Goal: Register for event/course

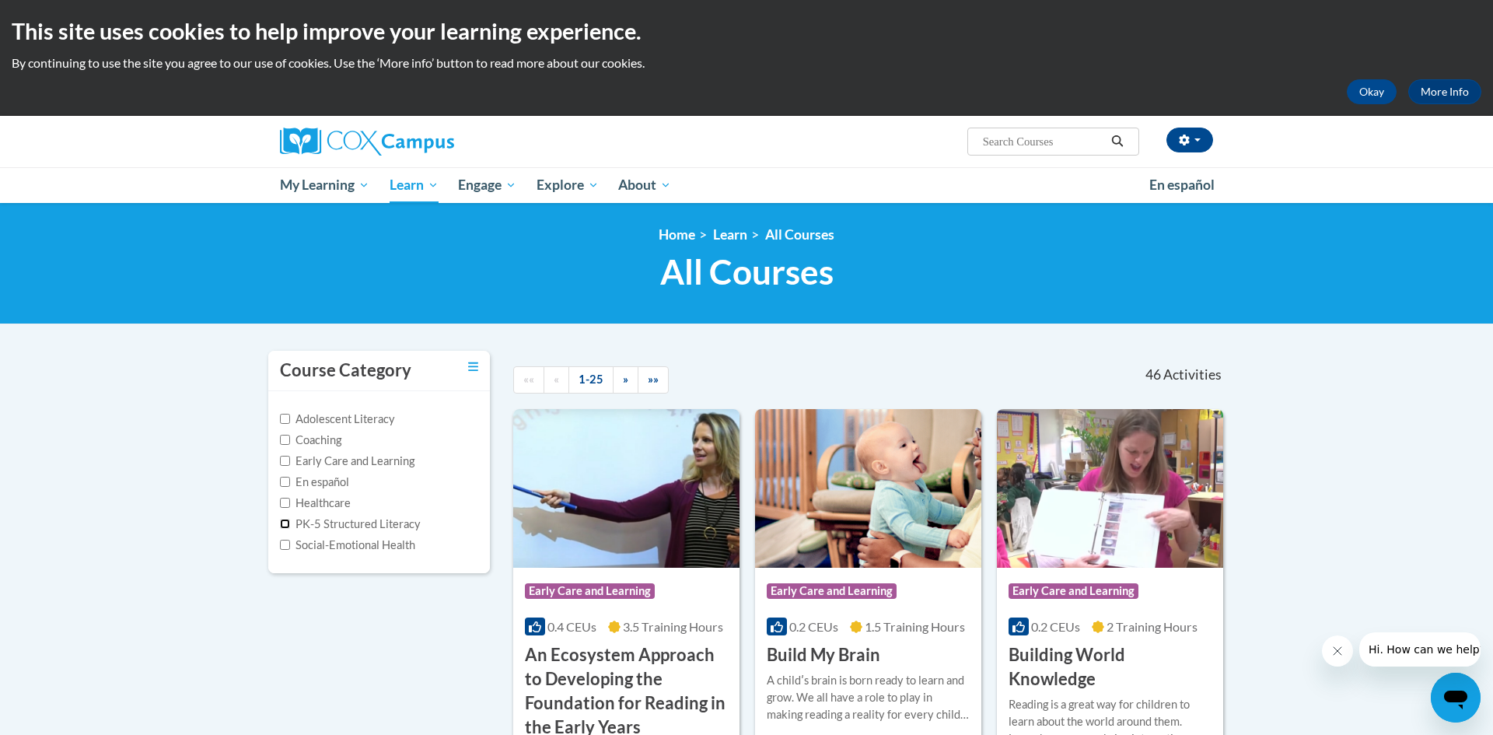
click at [285, 526] on input "PK-5 Structured Literacy" at bounding box center [285, 524] width 10 height 10
checkbox input "true"
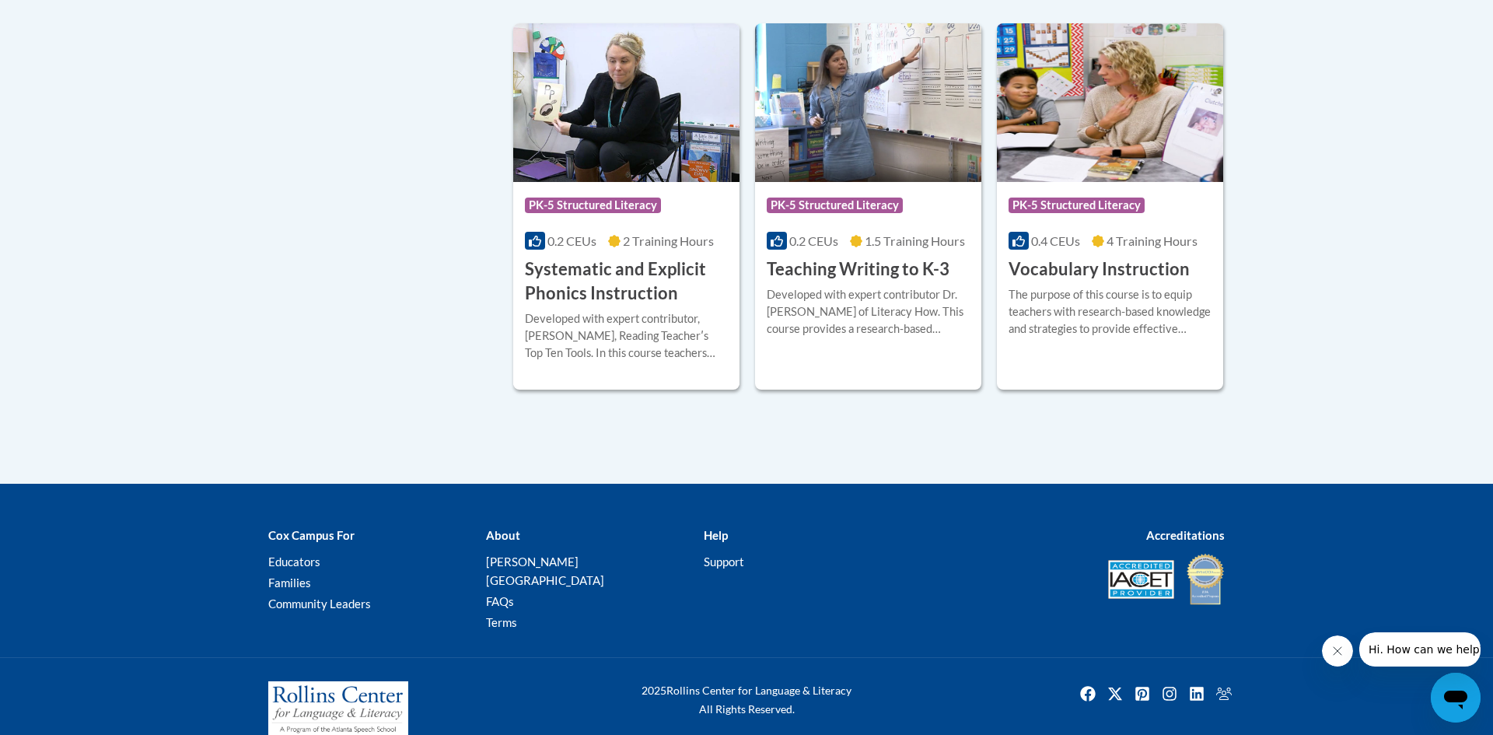
scroll to position [1529, 0]
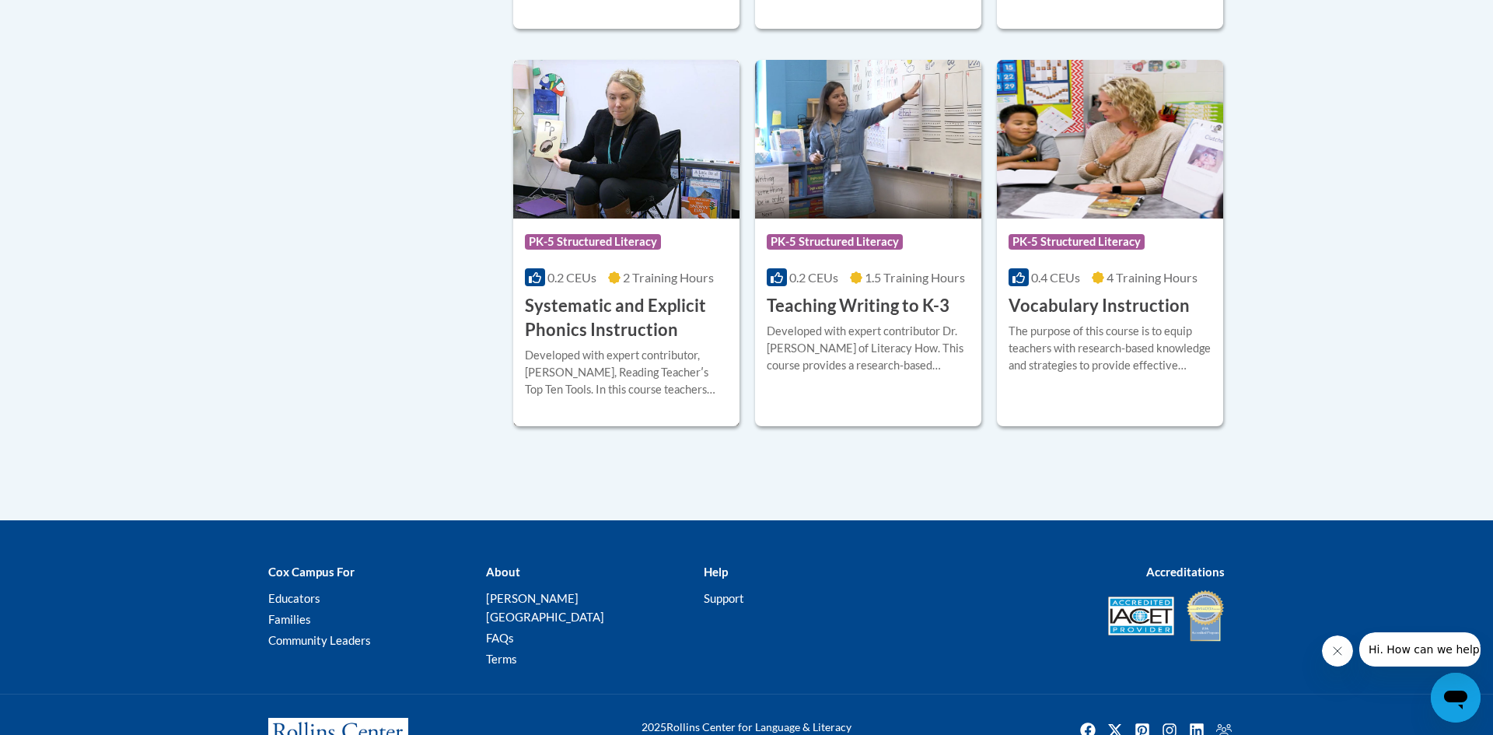
click at [664, 323] on h3 "Systematic and Explicit Phonics Instruction" at bounding box center [626, 318] width 203 height 48
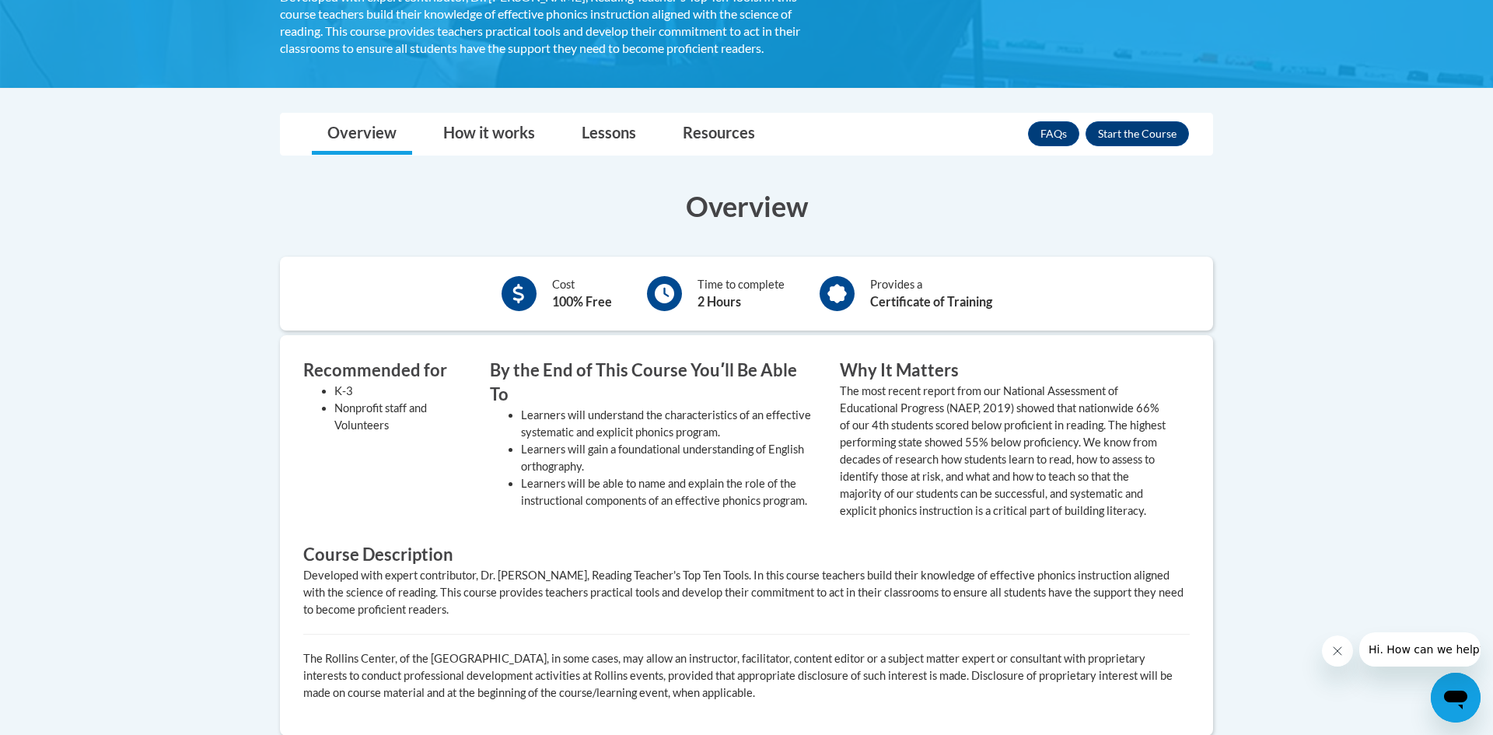
scroll to position [372, 0]
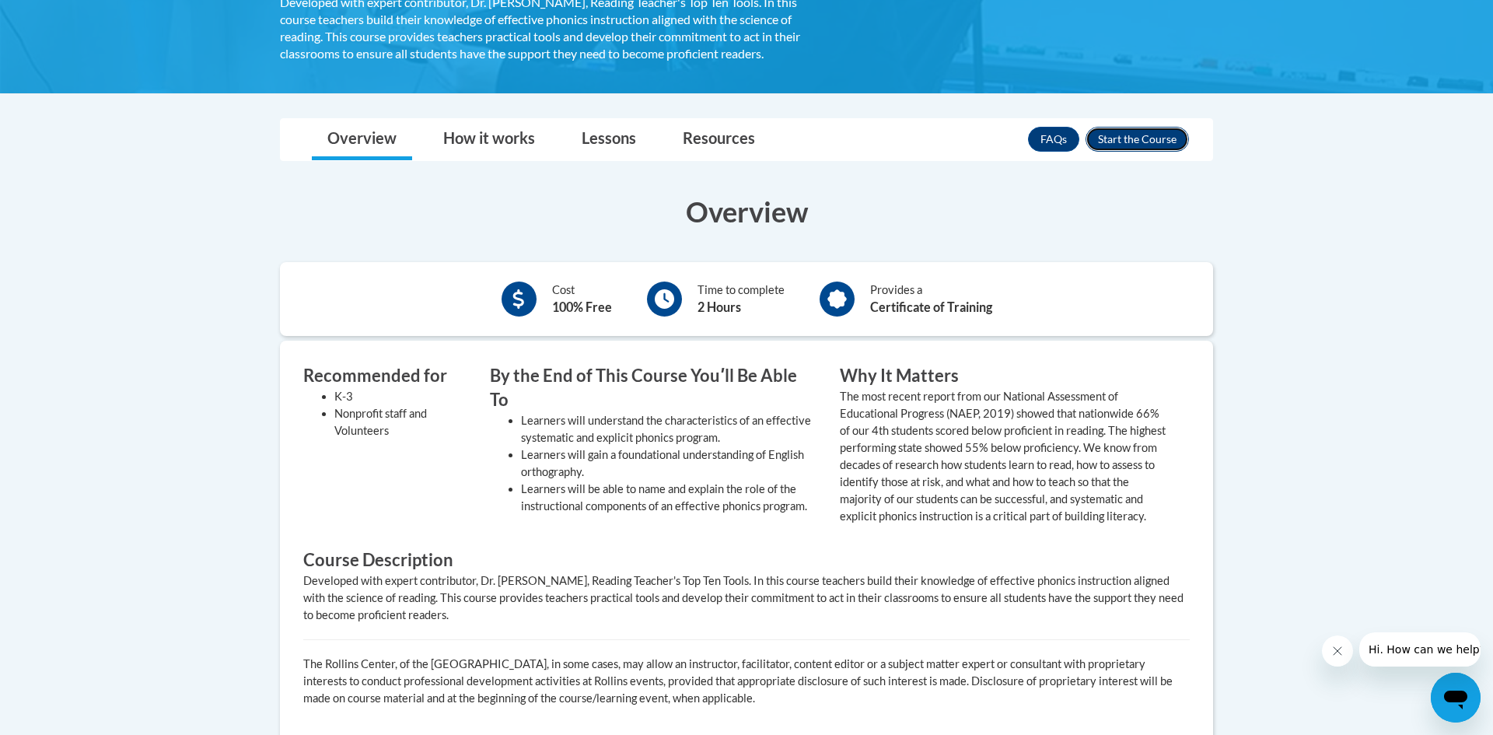
click at [1151, 134] on button "Enroll" at bounding box center [1136, 139] width 103 height 25
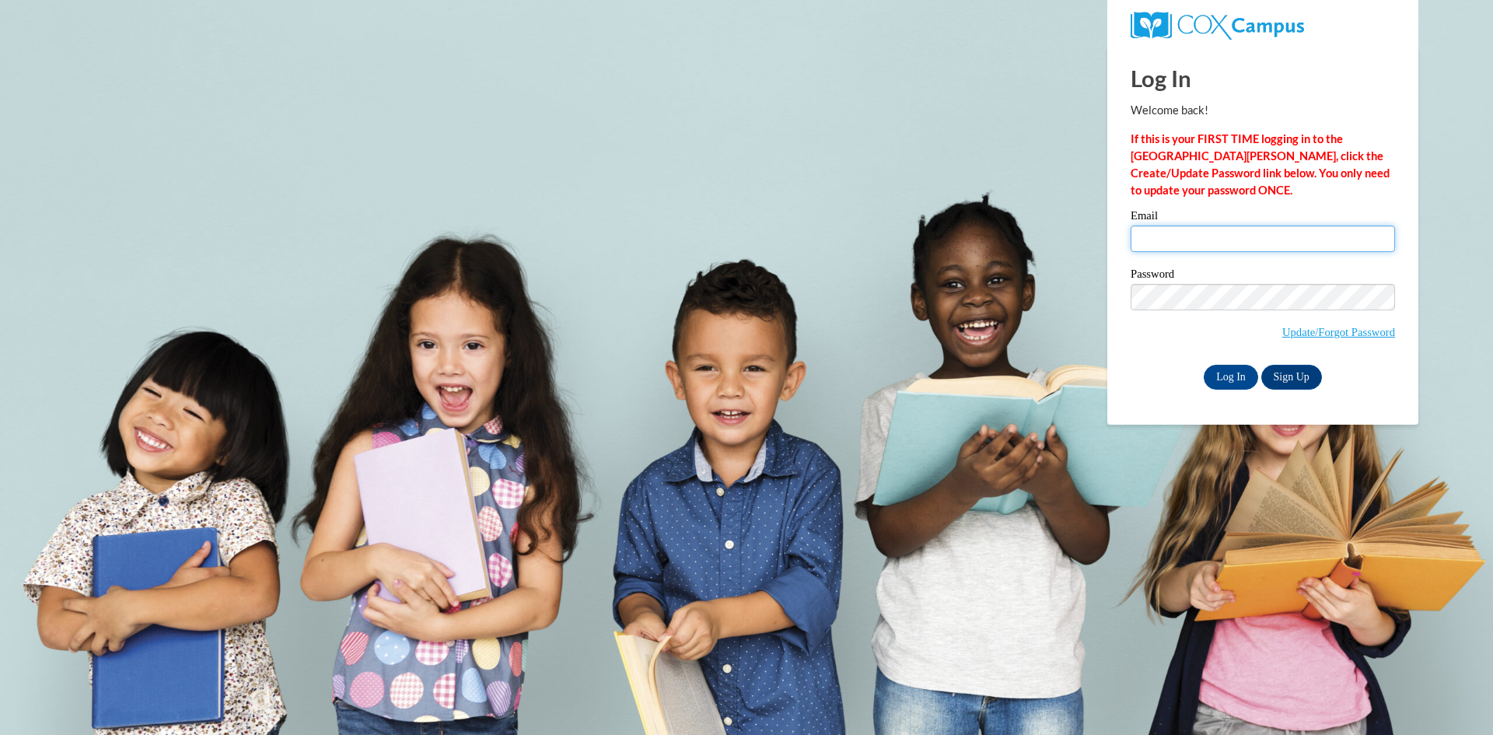
click at [1239, 245] on input "Email" at bounding box center [1262, 238] width 264 height 26
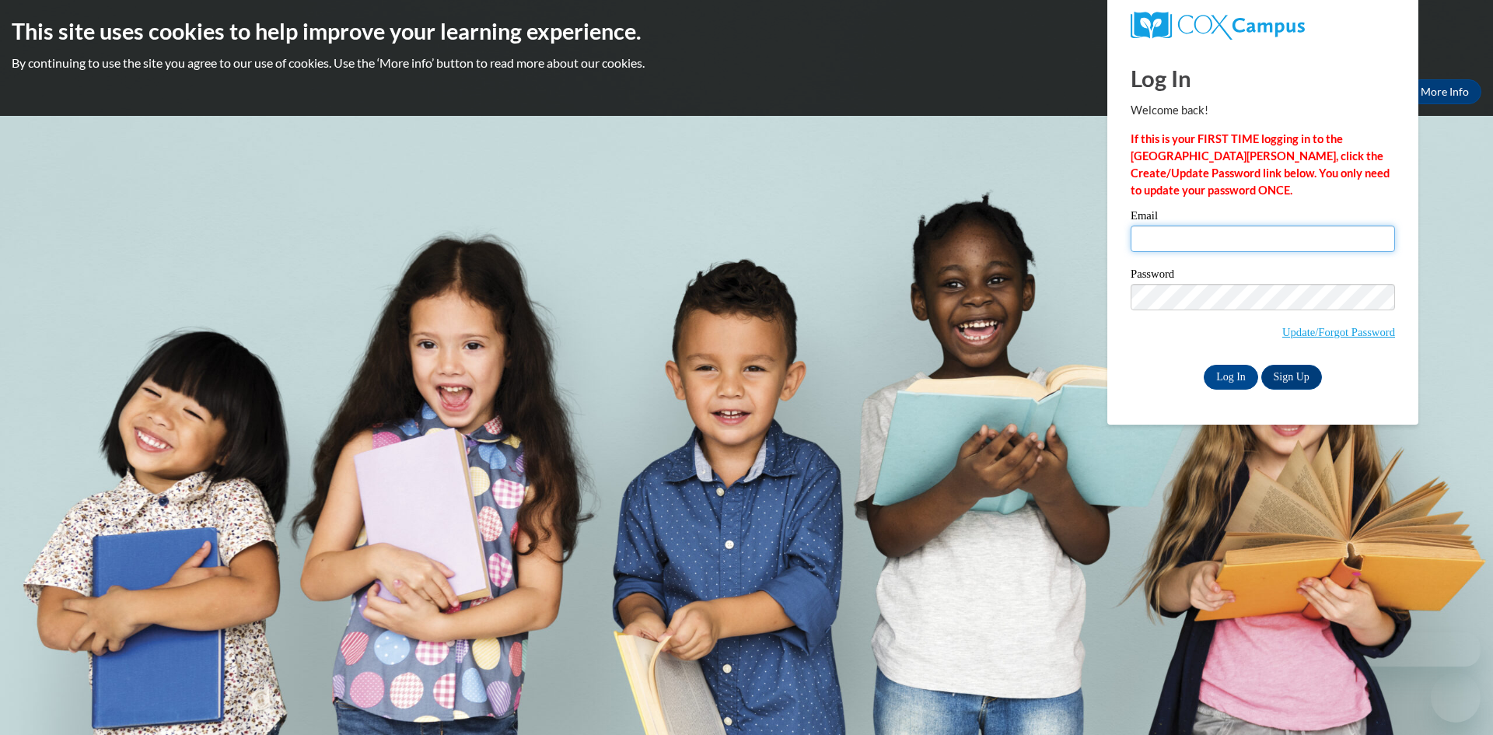
type input "[EMAIL_ADDRESS][DOMAIN_NAME]"
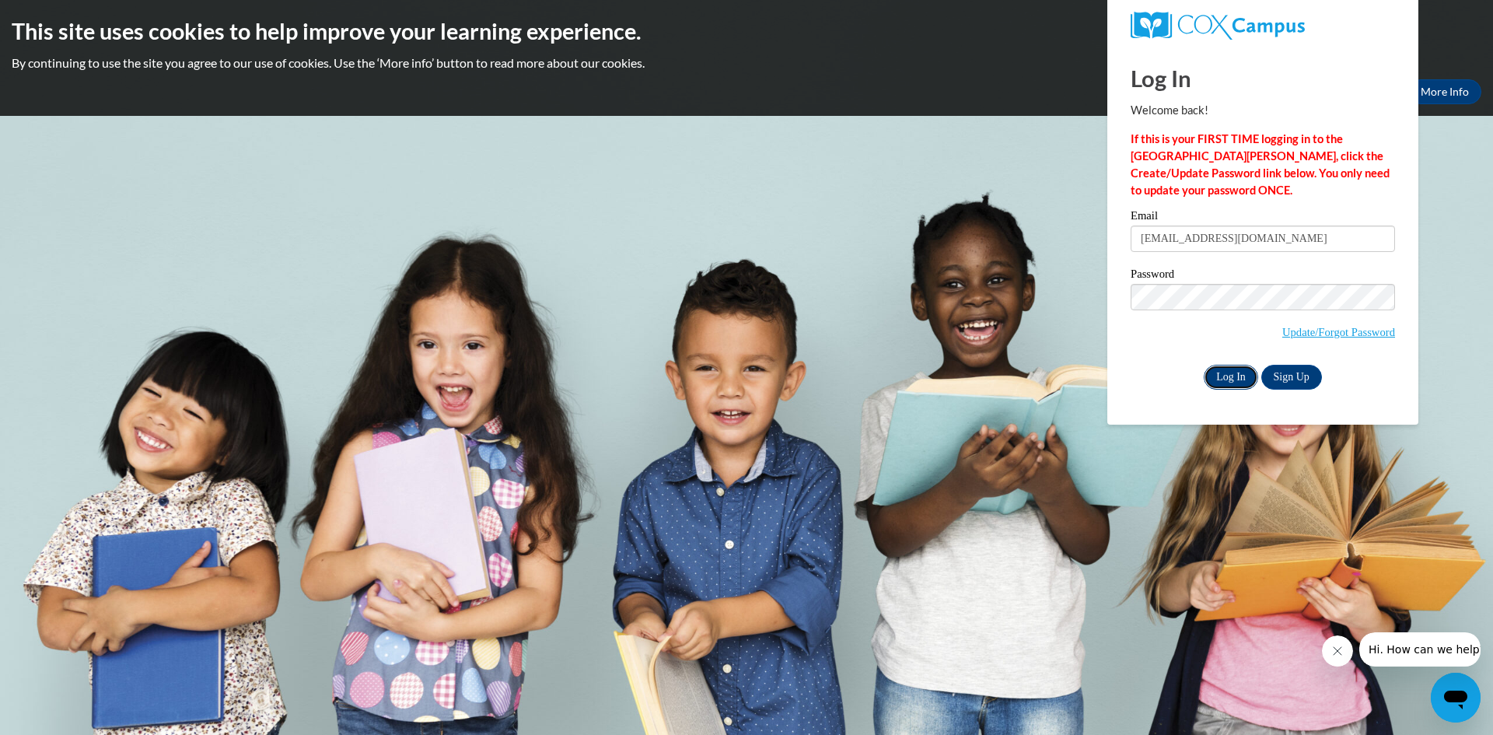
click at [1239, 369] on input "Log In" at bounding box center [1231, 377] width 54 height 25
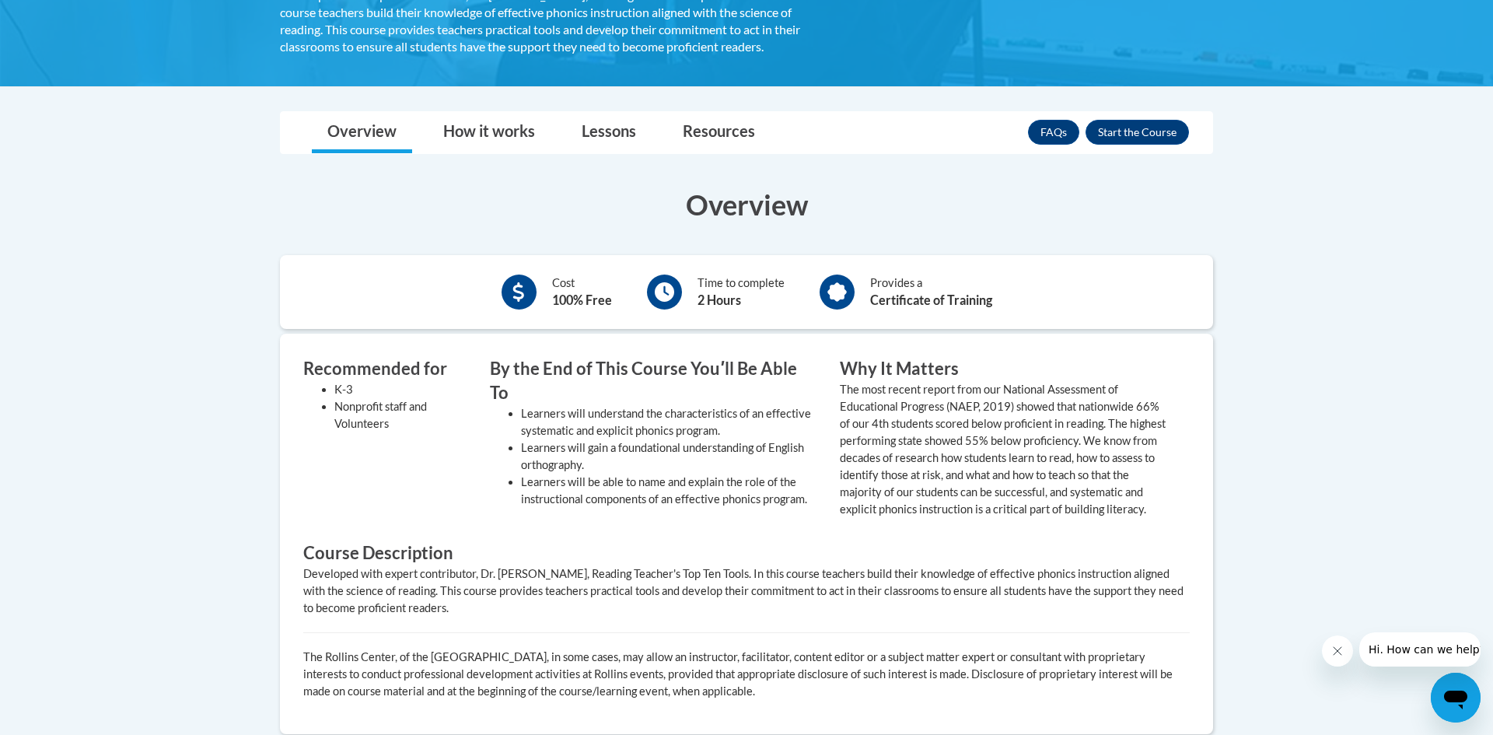
scroll to position [342, 0]
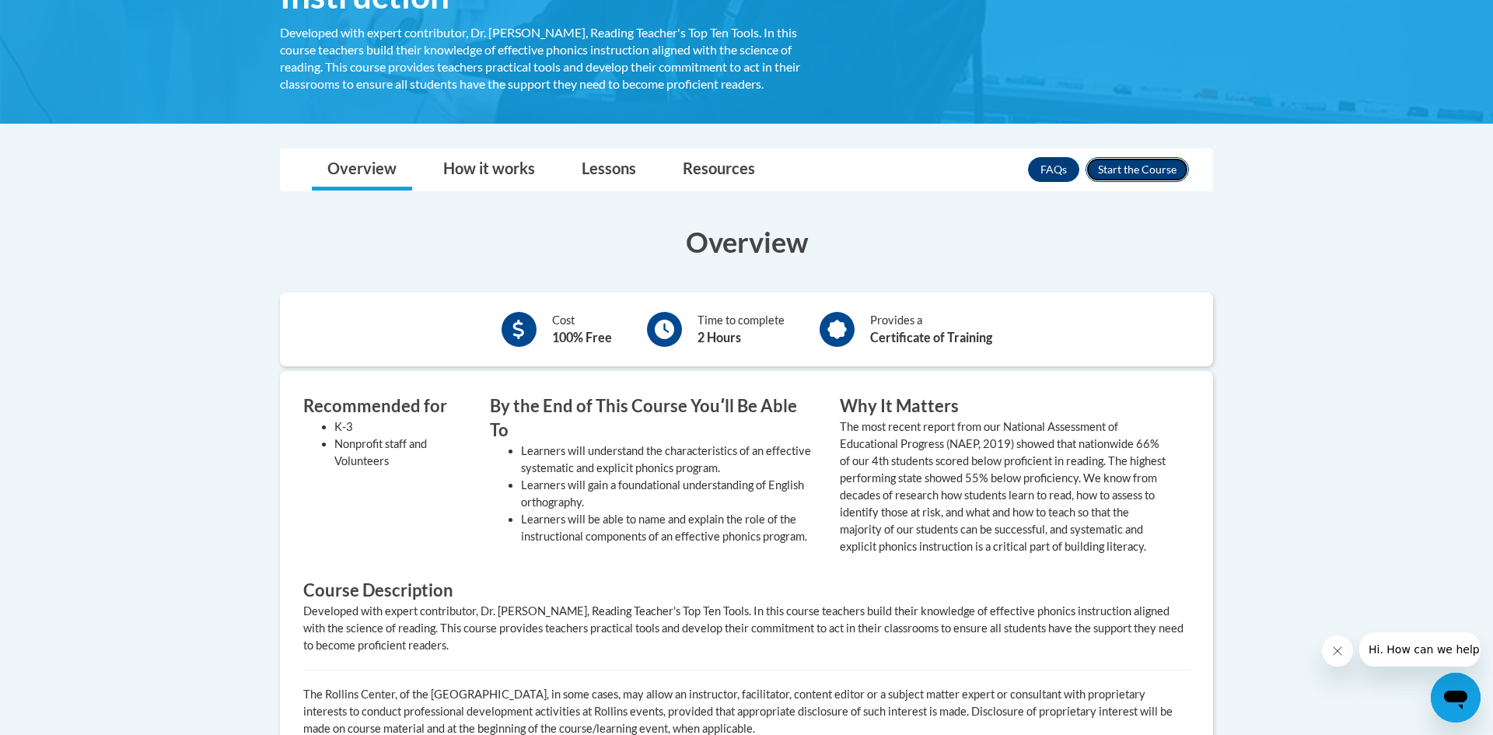
click at [1128, 174] on button "Enroll" at bounding box center [1136, 169] width 103 height 25
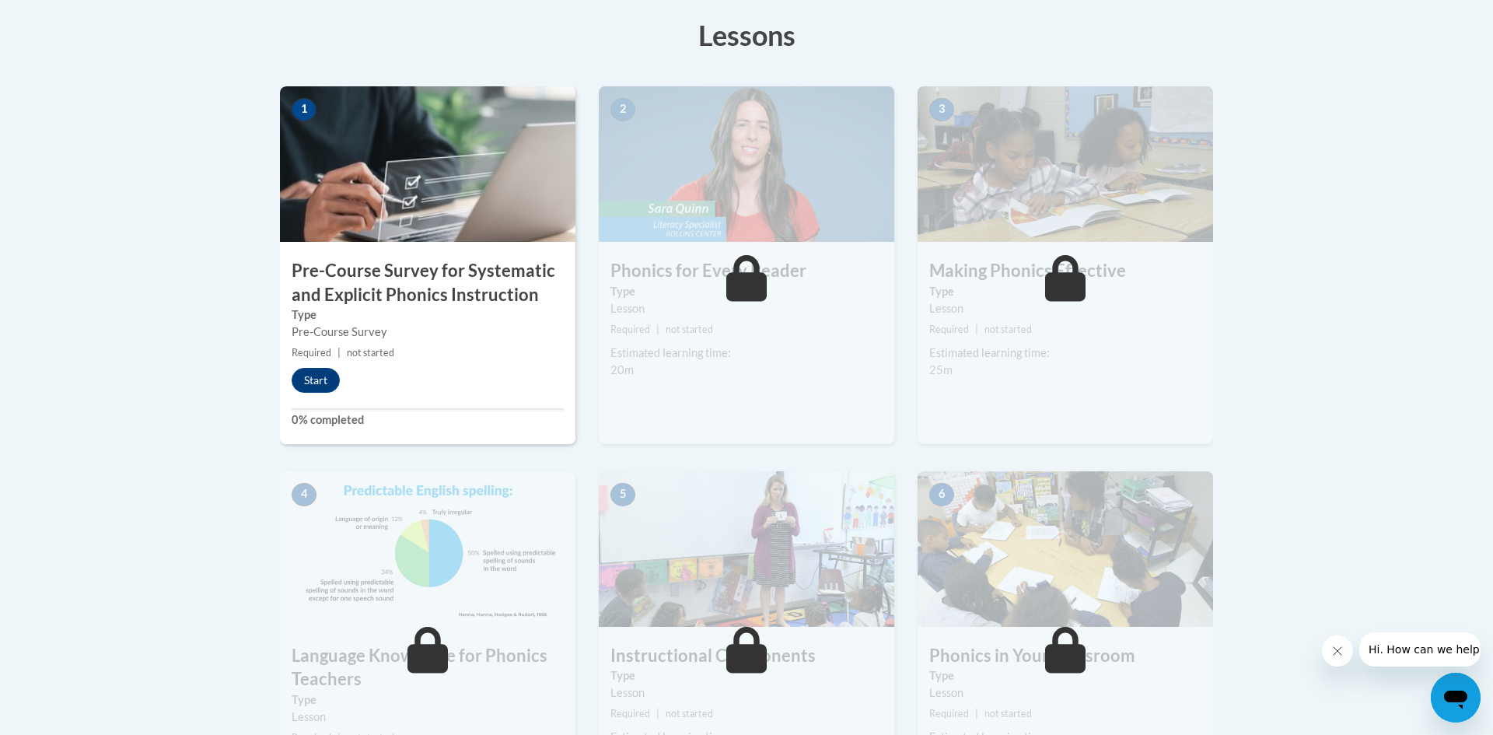
scroll to position [437, 0]
click at [313, 380] on button "Start" at bounding box center [316, 379] width 48 height 25
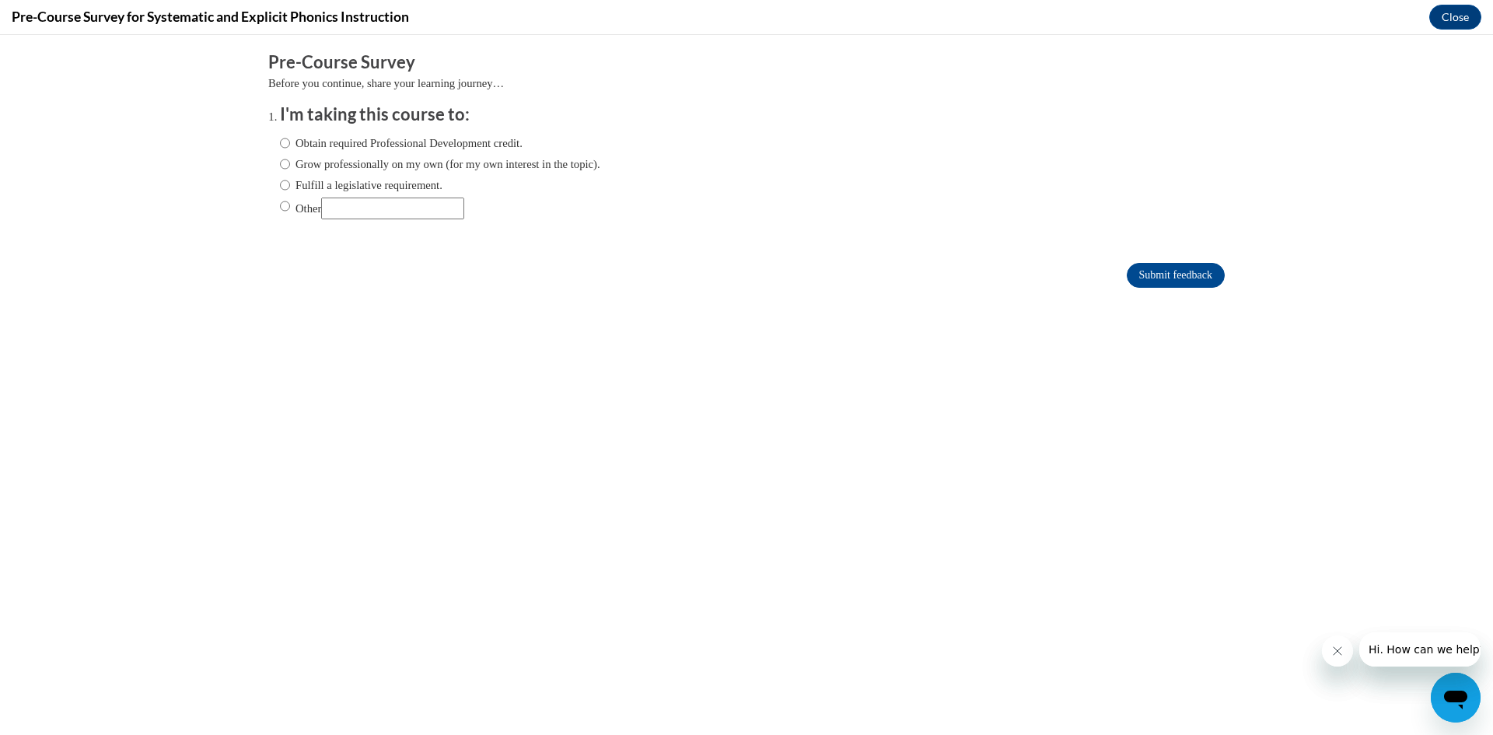
scroll to position [0, 0]
click at [281, 142] on input "Obtain required Professional Development credit." at bounding box center [285, 143] width 10 height 17
radio input "true"
click at [283, 164] on input "Grow professionally on my own (for my own interest in the topic)." at bounding box center [285, 164] width 10 height 17
radio input "true"
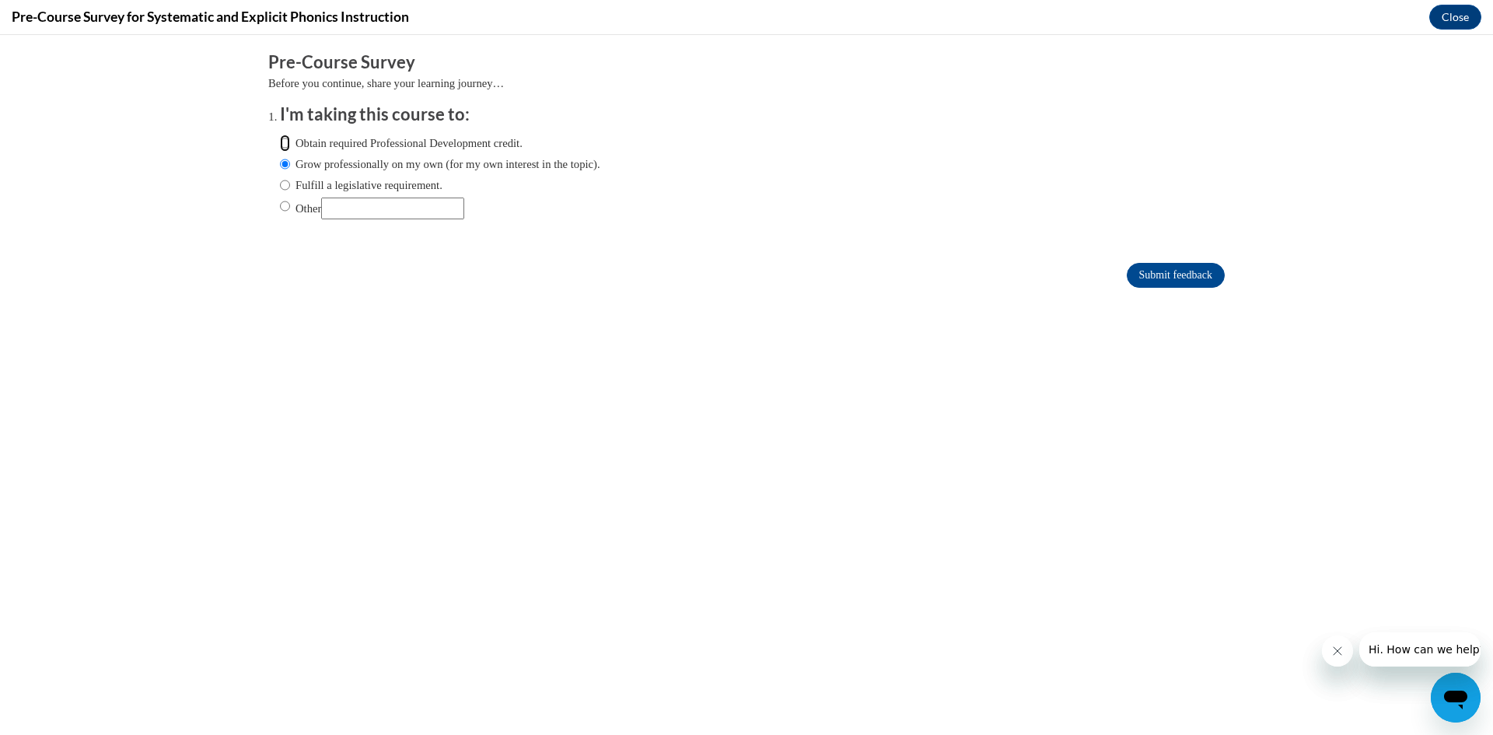
click at [286, 142] on input "Obtain required Professional Development credit." at bounding box center [285, 143] width 10 height 17
radio input "true"
click at [1176, 273] on input "Submit feedback" at bounding box center [1176, 275] width 98 height 25
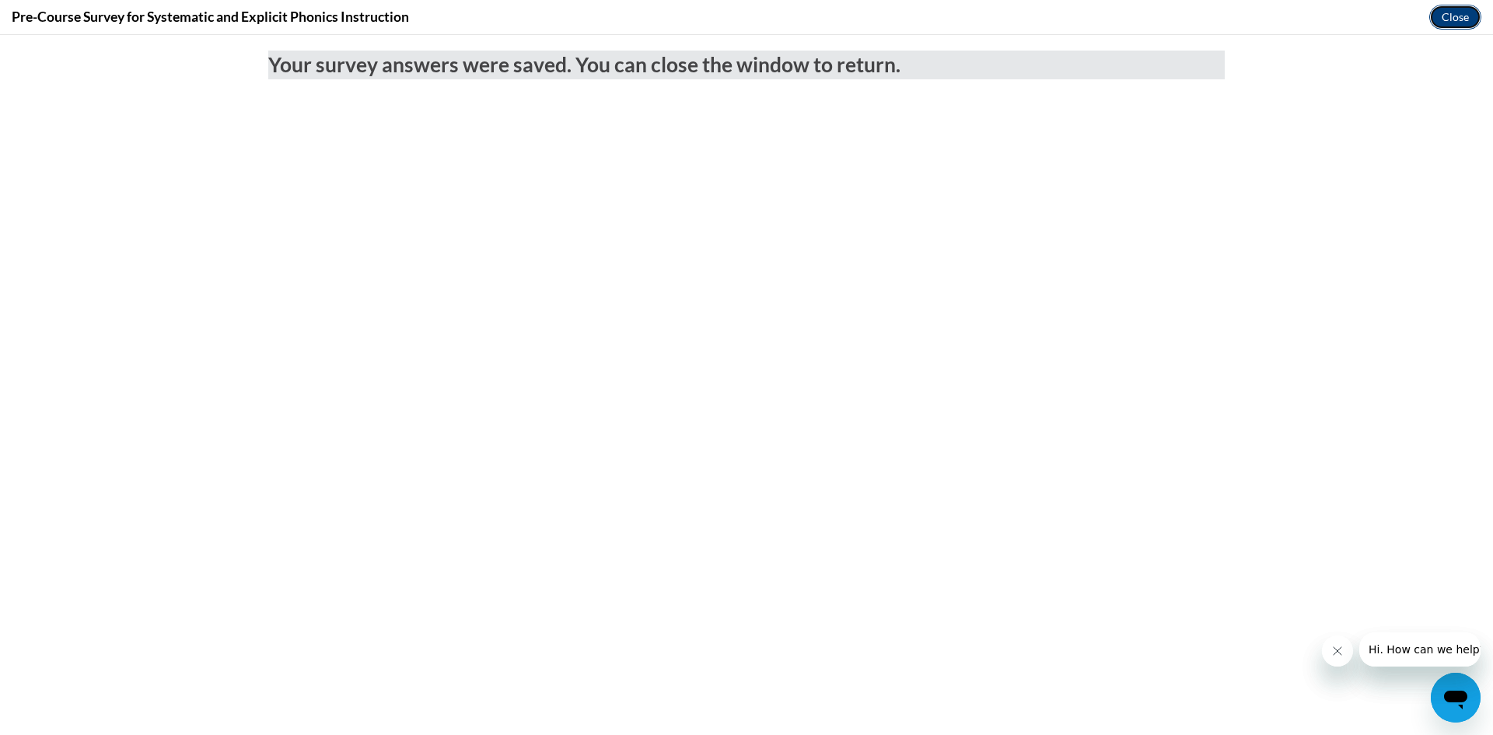
click at [1455, 17] on button "Close" at bounding box center [1455, 17] width 52 height 25
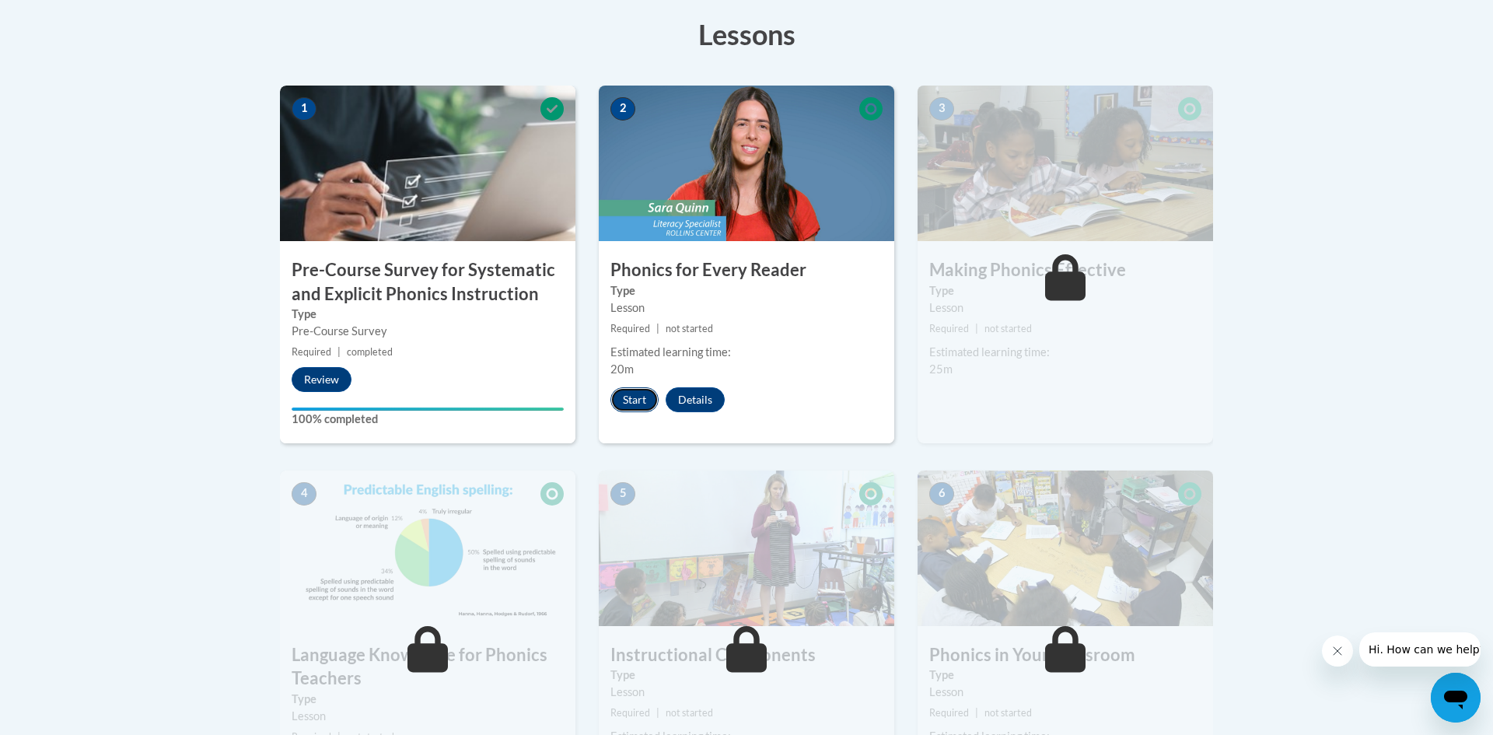
click at [643, 398] on button "Start" at bounding box center [634, 399] width 48 height 25
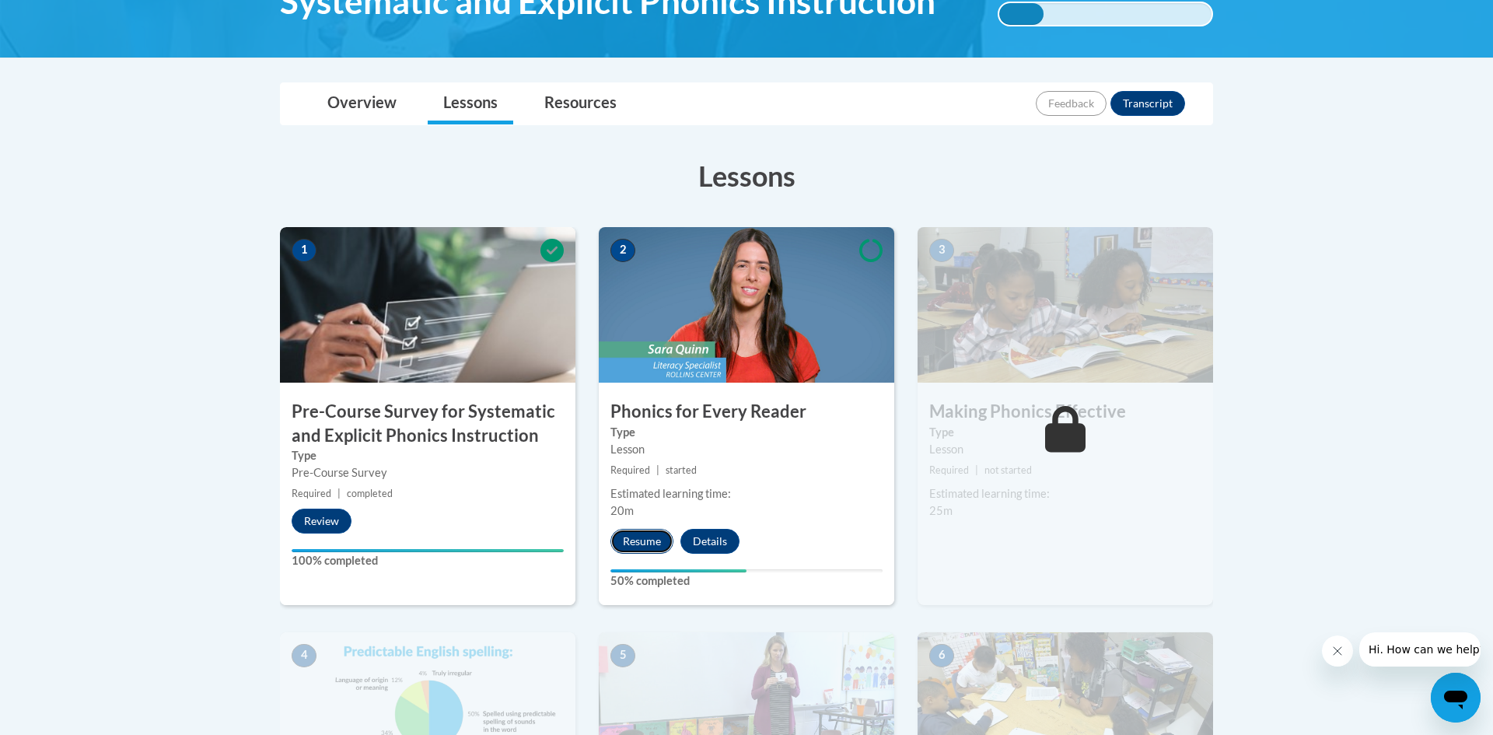
click at [634, 534] on button "Resume" at bounding box center [641, 541] width 63 height 25
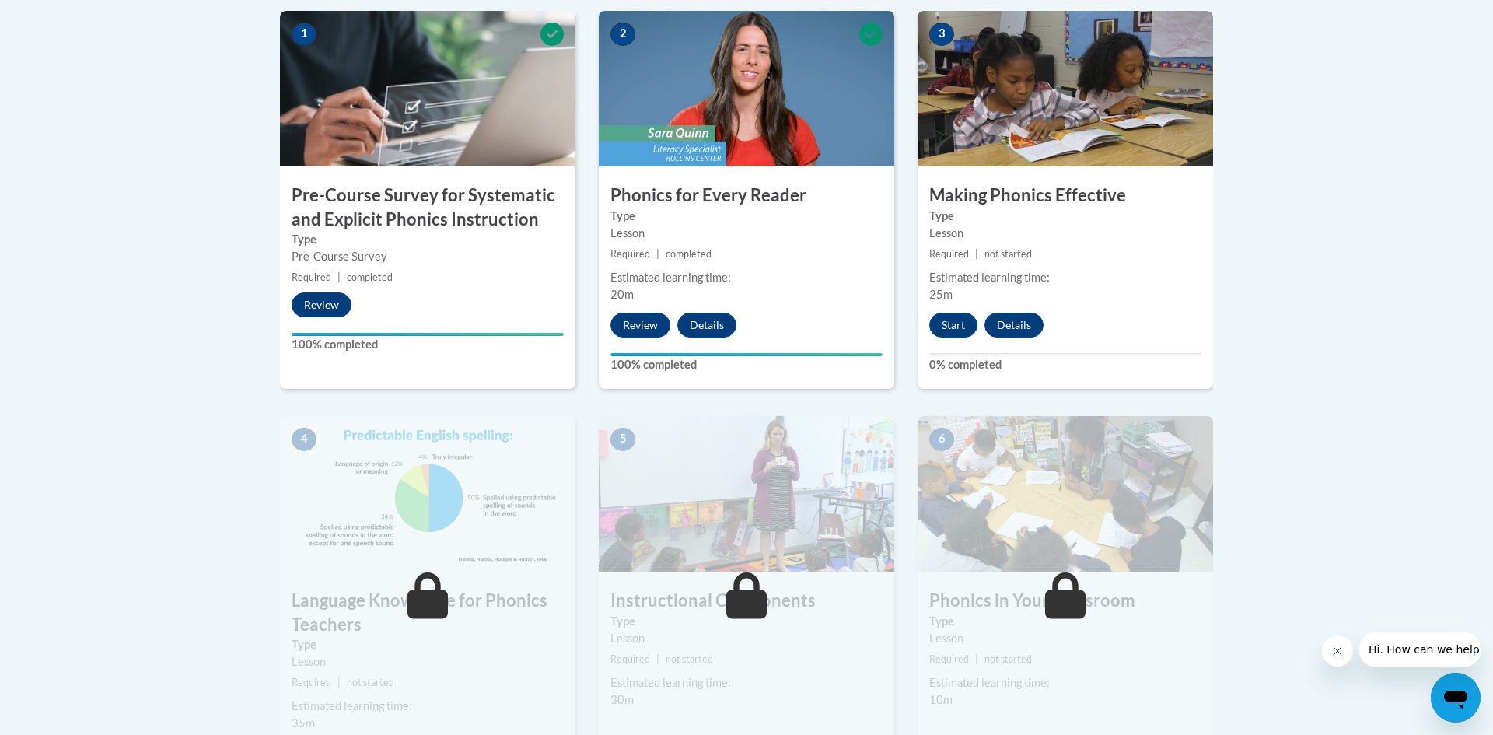
scroll to position [510, 0]
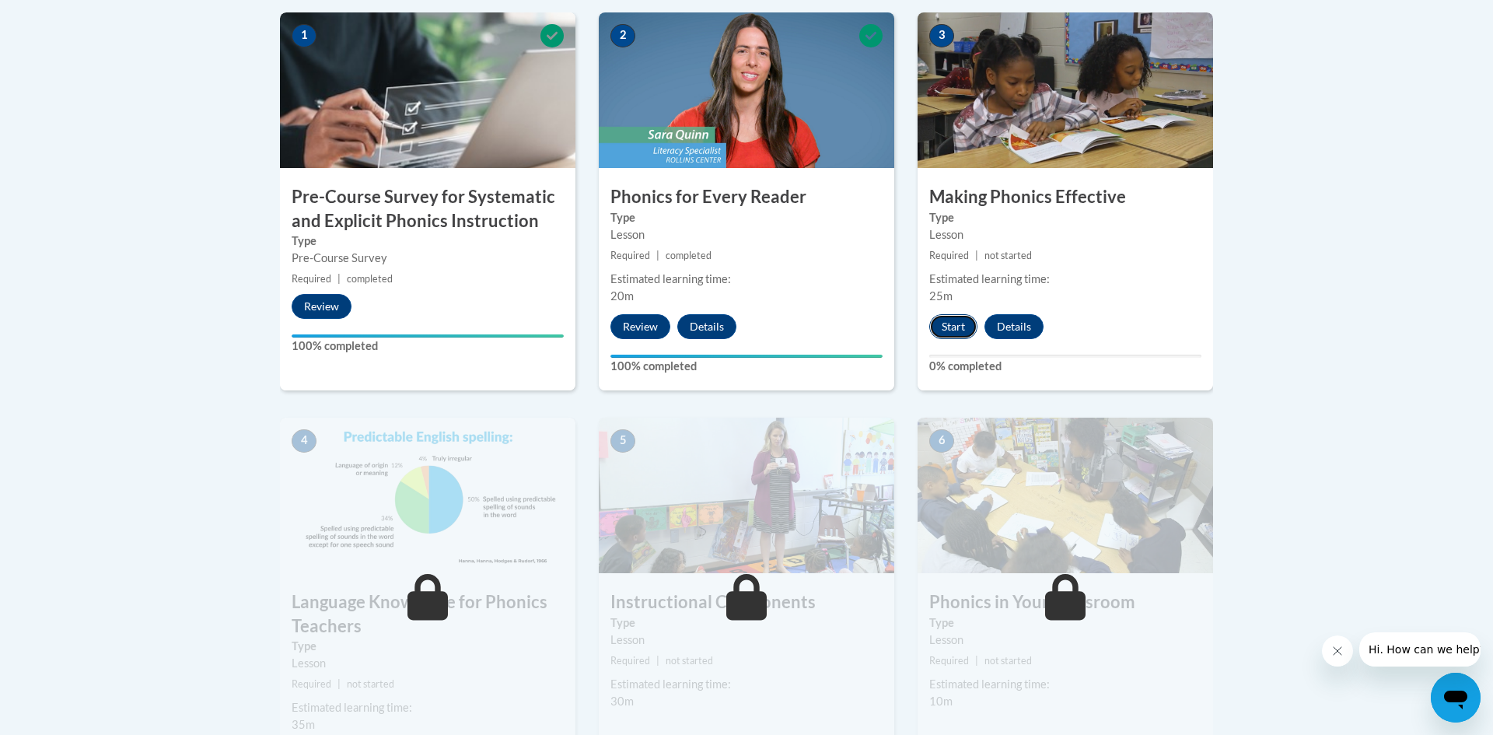
click at [942, 332] on button "Start" at bounding box center [953, 326] width 48 height 25
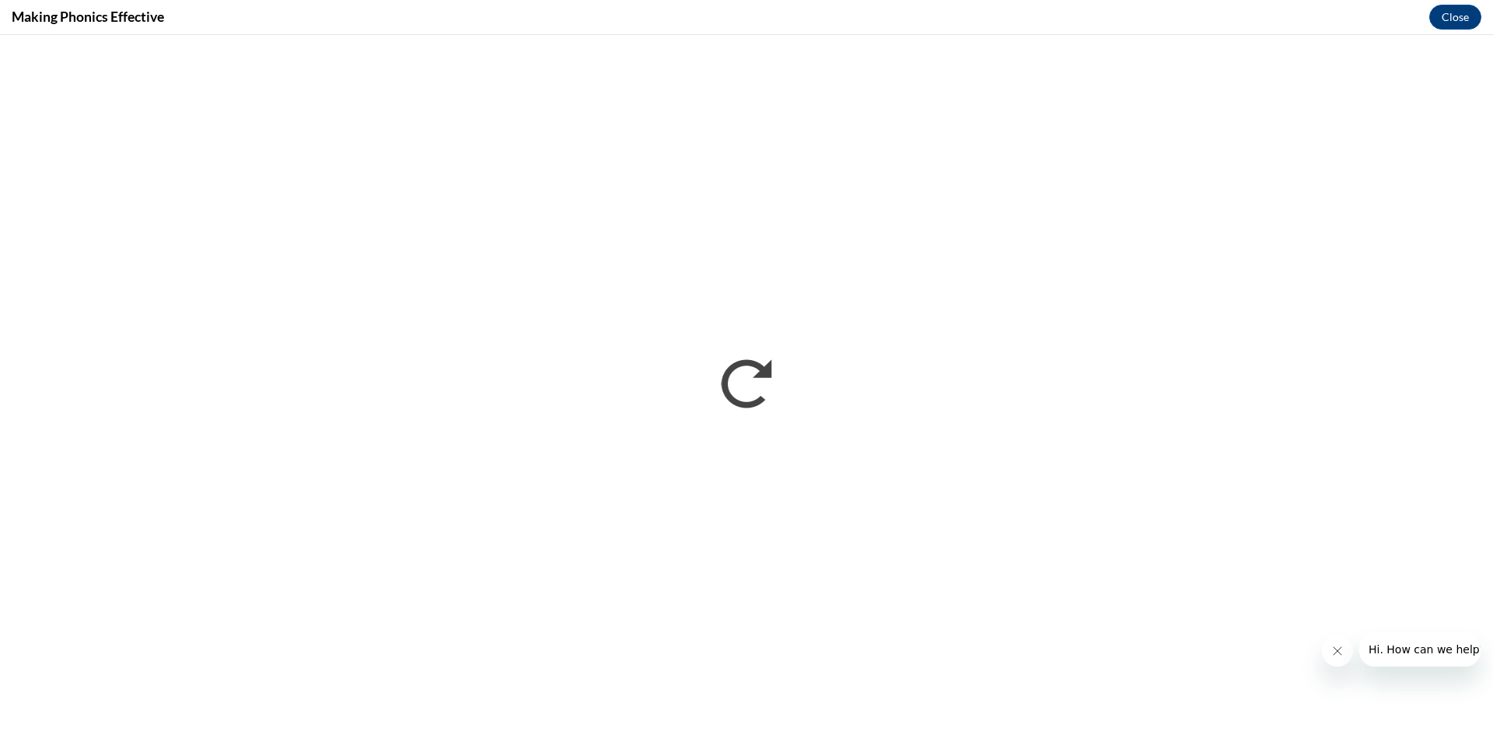
scroll to position [0, 0]
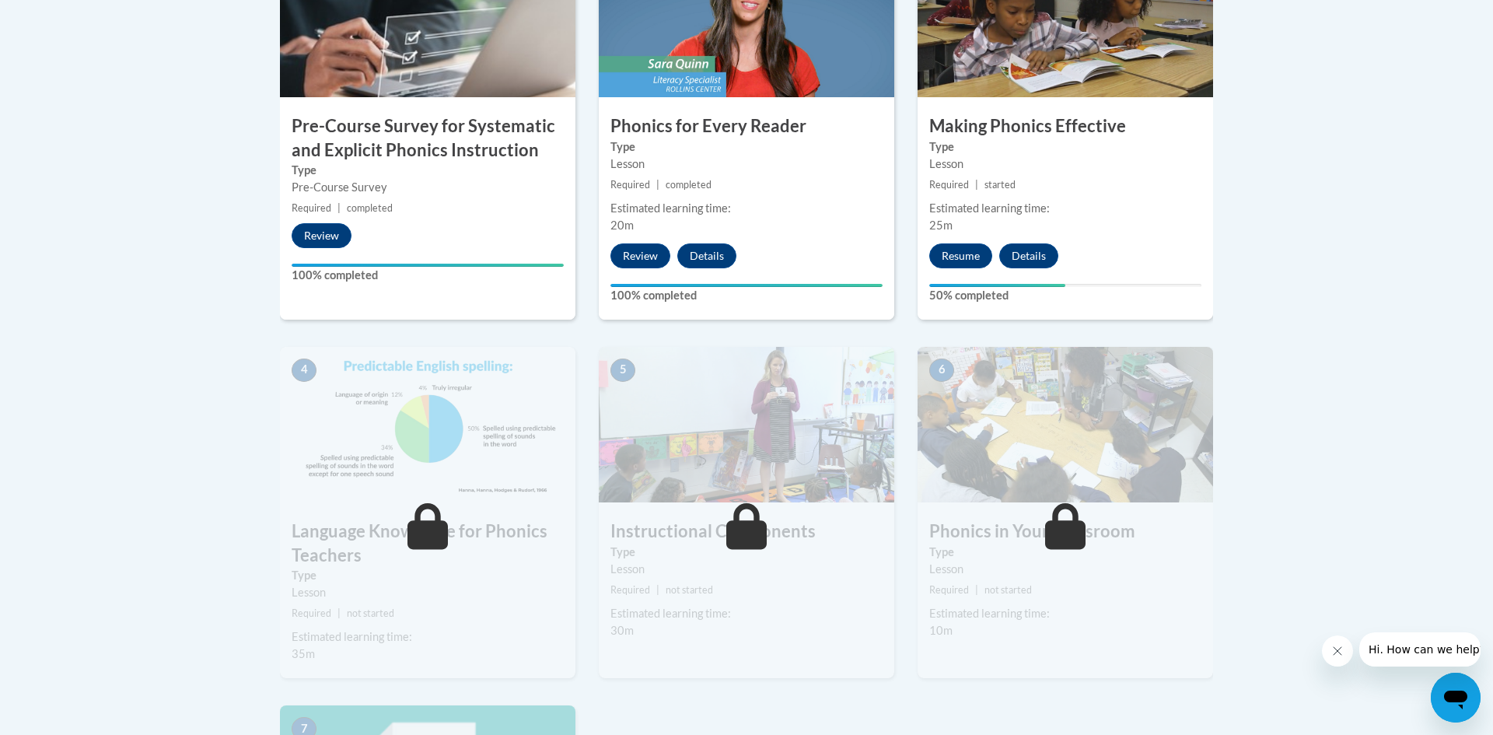
scroll to position [507, 0]
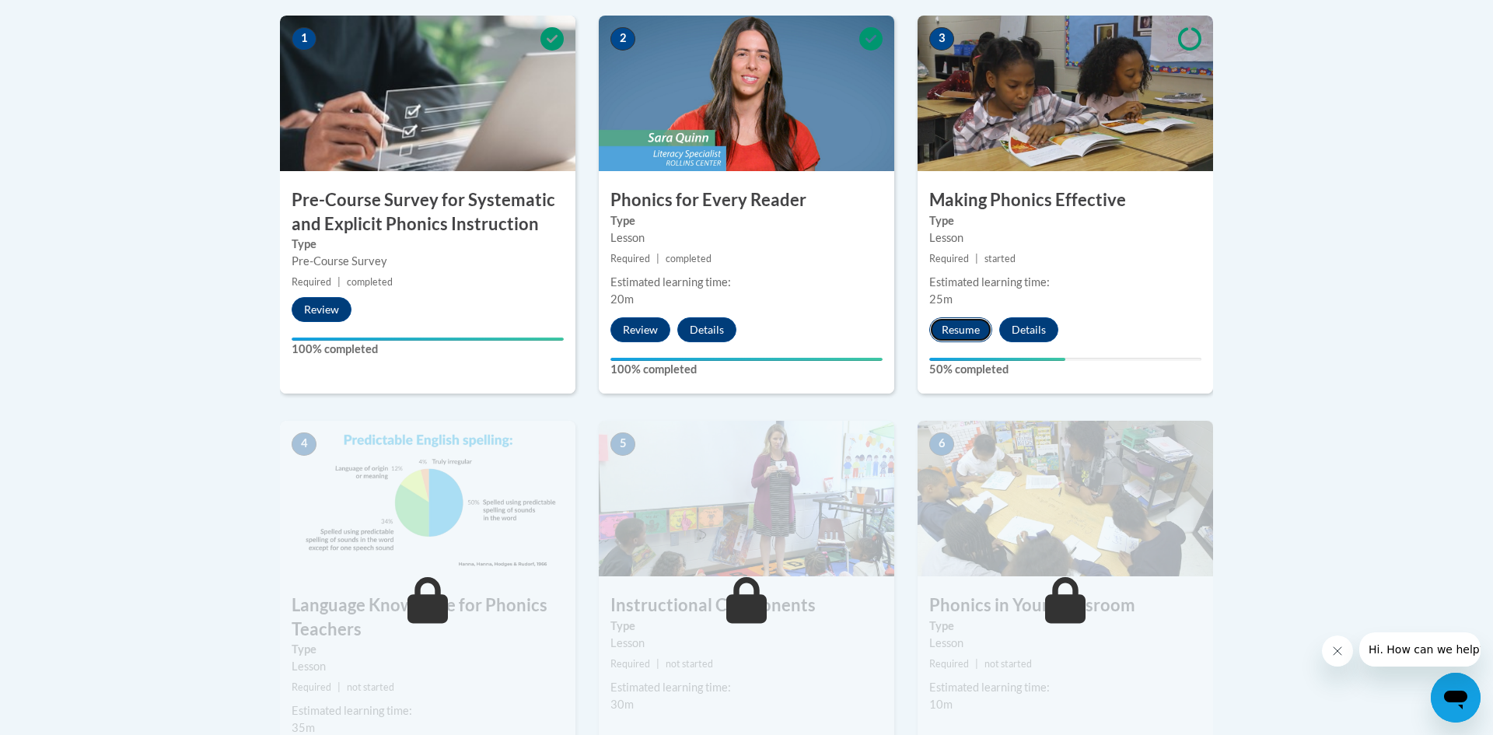
click at [956, 330] on button "Resume" at bounding box center [960, 329] width 63 height 25
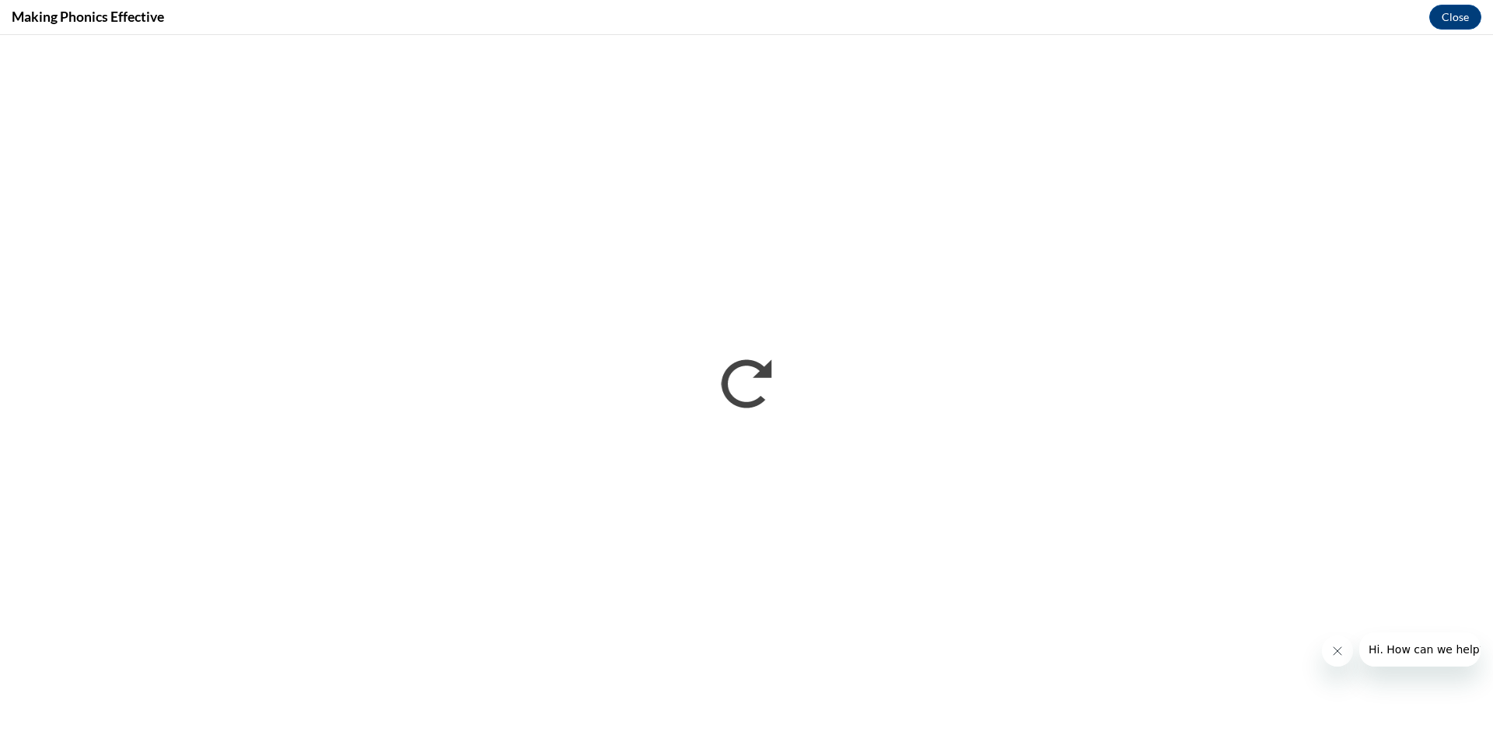
scroll to position [0, 0]
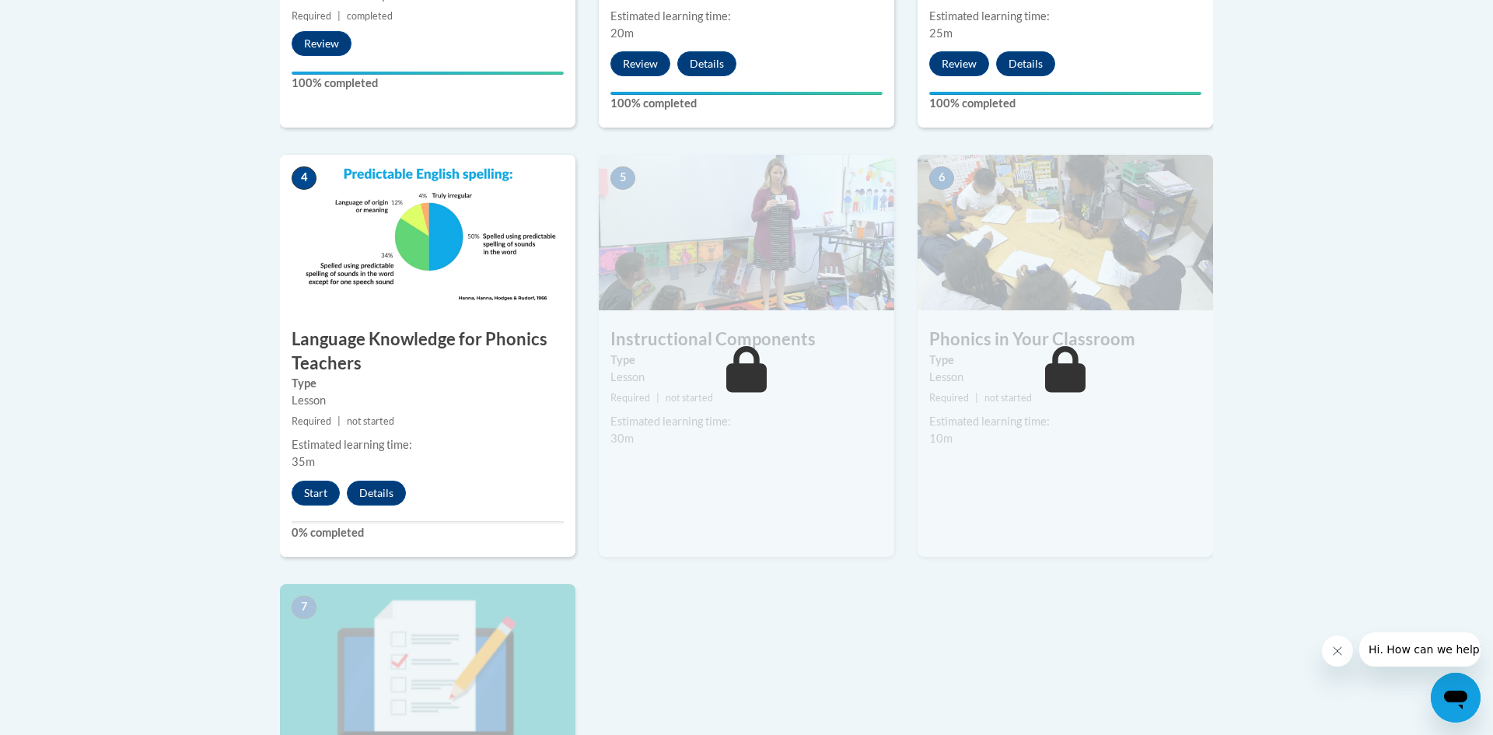
scroll to position [776, 0]
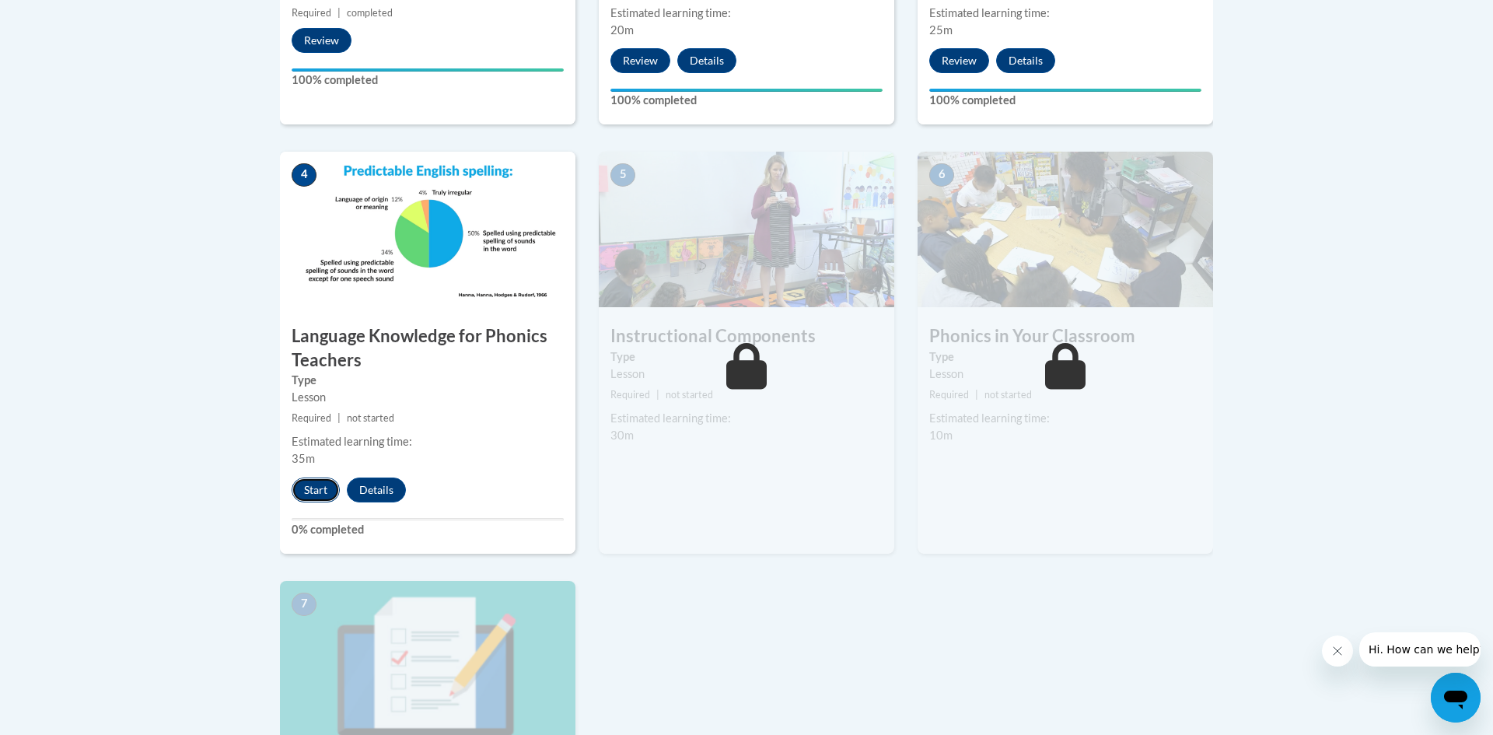
click at [304, 493] on button "Start" at bounding box center [316, 489] width 48 height 25
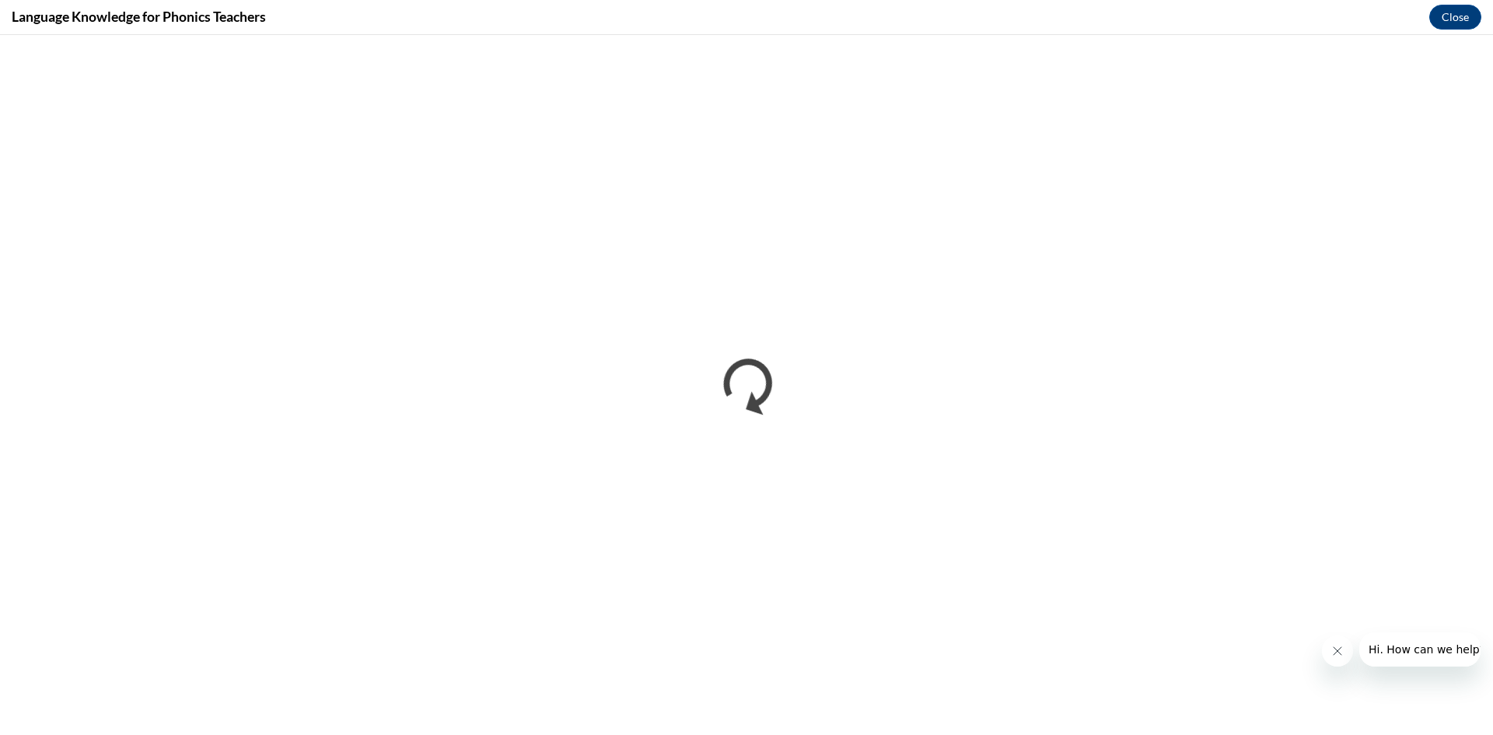
scroll to position [0, 0]
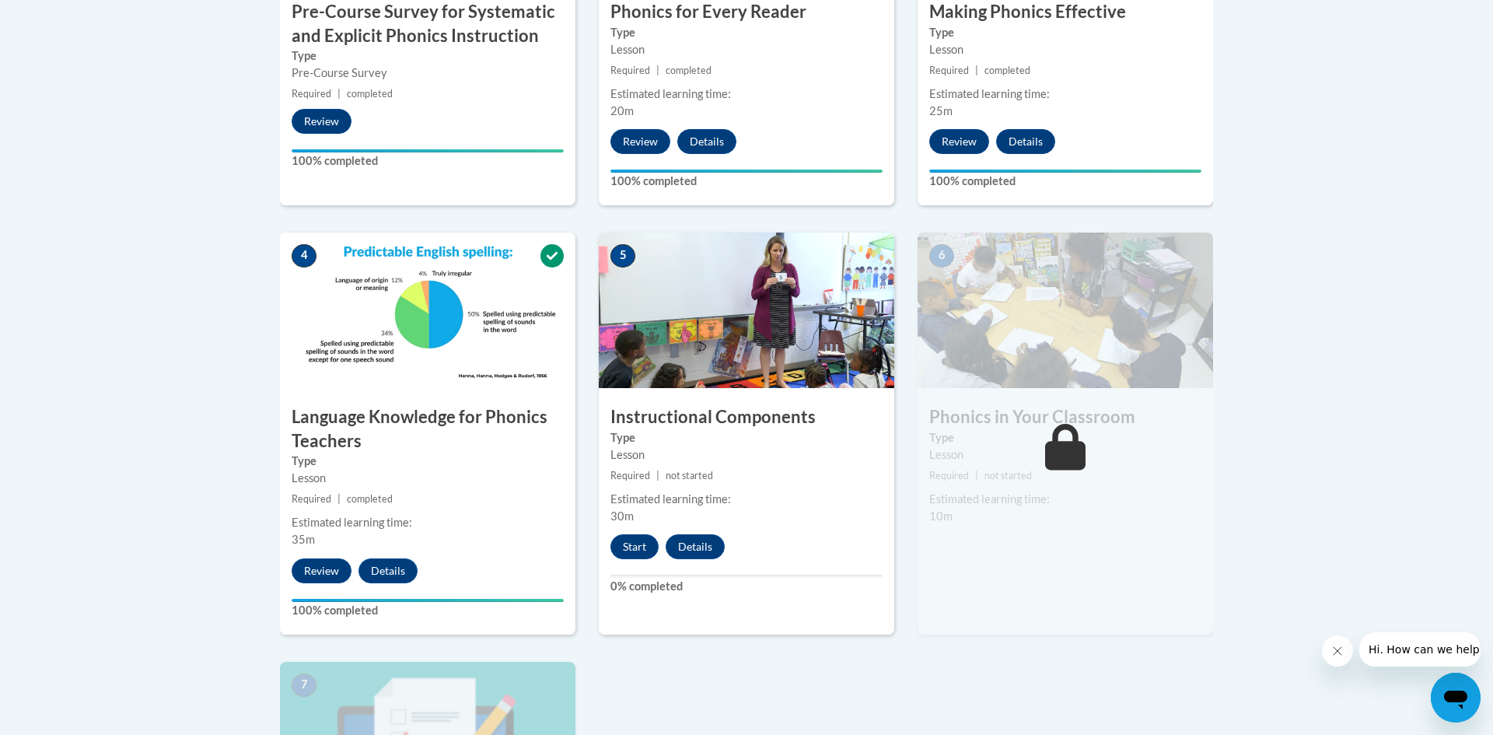
scroll to position [697, 0]
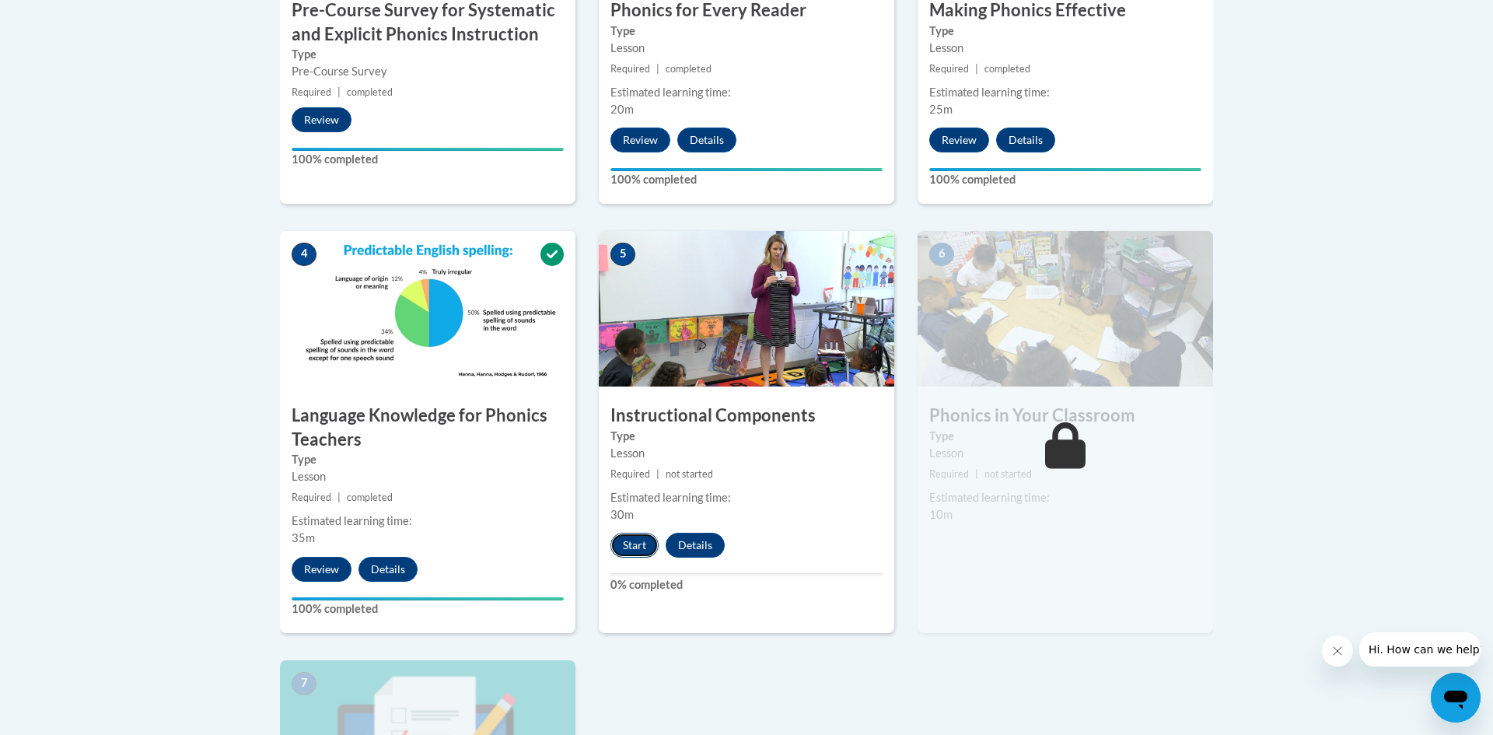
click at [638, 538] on button "Start" at bounding box center [634, 545] width 48 height 25
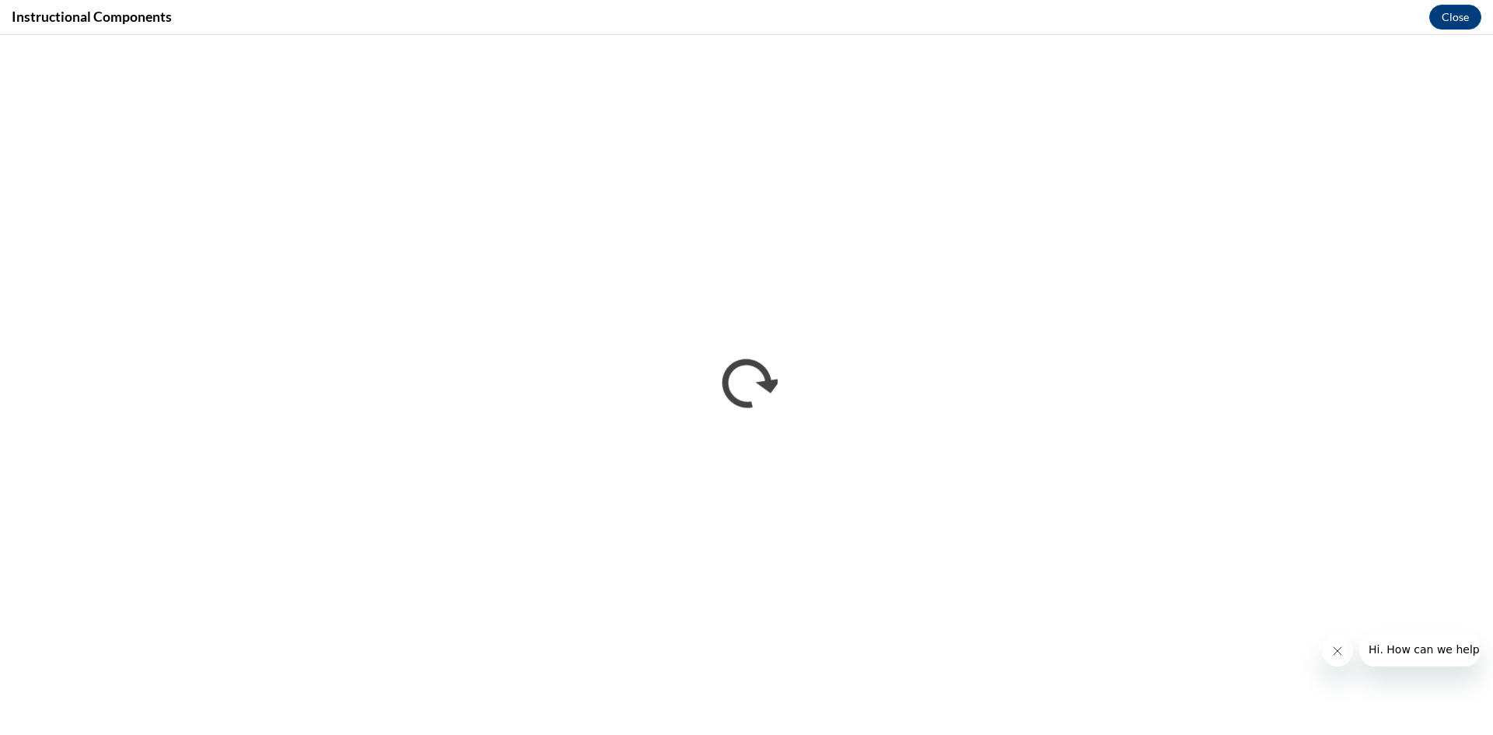
scroll to position [0, 0]
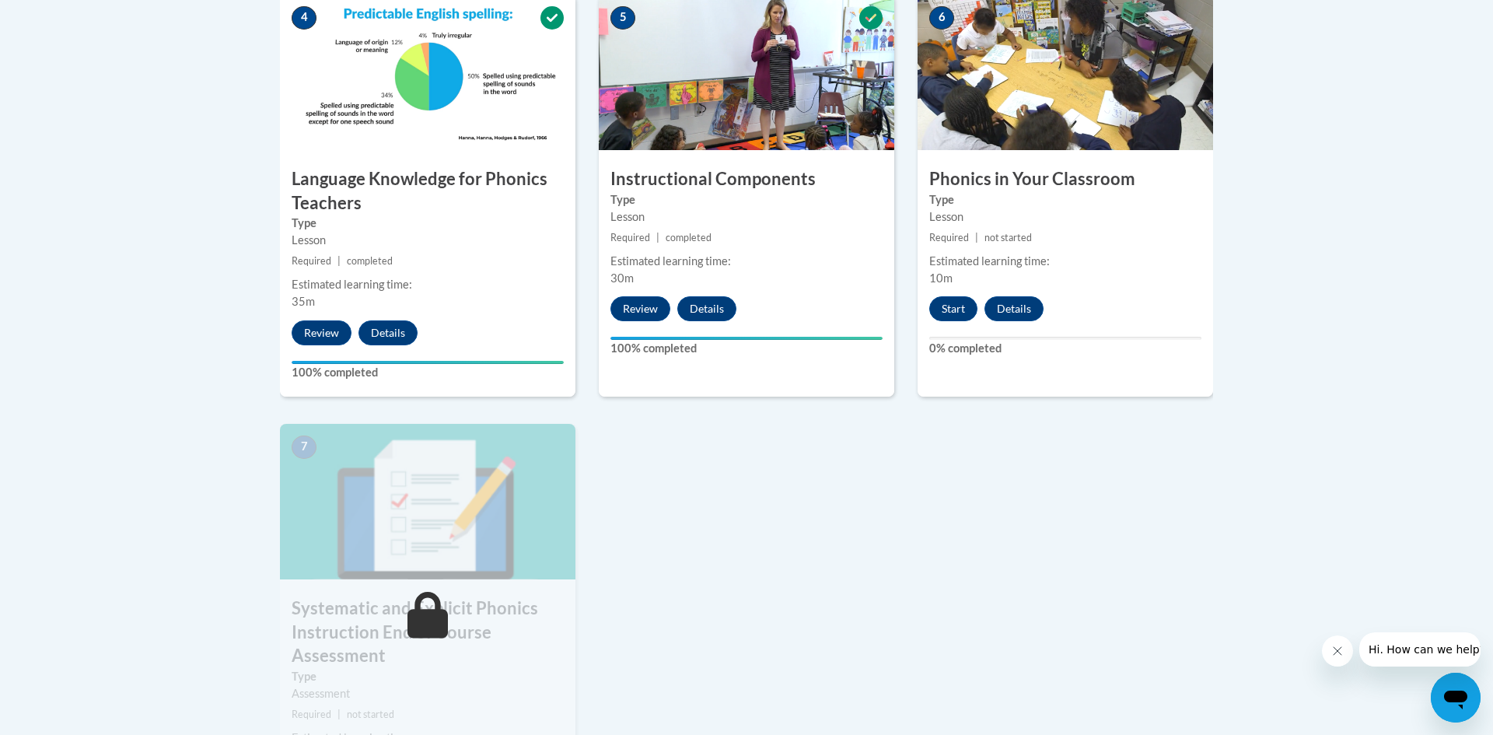
scroll to position [936, 0]
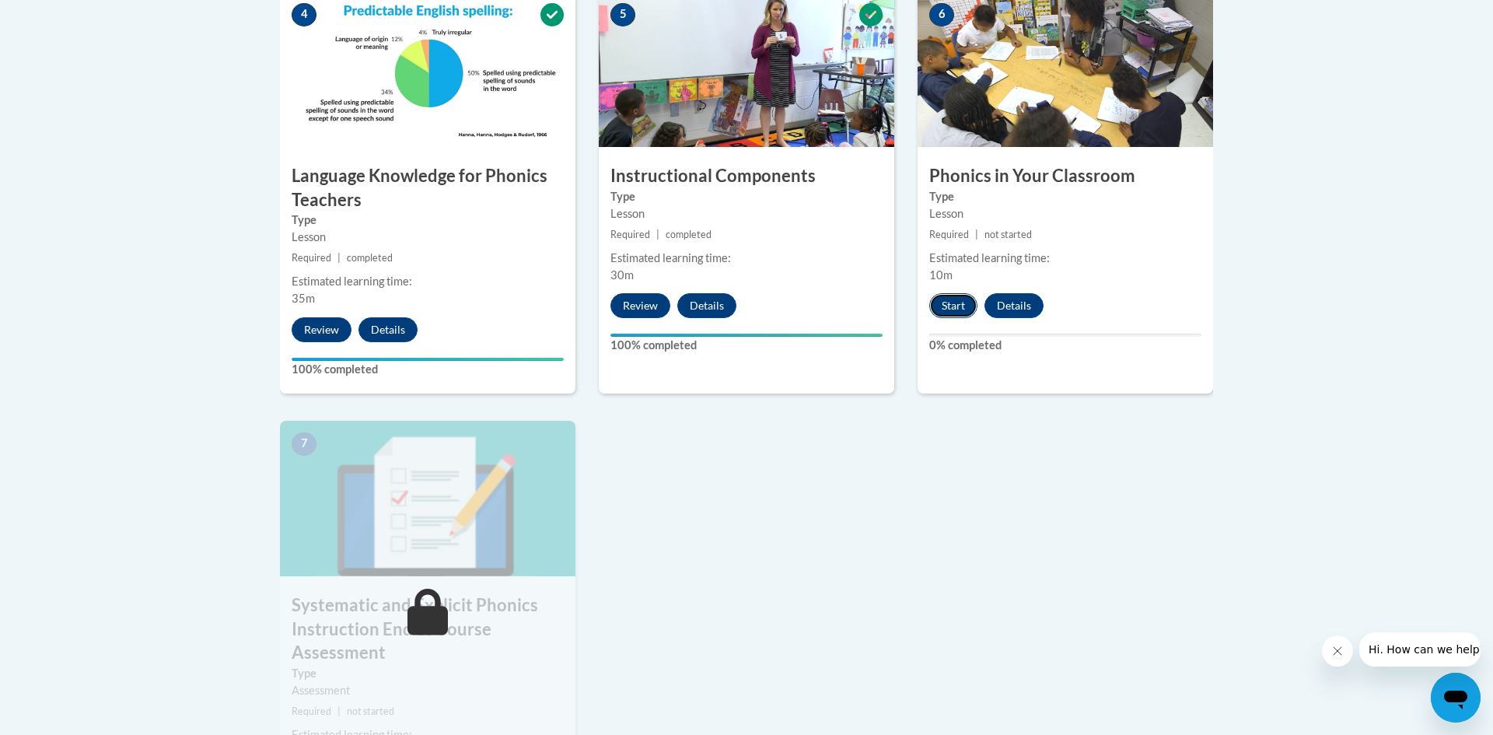
click at [944, 314] on button "Start" at bounding box center [953, 305] width 48 height 25
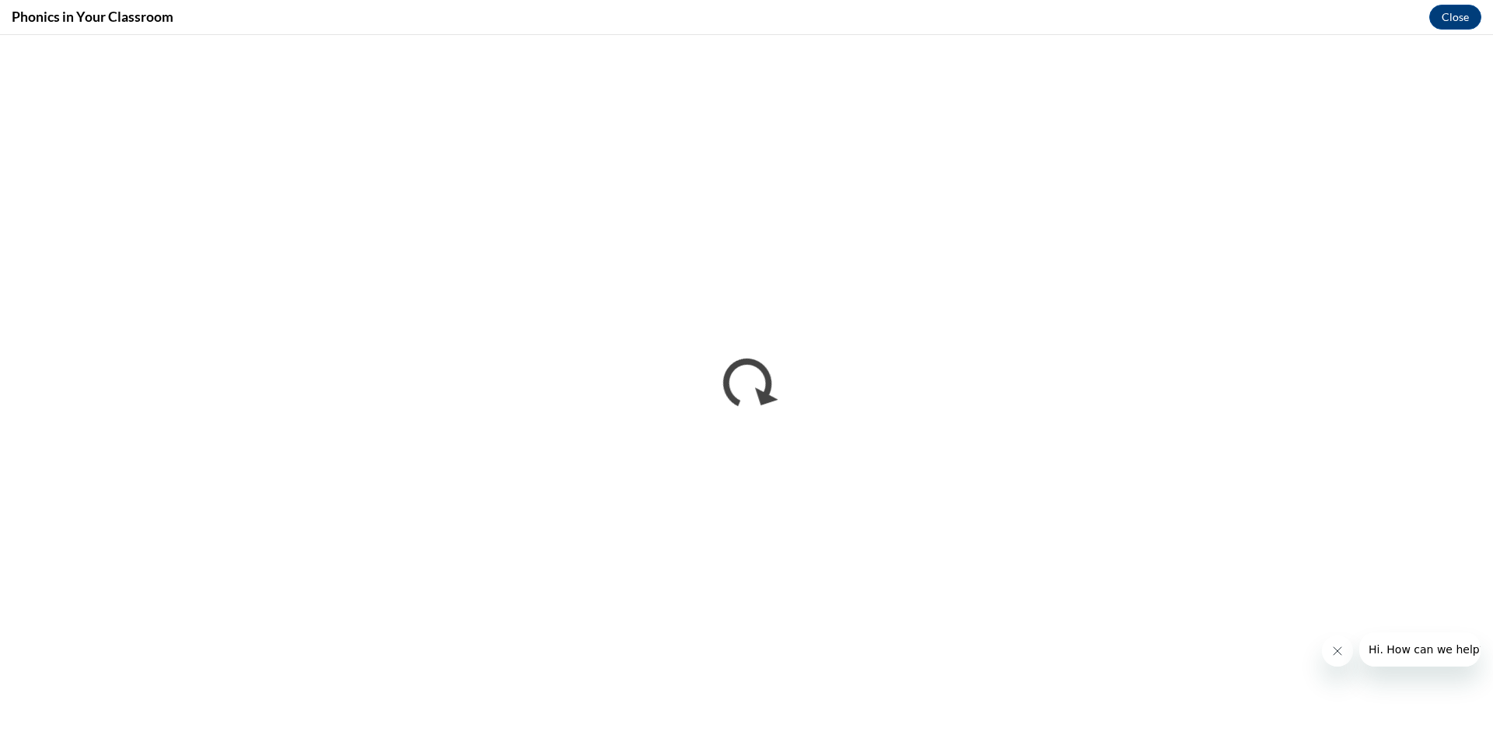
scroll to position [0, 0]
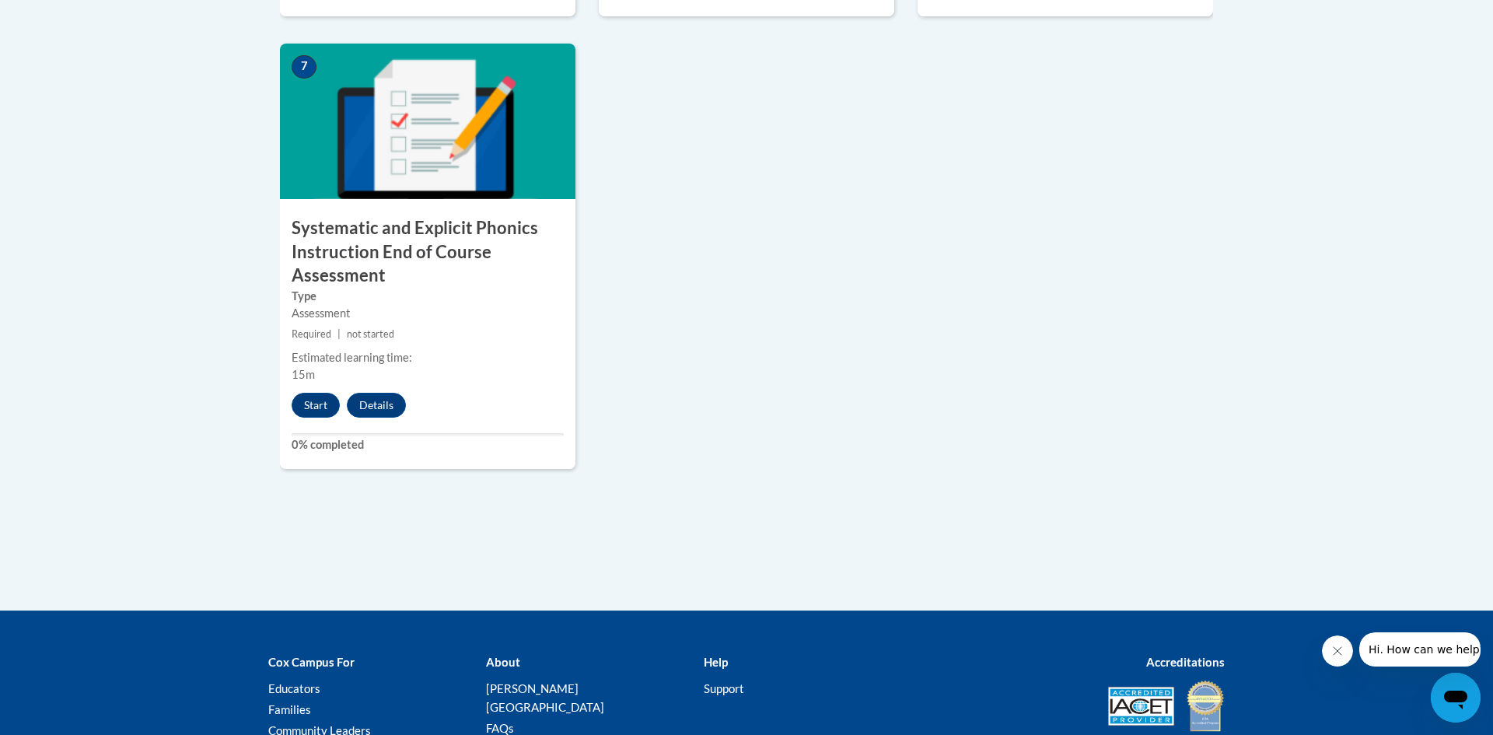
scroll to position [1318, 0]
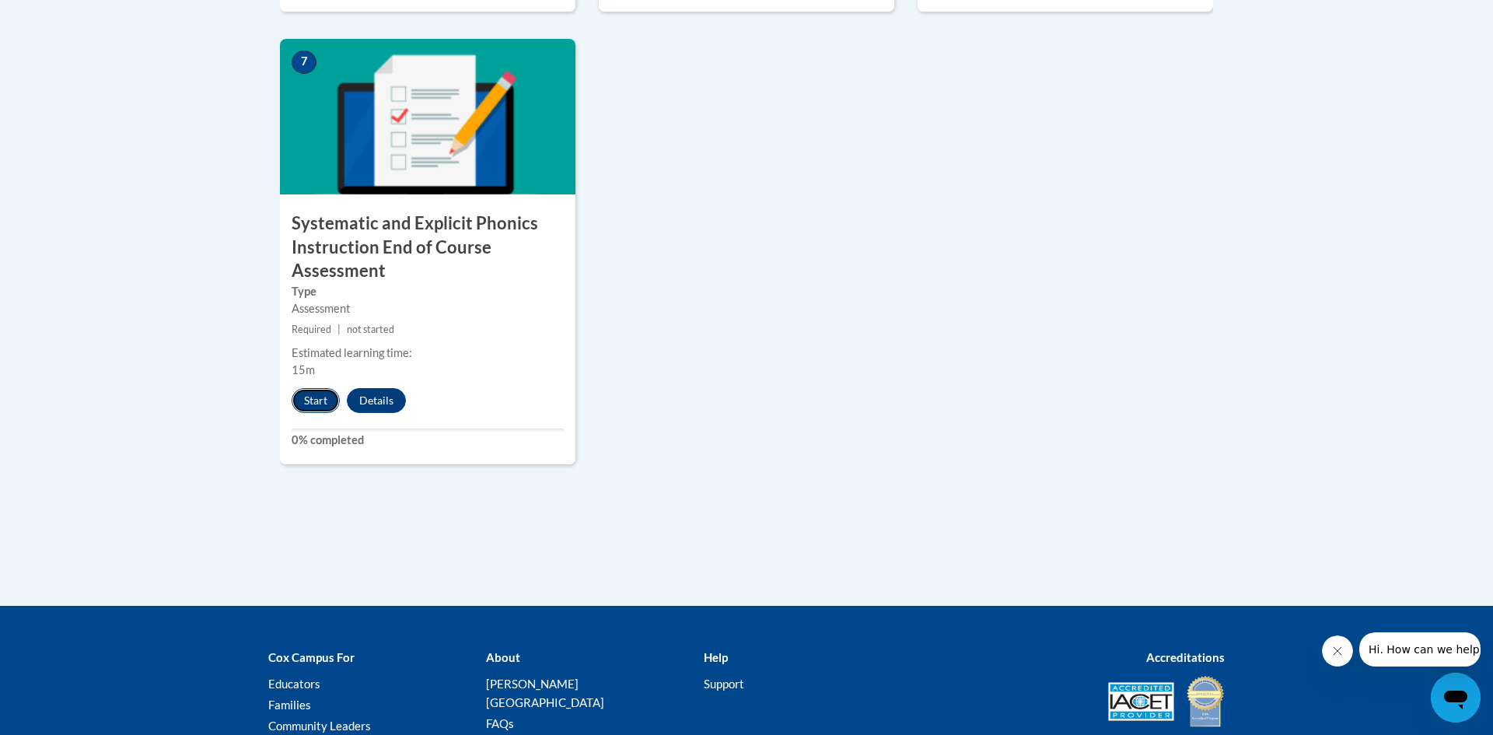
click at [313, 405] on button "Start" at bounding box center [316, 400] width 48 height 25
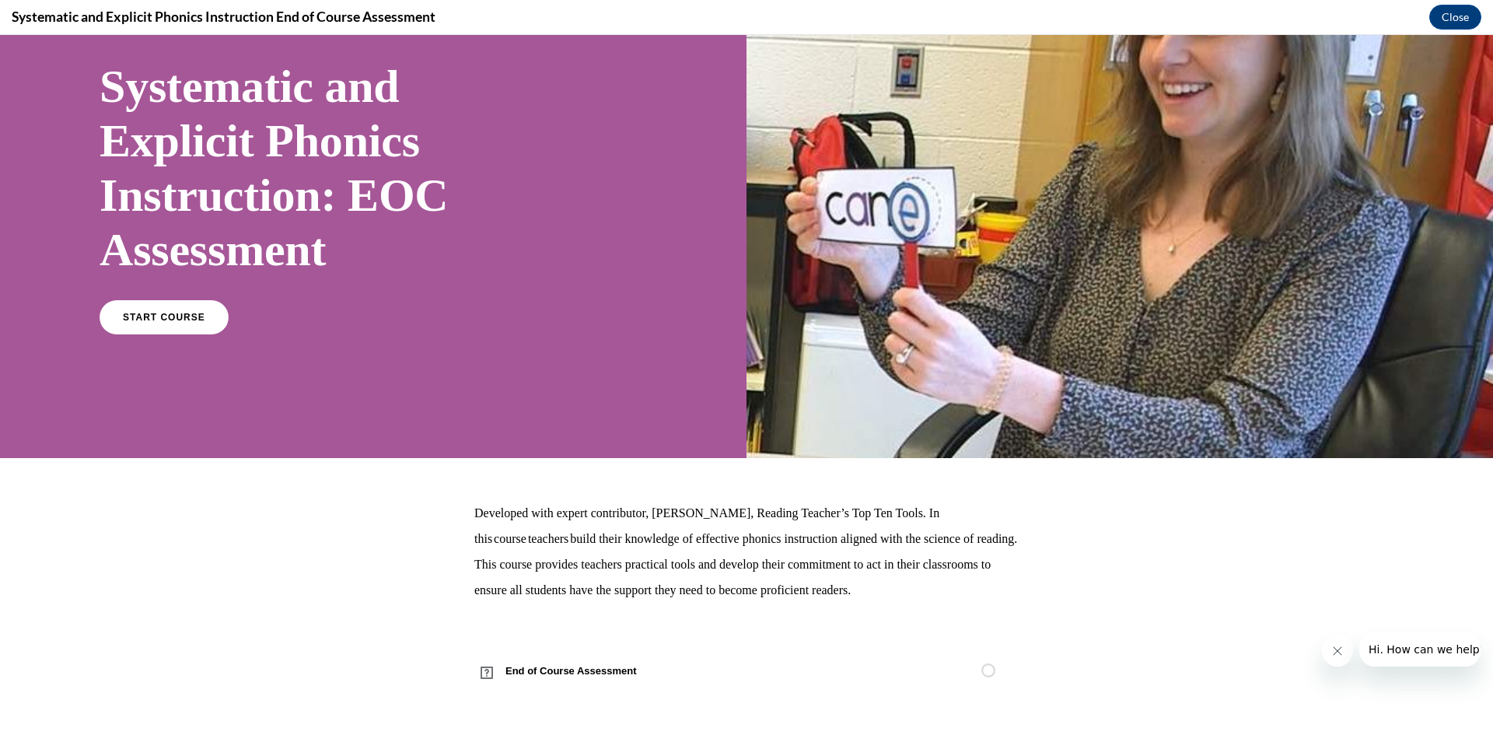
scroll to position [0, 0]
click at [171, 315] on span "START COURSE" at bounding box center [164, 318] width 86 height 12
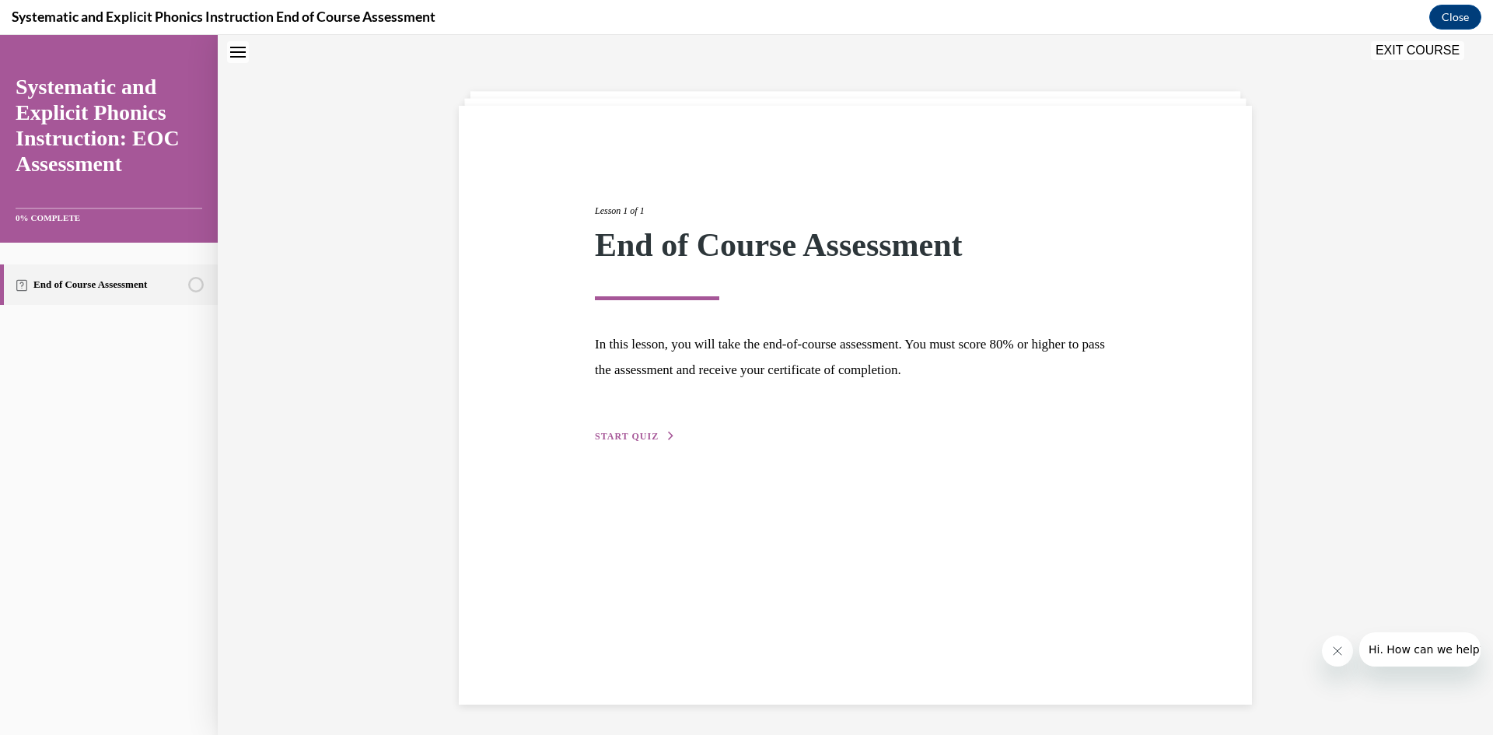
scroll to position [49, 0]
click at [626, 437] on span "START QUIZ" at bounding box center [627, 435] width 64 height 11
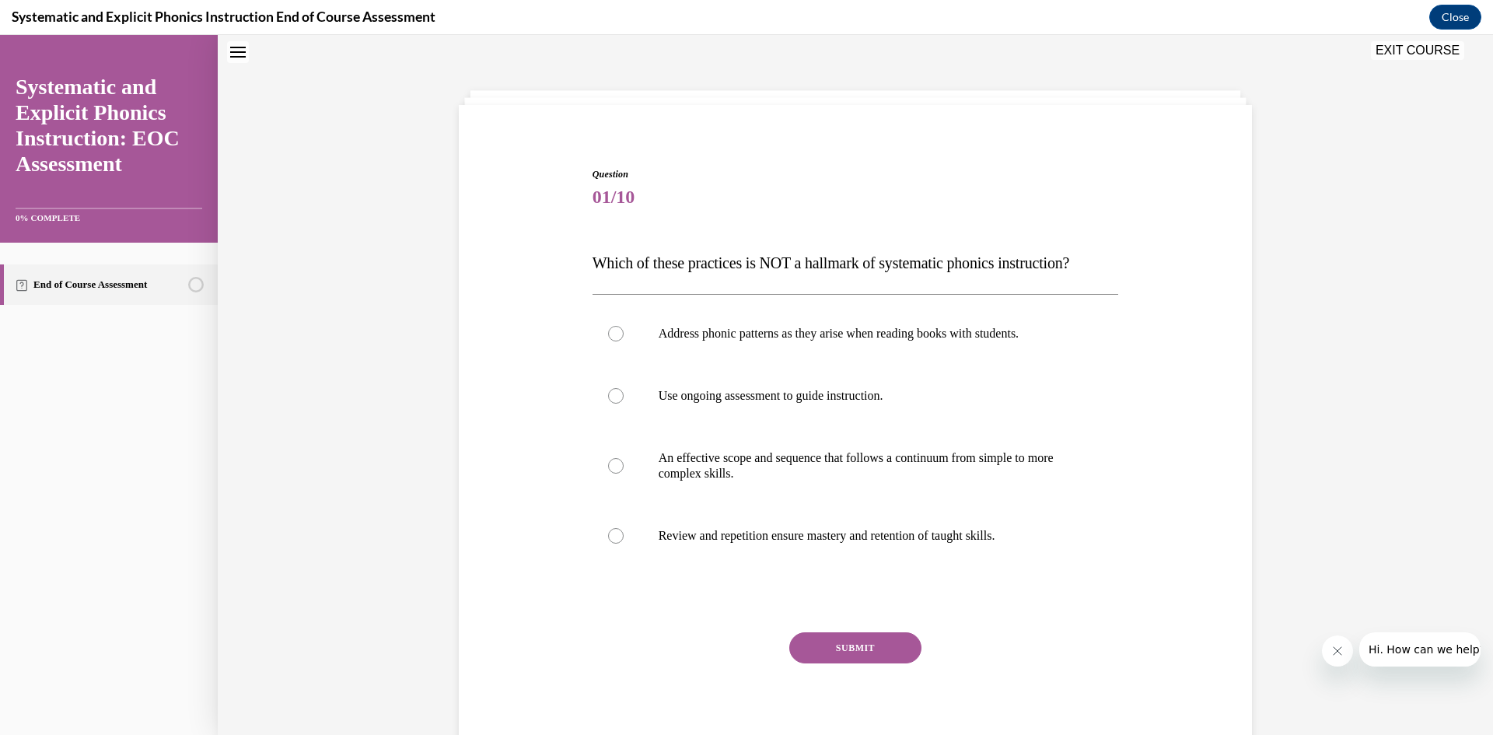
scroll to position [105, 0]
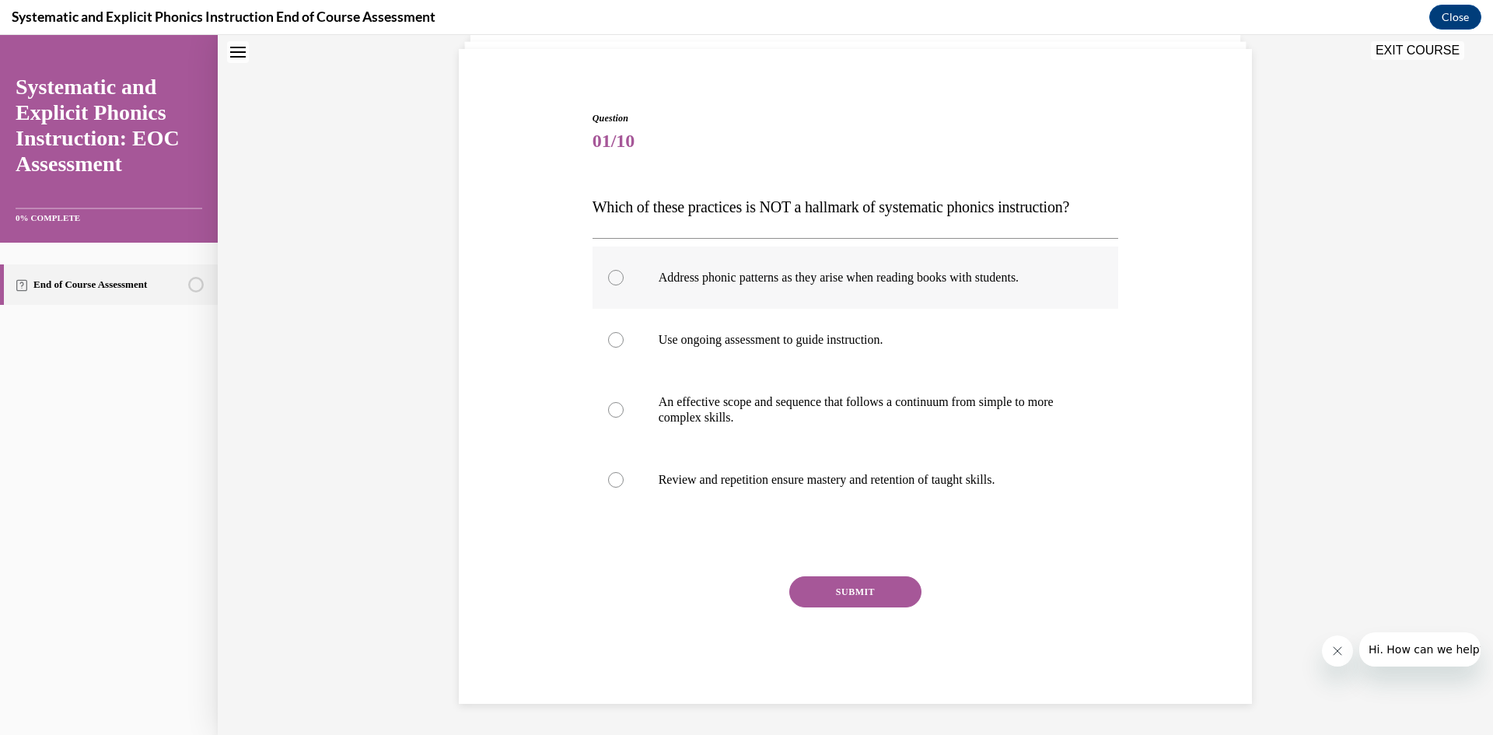
click at [617, 278] on div at bounding box center [616, 278] width 16 height 16
click at [847, 593] on button "SUBMIT" at bounding box center [855, 591] width 132 height 31
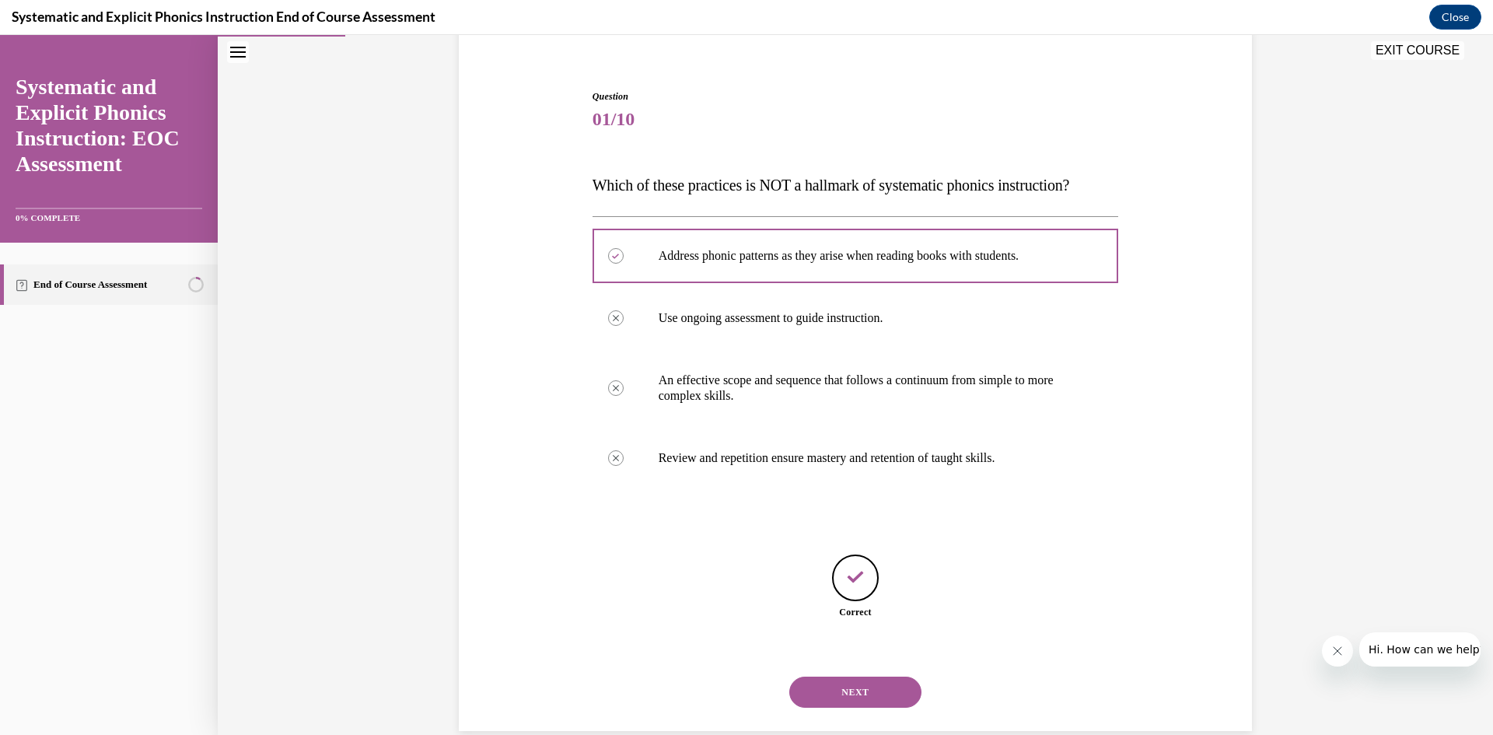
scroll to position [154, 0]
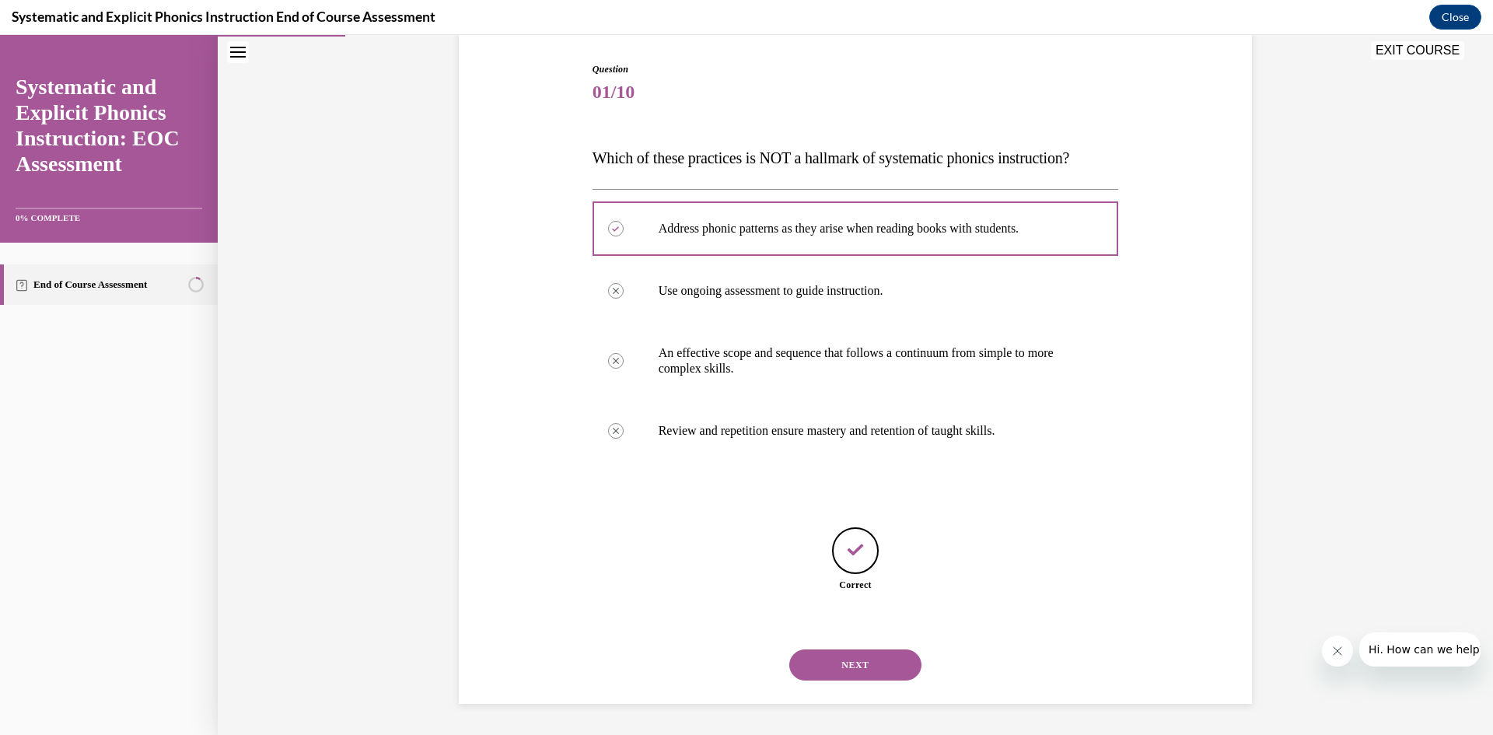
click at [863, 672] on button "NEXT" at bounding box center [855, 664] width 132 height 31
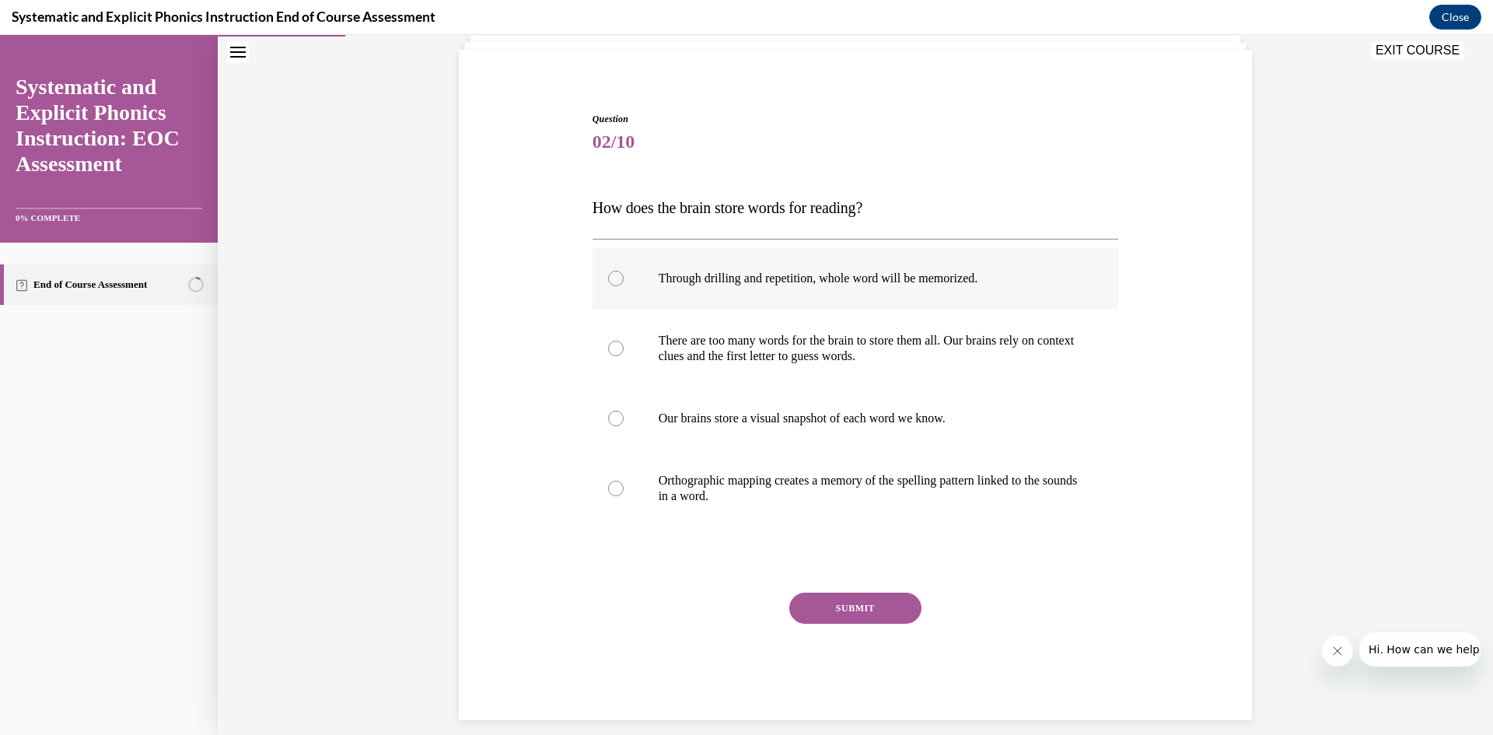
scroll to position [121, 0]
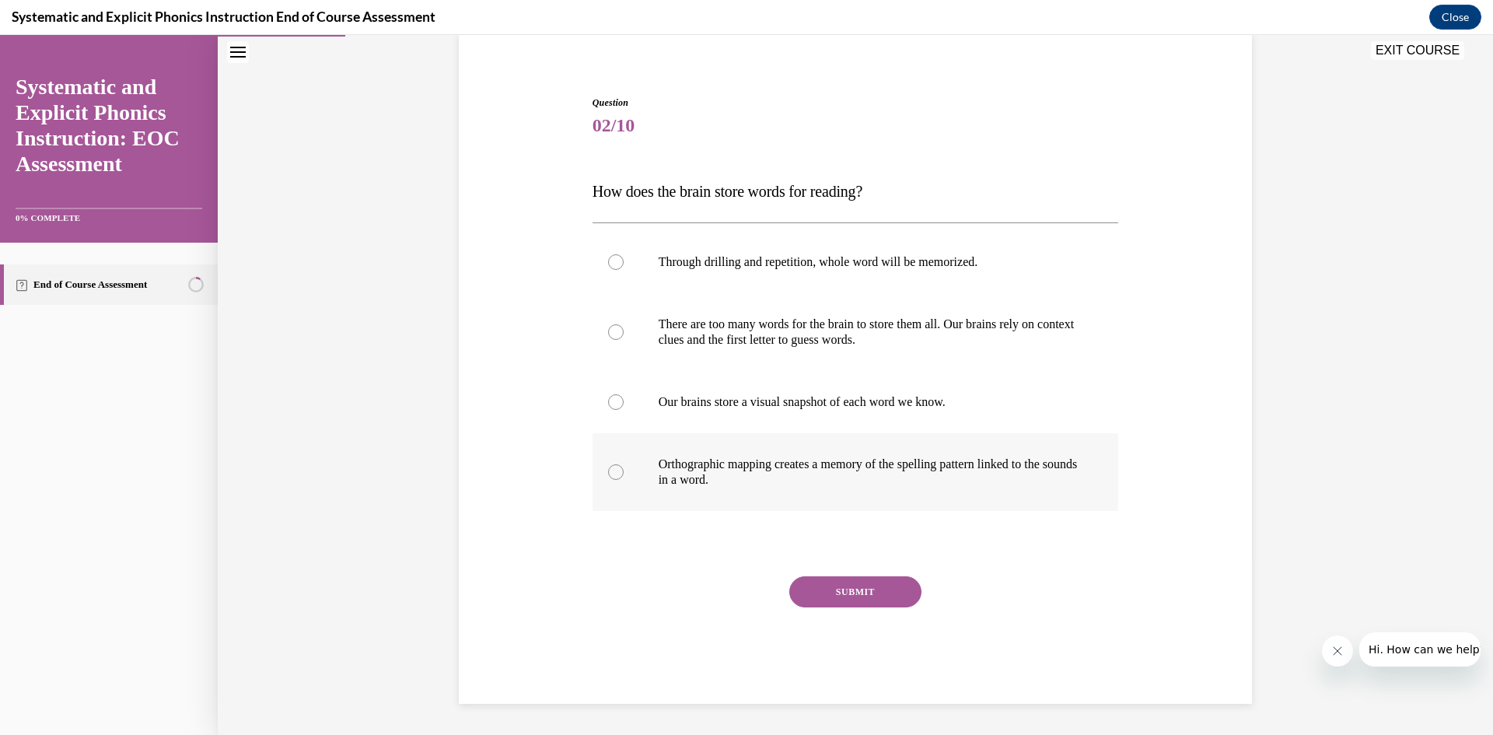
click at [614, 470] on div at bounding box center [616, 472] width 16 height 16
click at [856, 585] on button "SUBMIT" at bounding box center [855, 591] width 132 height 31
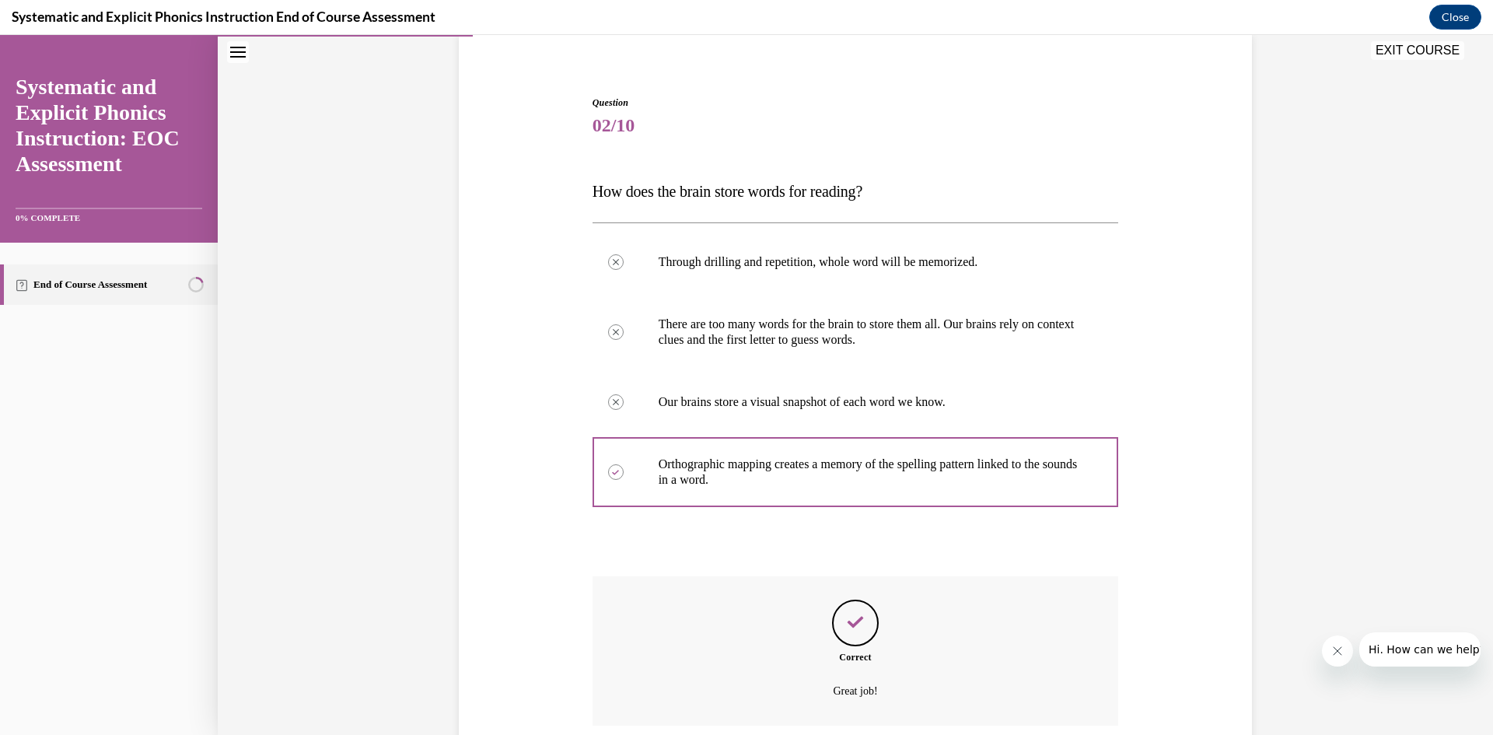
scroll to position [246, 0]
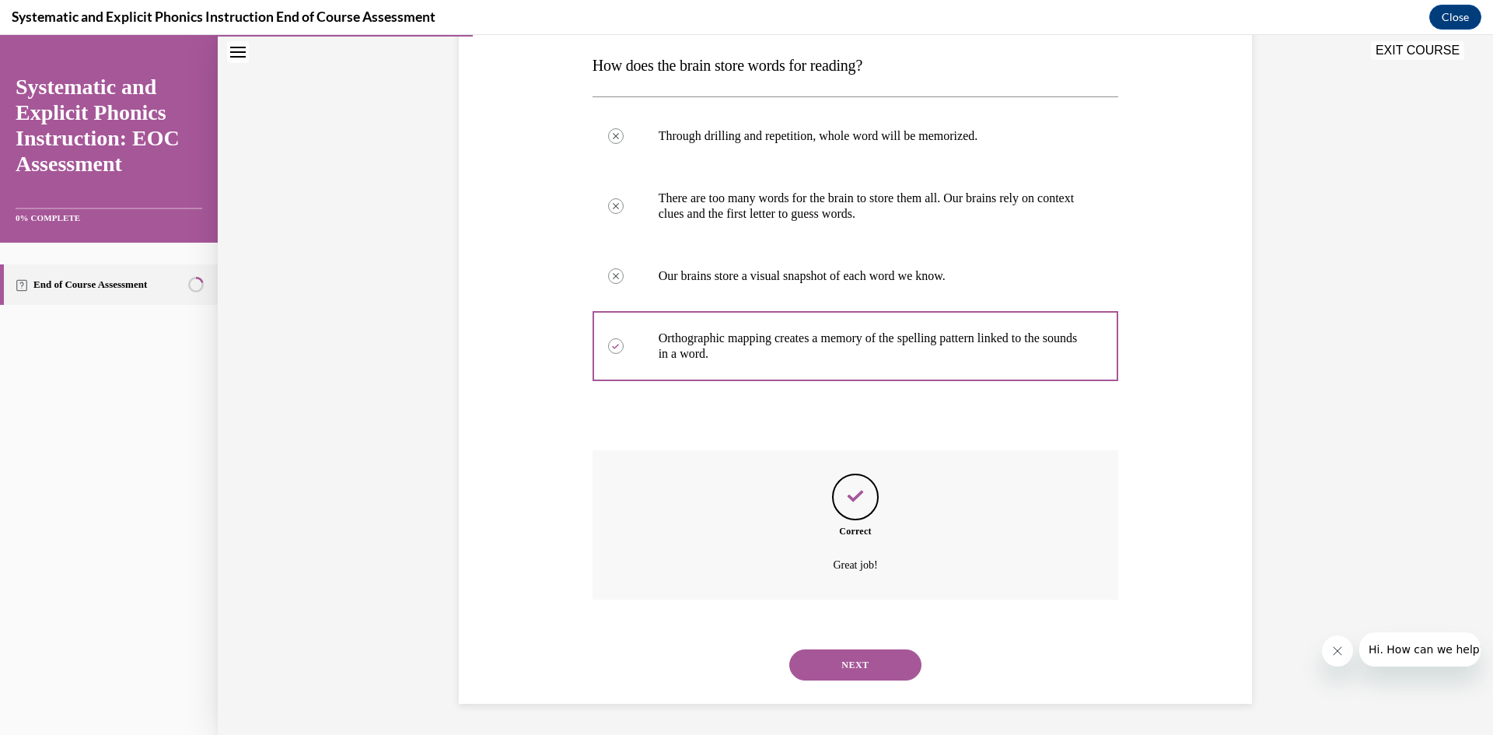
click at [865, 666] on button "NEXT" at bounding box center [855, 664] width 132 height 31
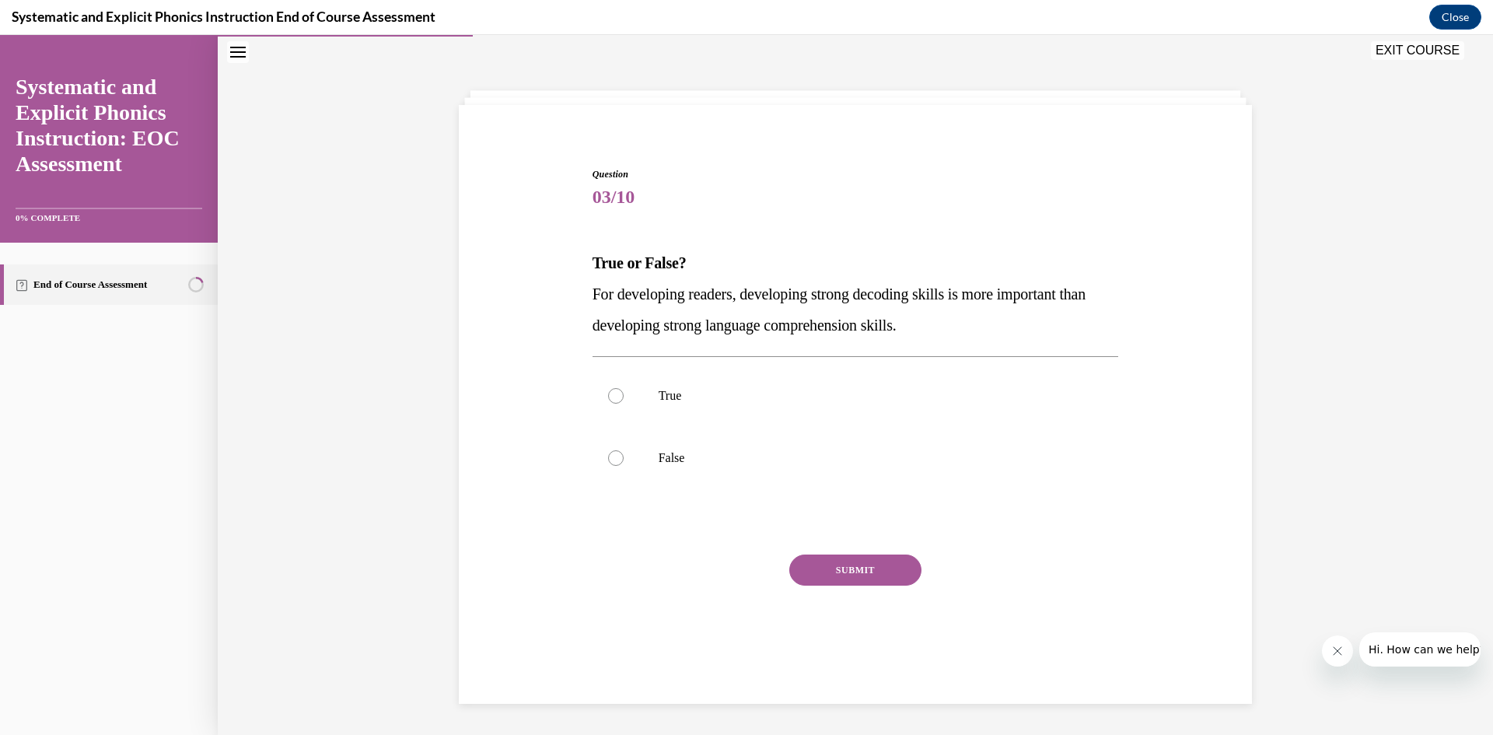
scroll to position [49, 0]
click at [618, 400] on div at bounding box center [616, 396] width 16 height 16
click at [875, 574] on button "SUBMIT" at bounding box center [855, 569] width 132 height 31
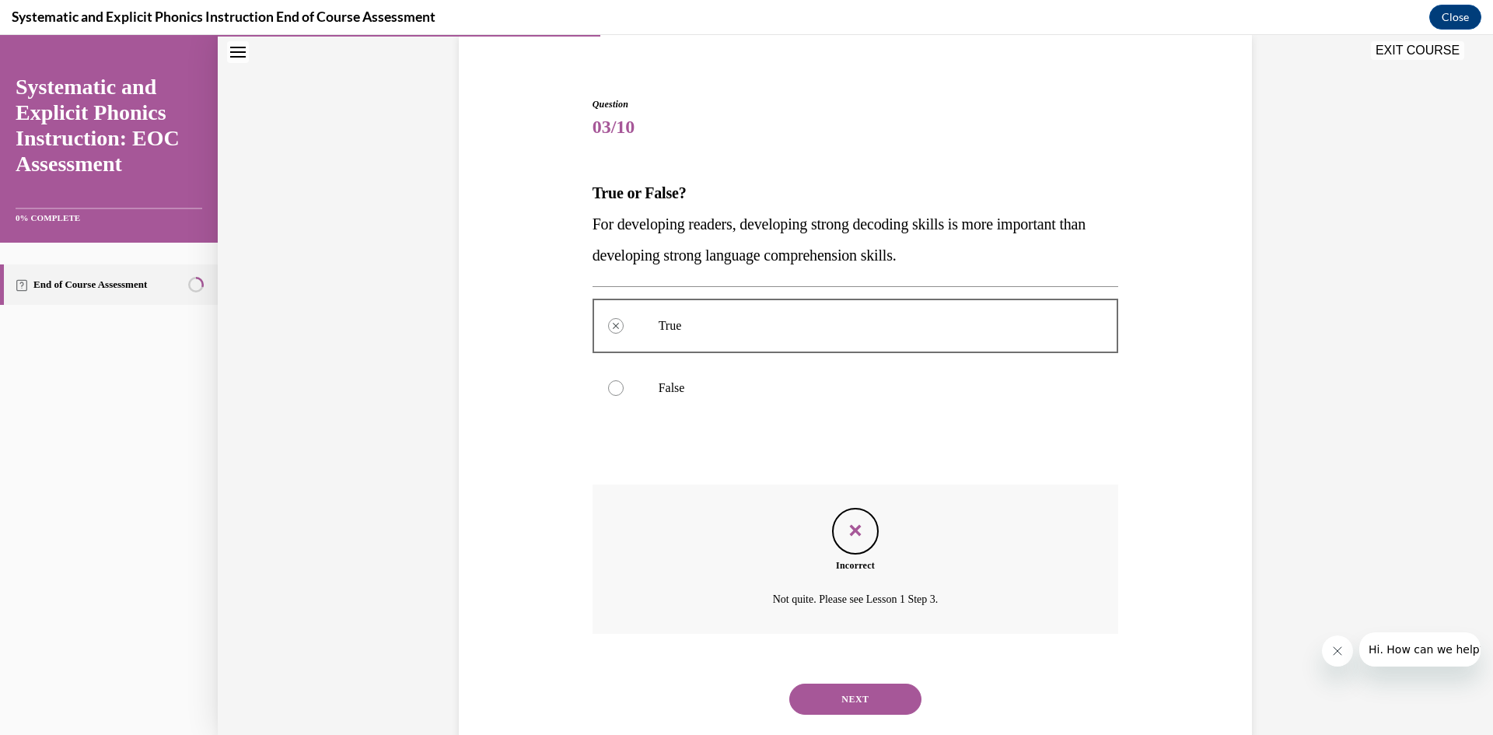
scroll to position [153, 0]
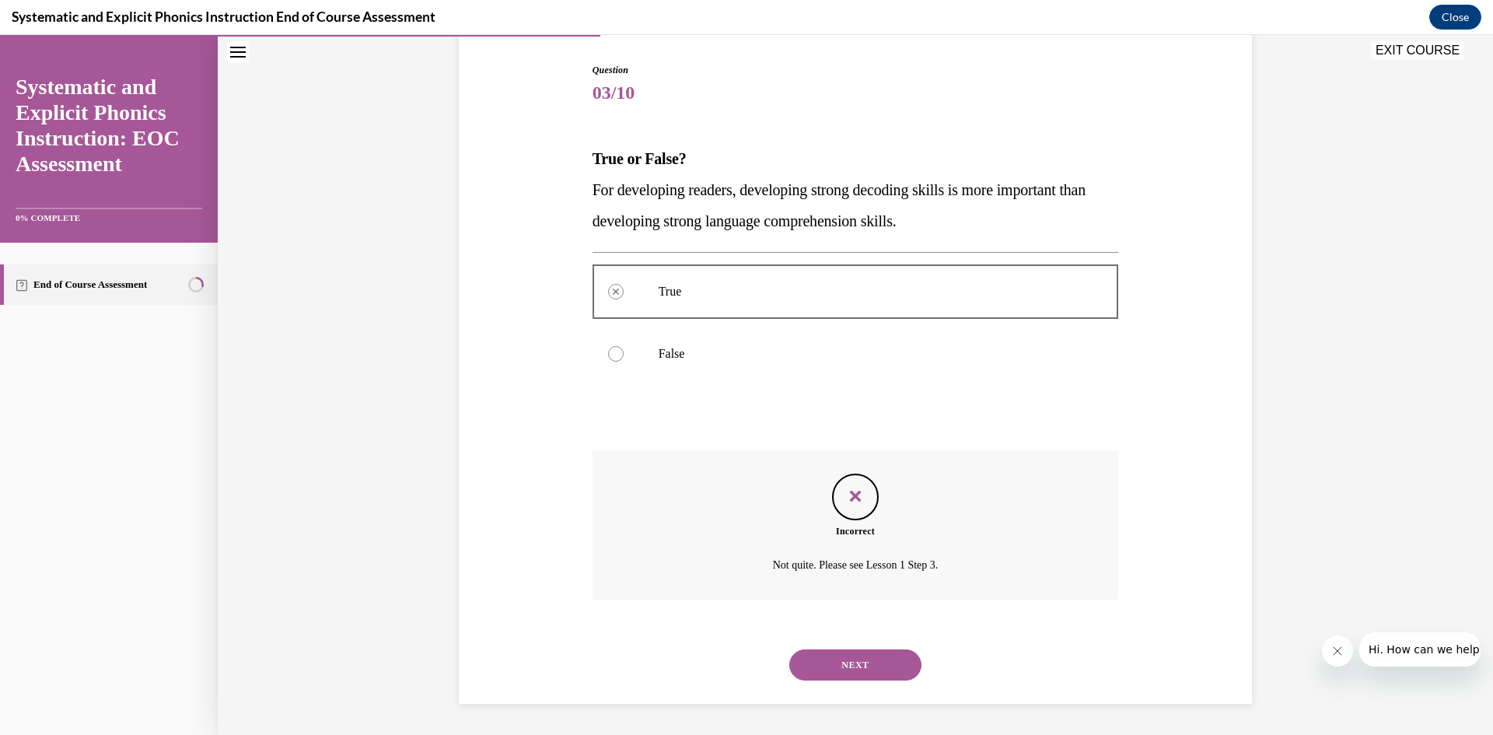
click at [874, 656] on button "NEXT" at bounding box center [855, 664] width 132 height 31
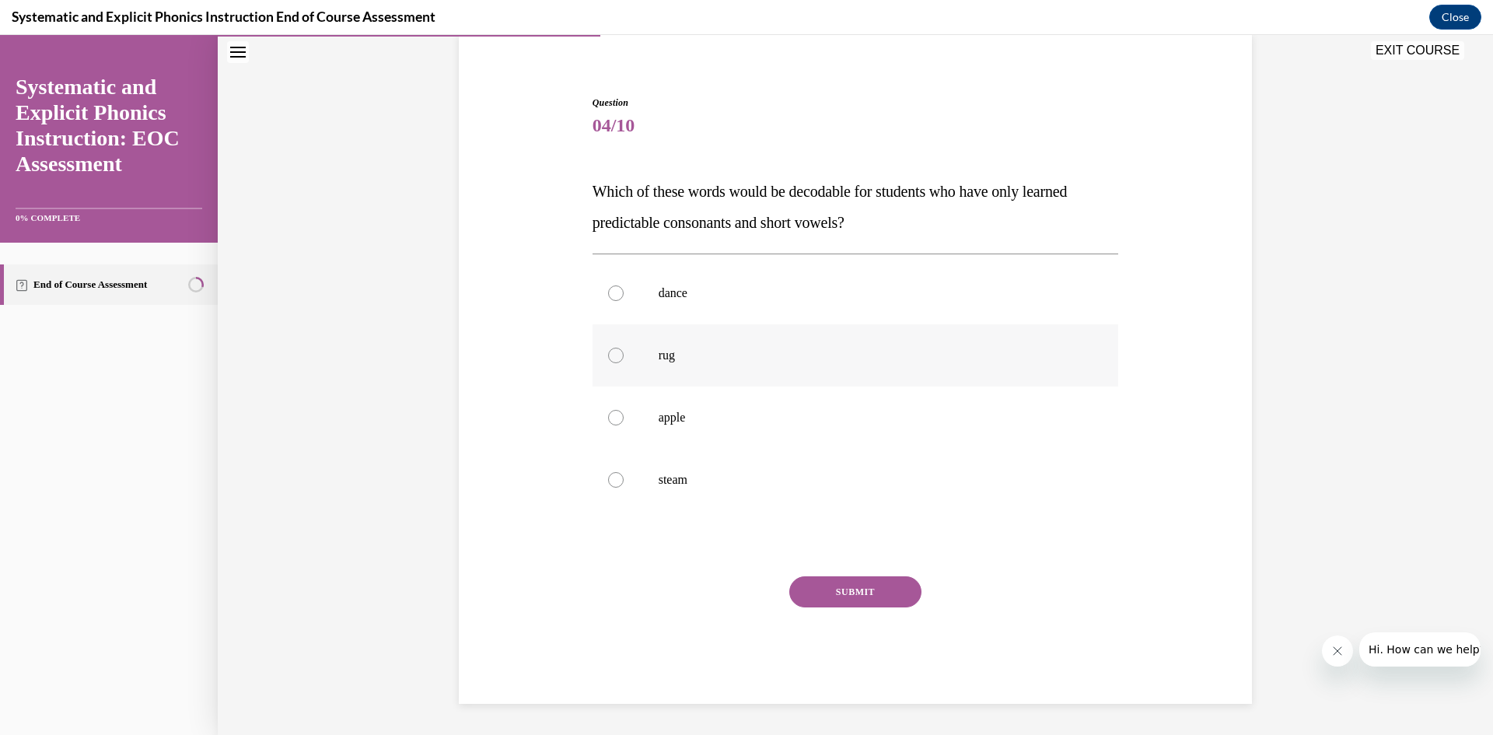
scroll to position [49, 0]
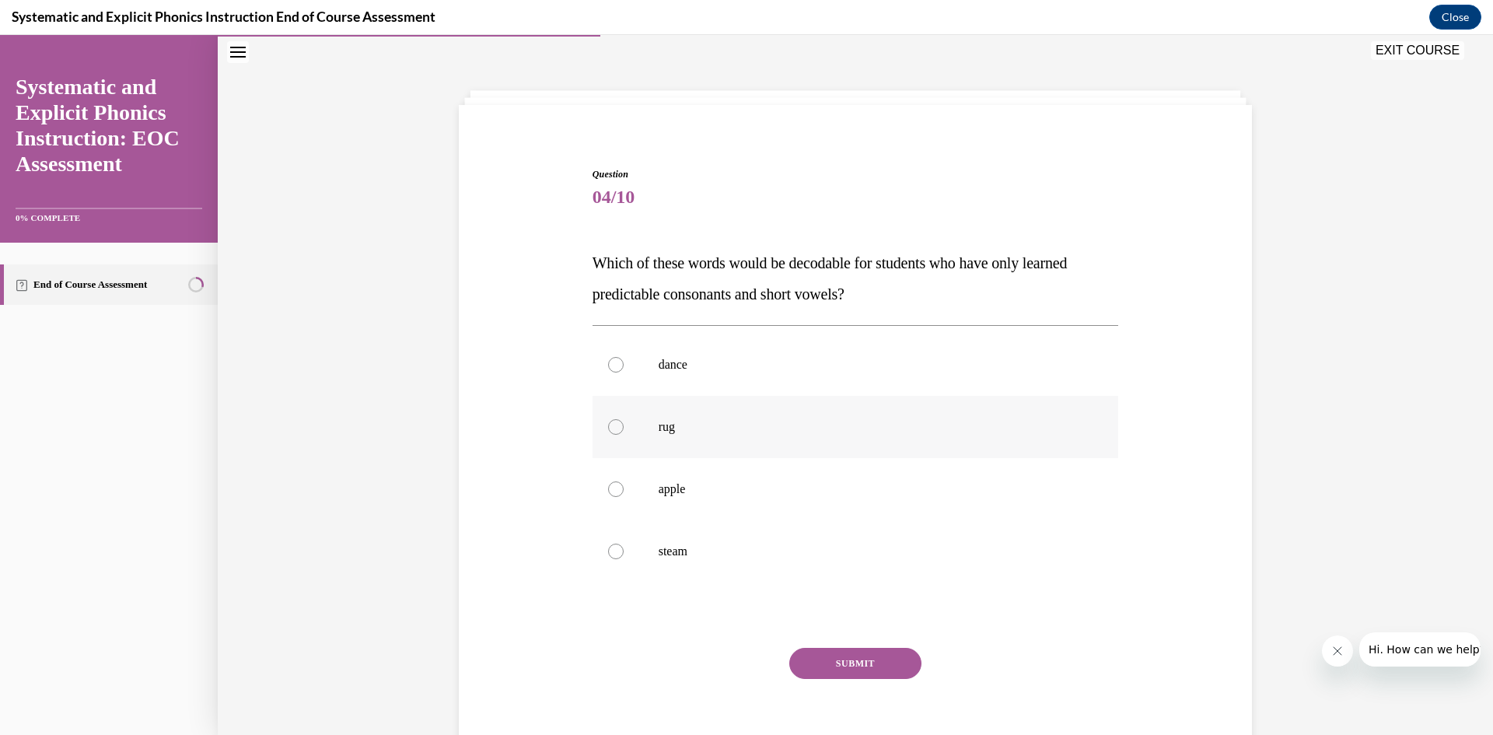
click at [614, 431] on div at bounding box center [616, 427] width 16 height 16
click at [861, 666] on button "SUBMIT" at bounding box center [855, 663] width 132 height 31
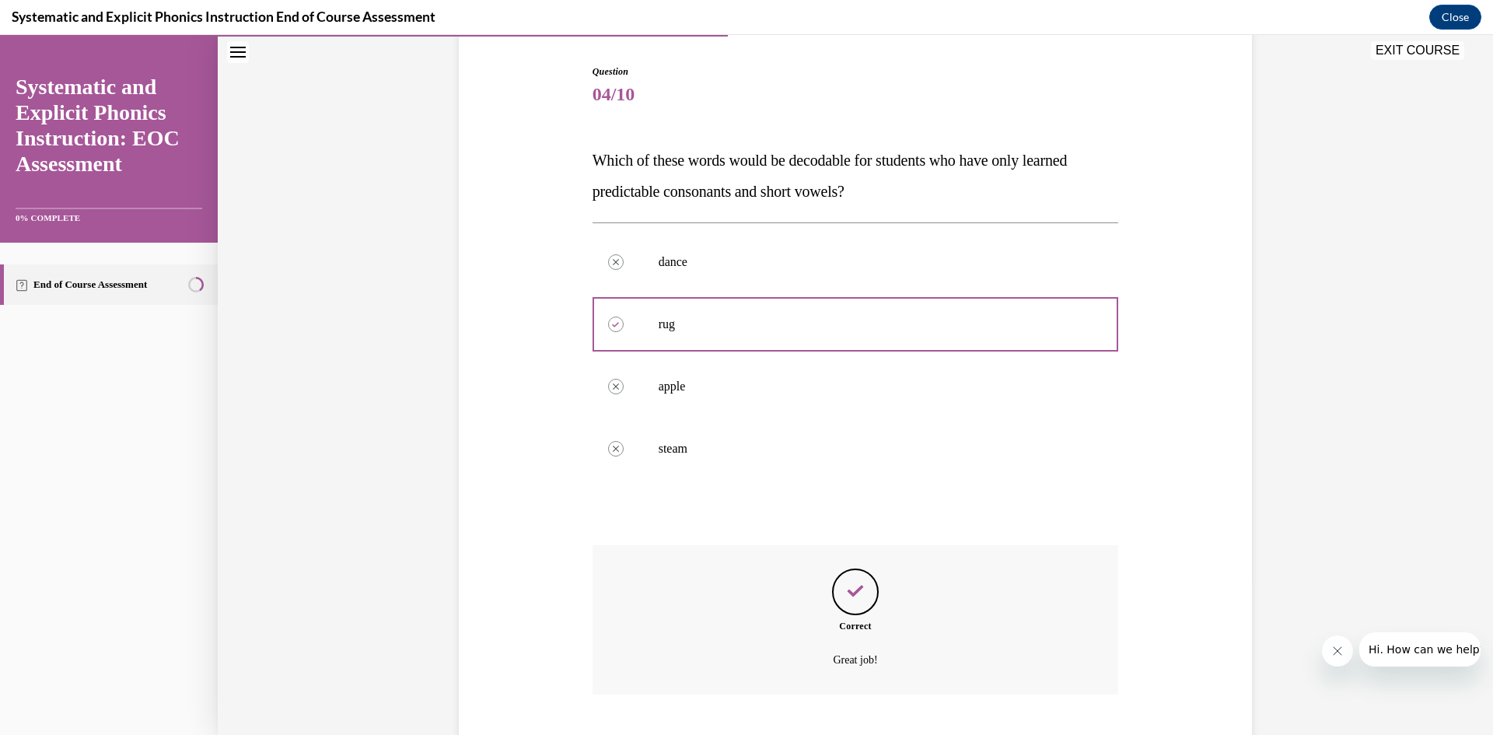
scroll to position [246, 0]
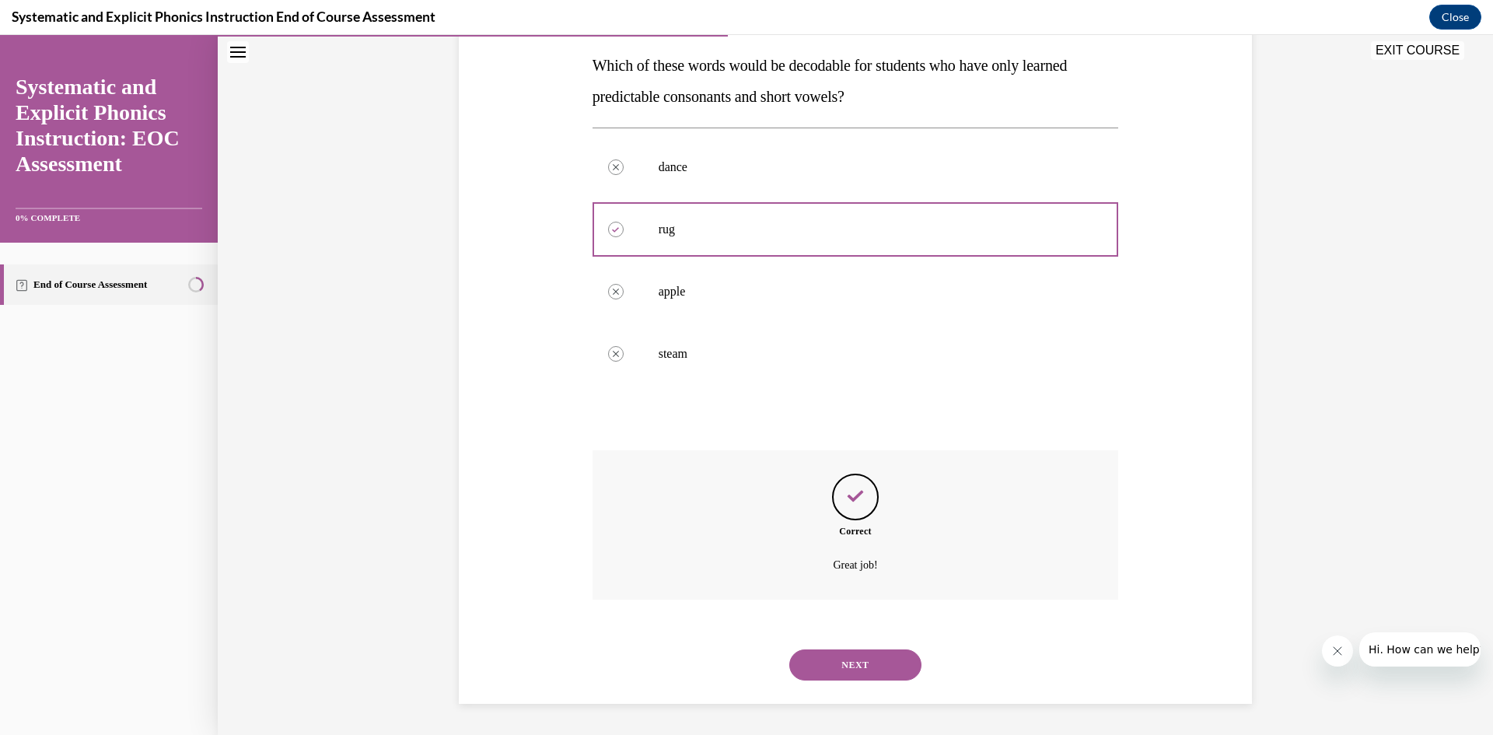
click at [861, 666] on button "NEXT" at bounding box center [855, 664] width 132 height 31
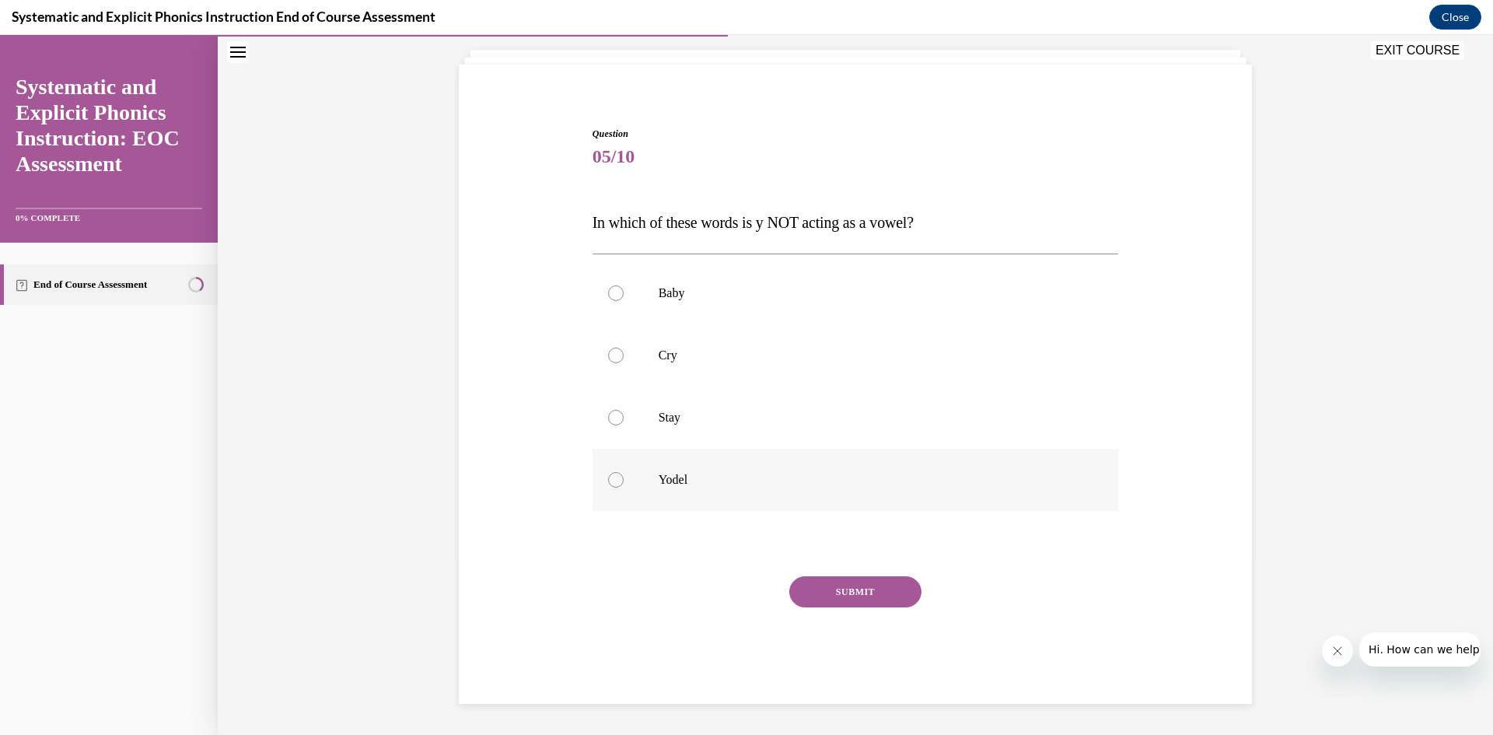
click at [614, 480] on div at bounding box center [616, 480] width 16 height 16
click at [863, 592] on button "SUBMIT" at bounding box center [855, 591] width 132 height 31
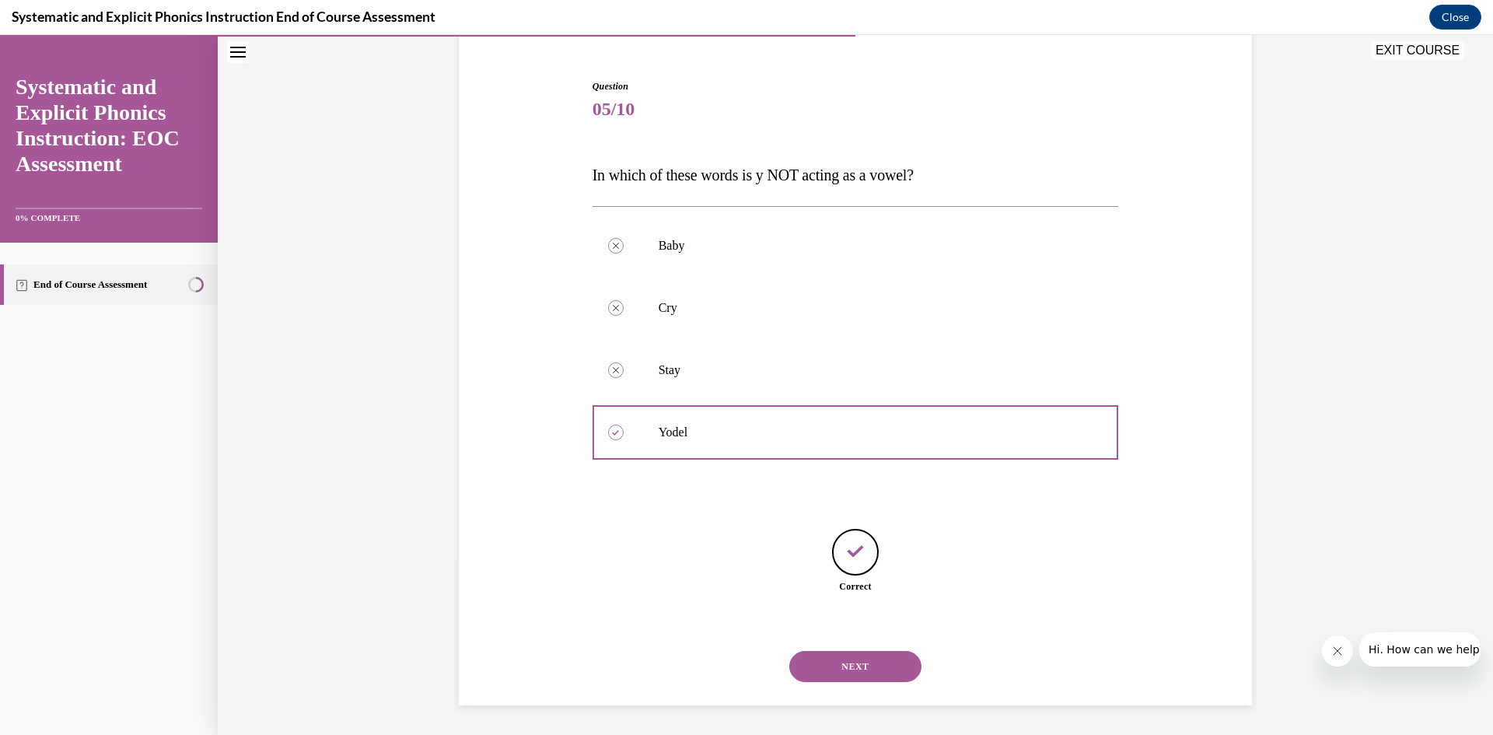
scroll to position [138, 0]
click at [872, 662] on button "NEXT" at bounding box center [855, 664] width 132 height 31
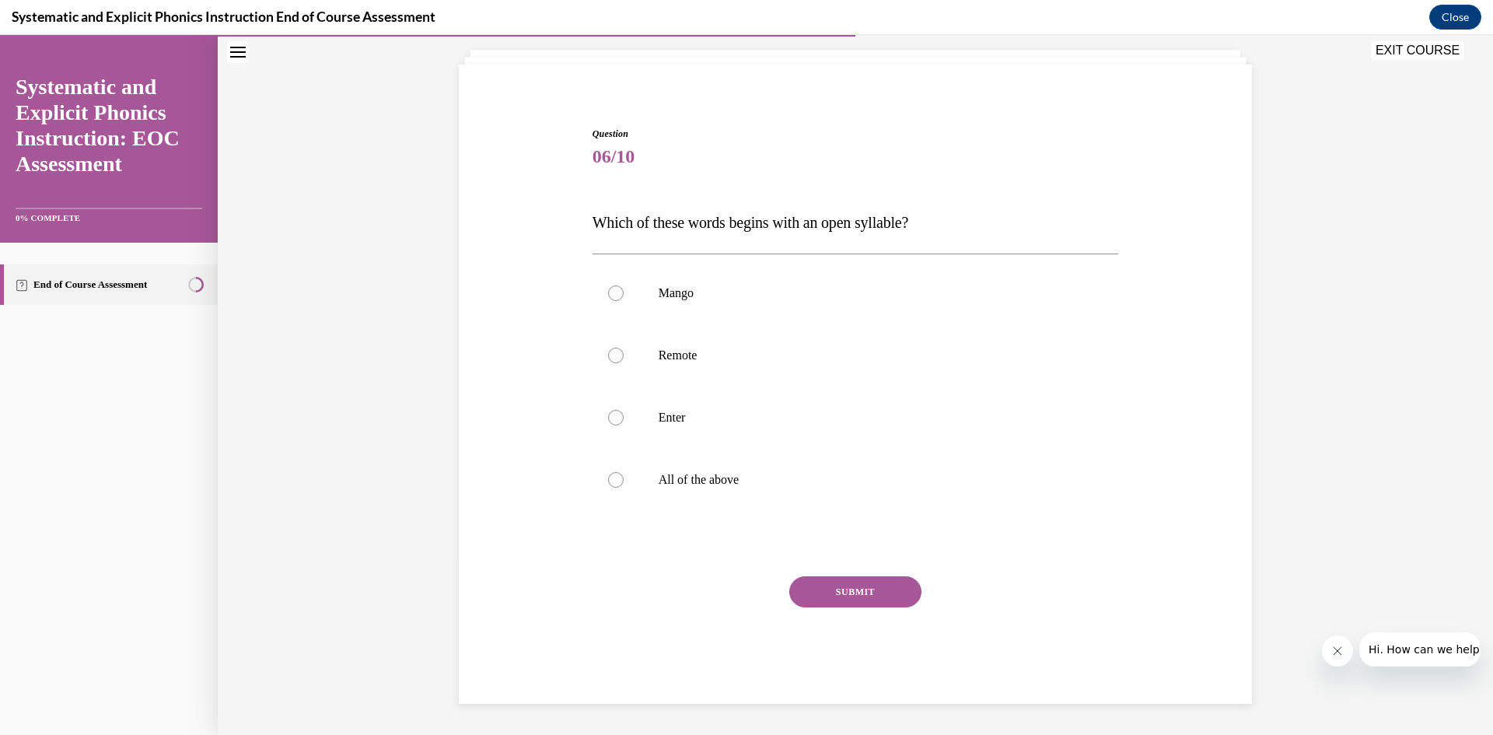
scroll to position [89, 0]
click at [622, 479] on div at bounding box center [616, 480] width 16 height 16
click at [890, 590] on button "SUBMIT" at bounding box center [855, 591] width 132 height 31
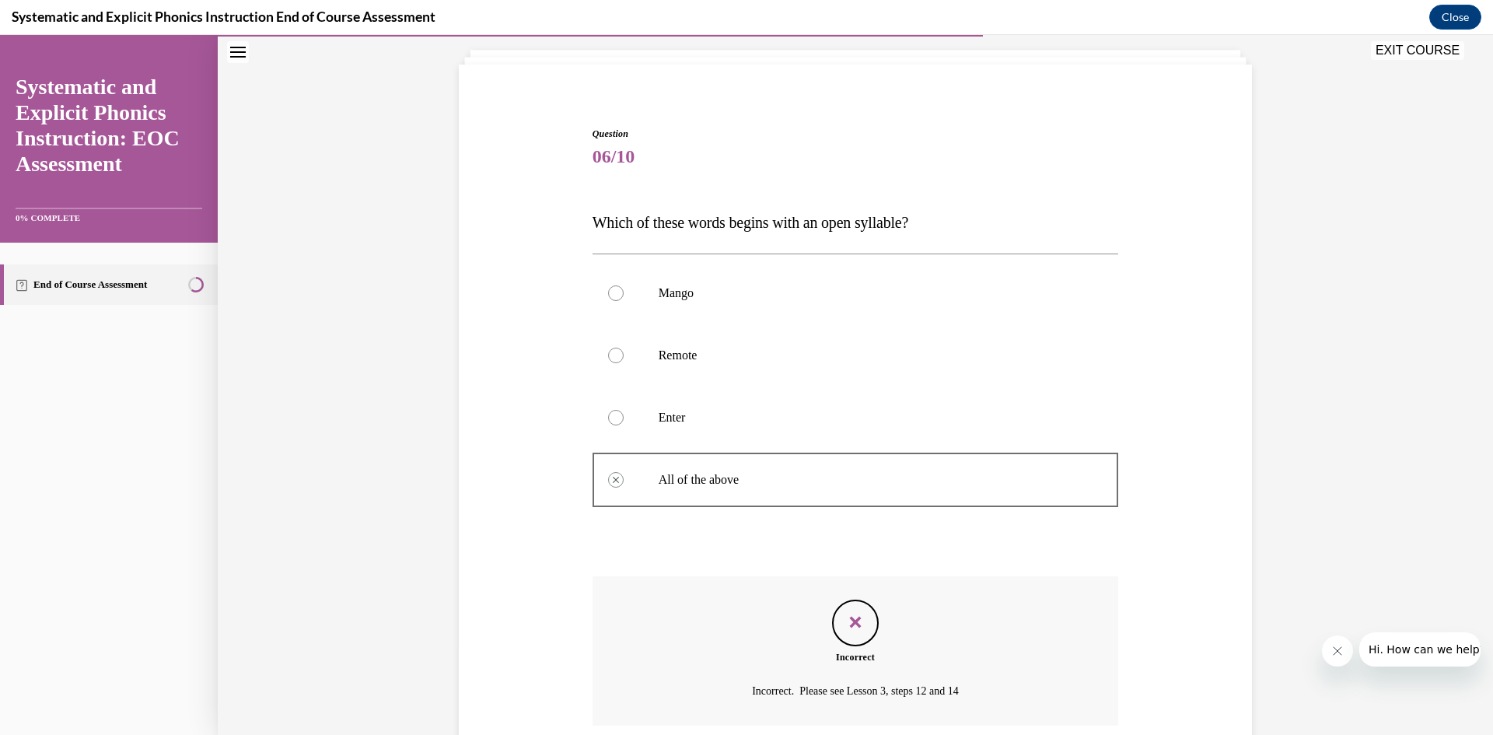
scroll to position [215, 0]
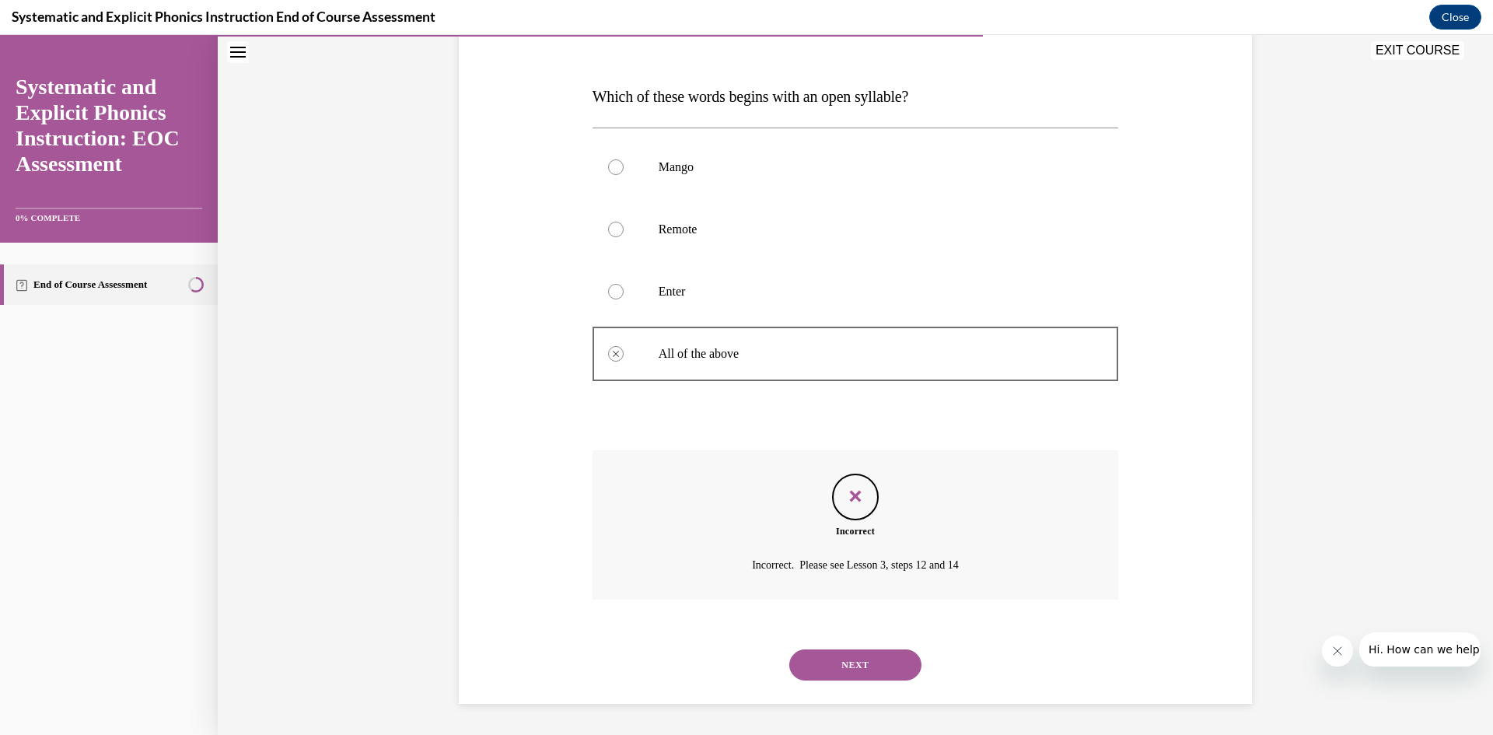
click at [858, 655] on button "NEXT" at bounding box center [855, 664] width 132 height 31
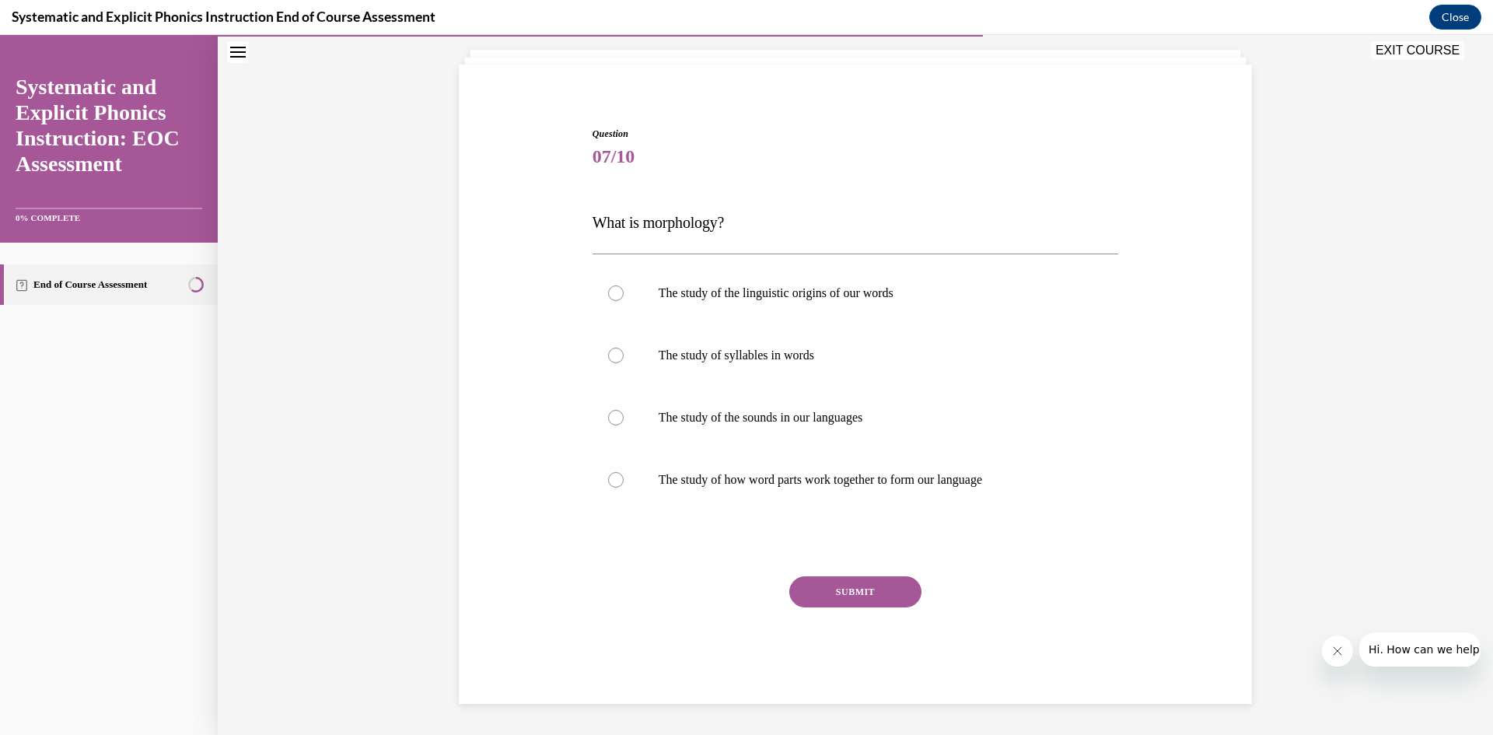
scroll to position [89, 0]
click at [619, 471] on div at bounding box center [855, 480] width 526 height 62
click at [865, 588] on button "SUBMIT" at bounding box center [855, 591] width 132 height 31
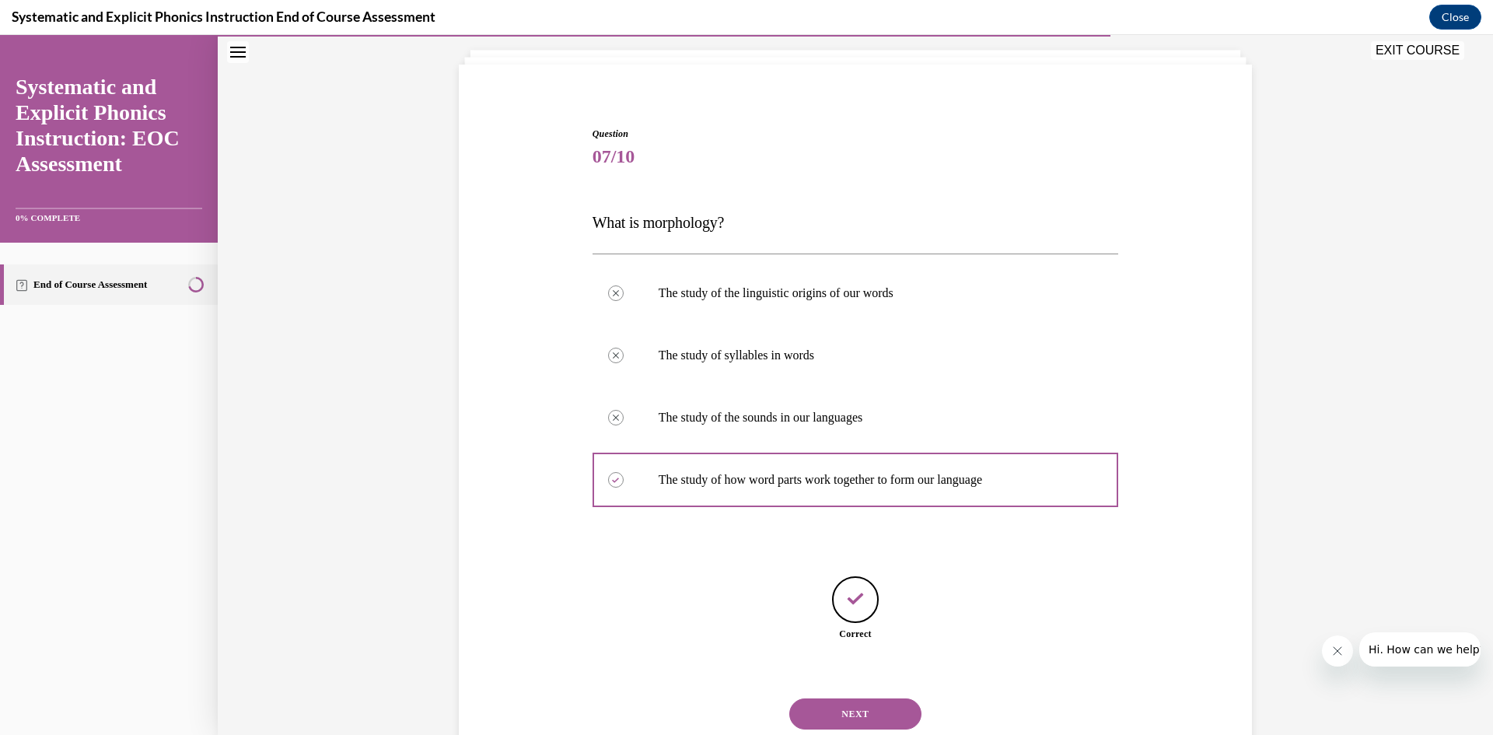
scroll to position [138, 0]
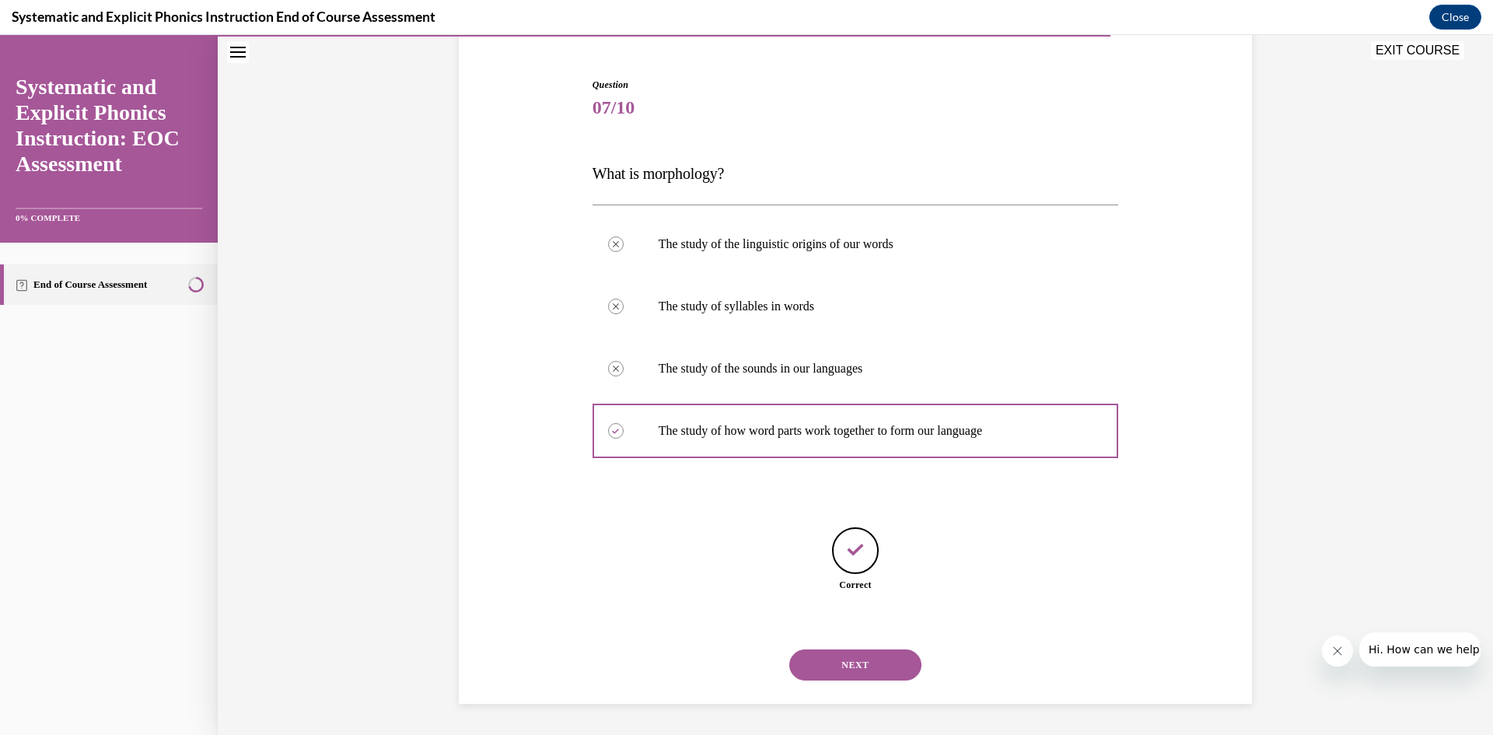
click at [873, 655] on button "NEXT" at bounding box center [855, 664] width 132 height 31
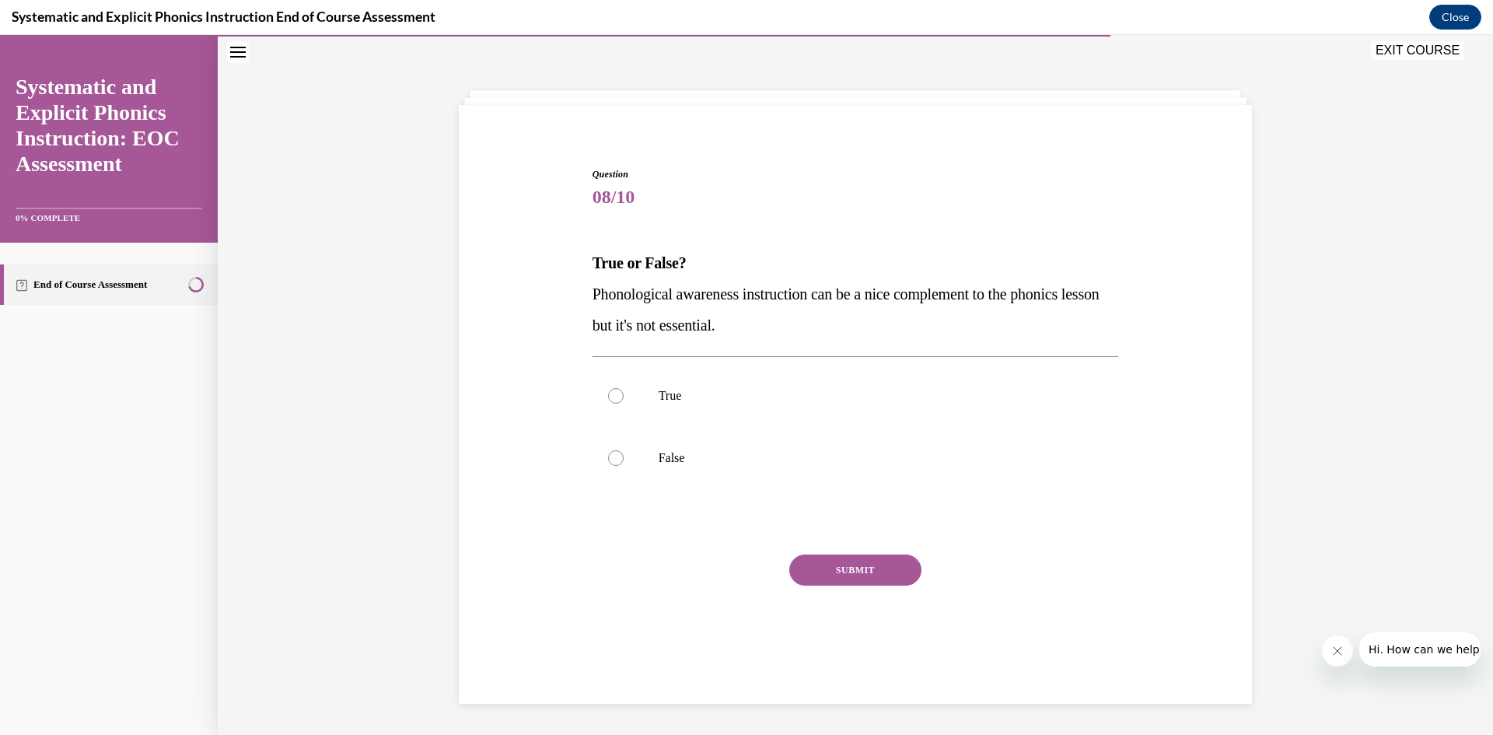
scroll to position [49, 0]
click at [614, 456] on div at bounding box center [616, 458] width 16 height 16
click at [868, 574] on button "SUBMIT" at bounding box center [855, 569] width 132 height 31
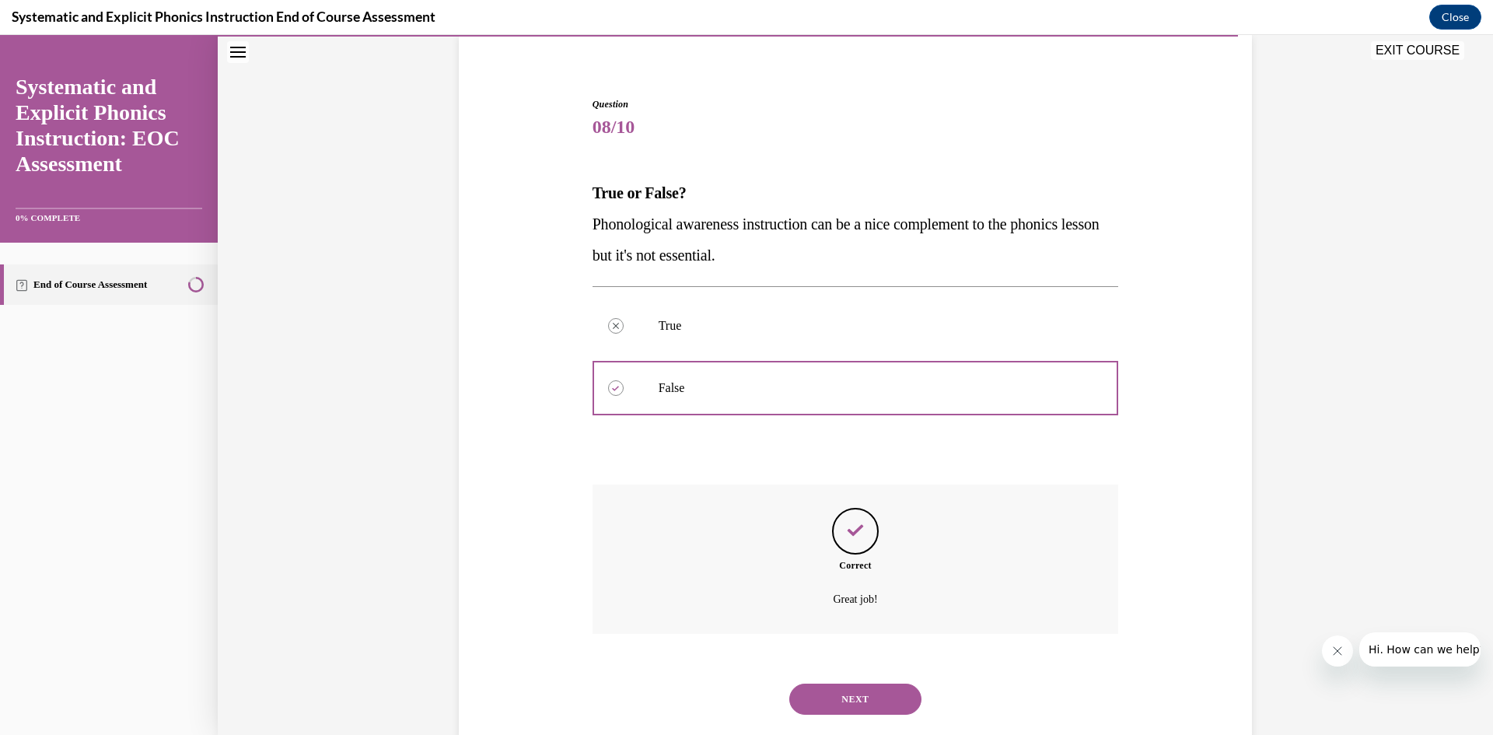
scroll to position [153, 0]
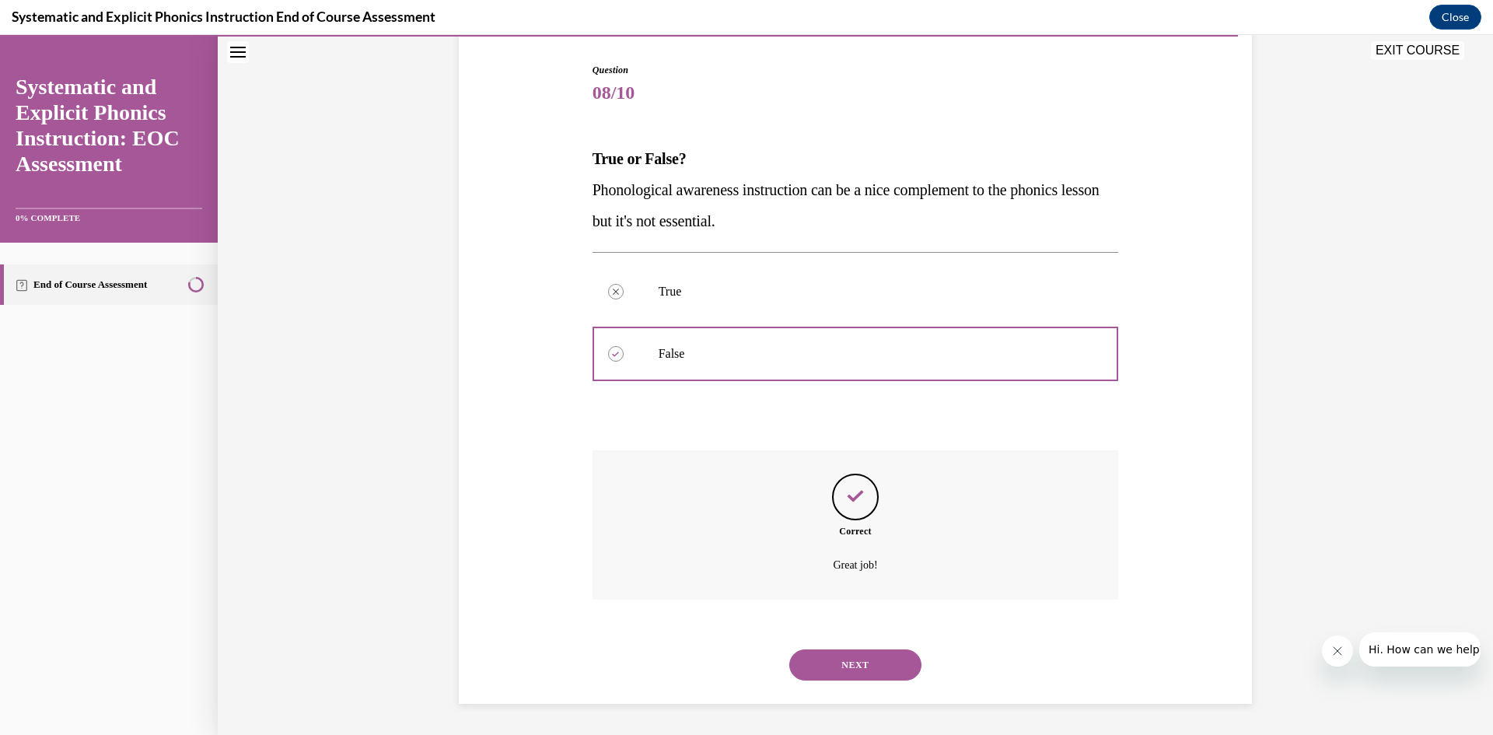
click at [852, 667] on button "NEXT" at bounding box center [855, 664] width 132 height 31
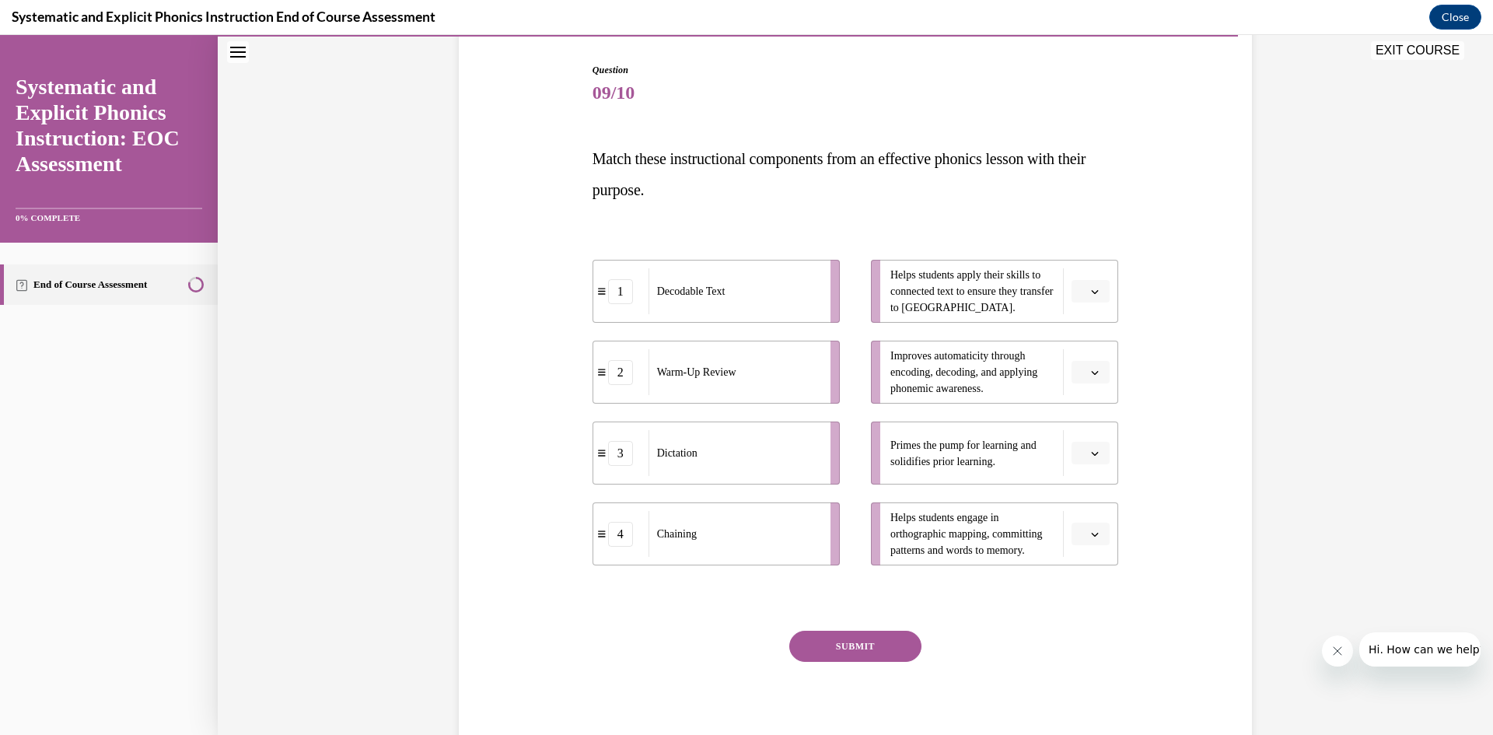
scroll to position [82, 0]
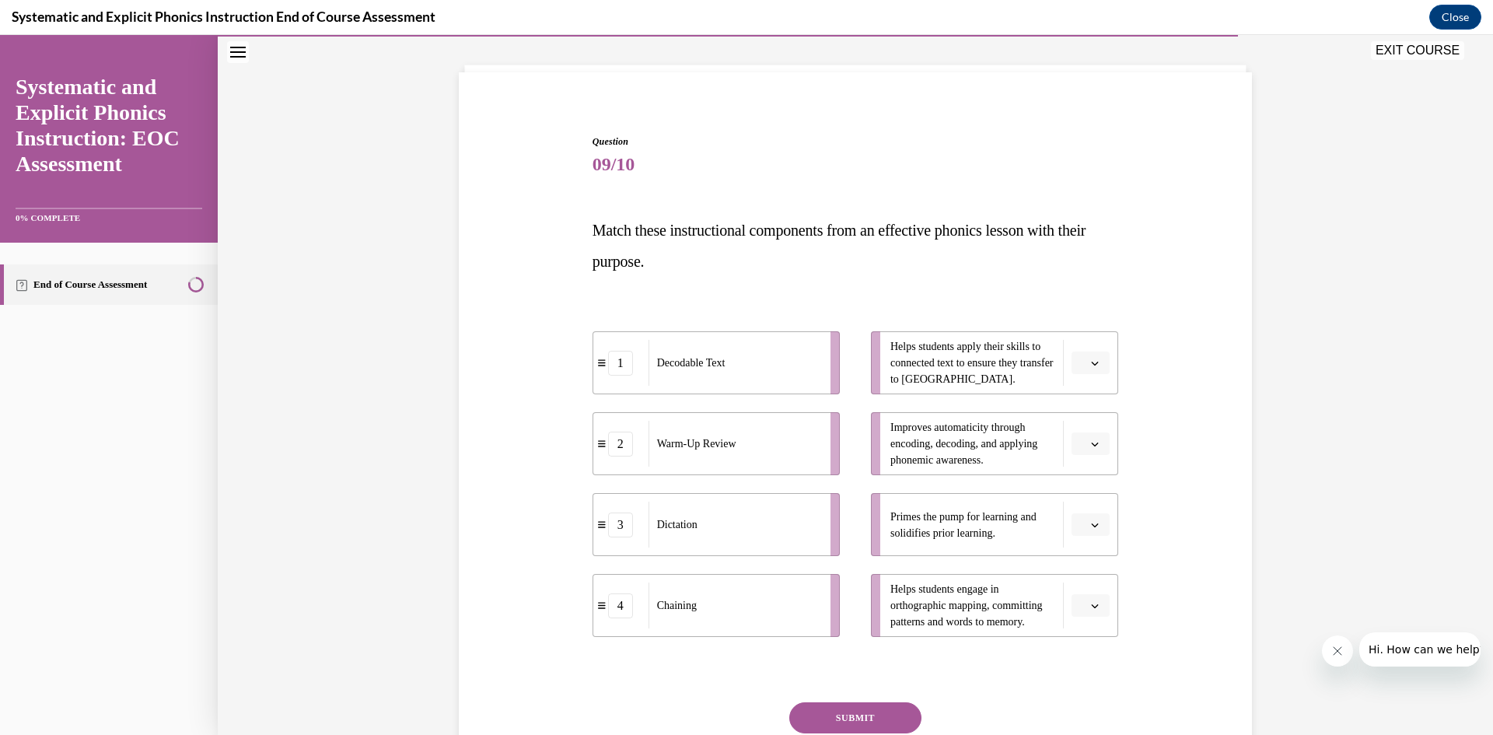
click at [1092, 530] on button "button" at bounding box center [1090, 524] width 38 height 23
click at [1082, 620] on span "2" at bounding box center [1084, 621] width 5 height 12
click at [1098, 443] on icon "button" at bounding box center [1095, 444] width 8 height 8
click at [1089, 602] on div "4" at bounding box center [1088, 602] width 39 height 31
click at [1089, 364] on span "button" at bounding box center [1094, 363] width 11 height 11
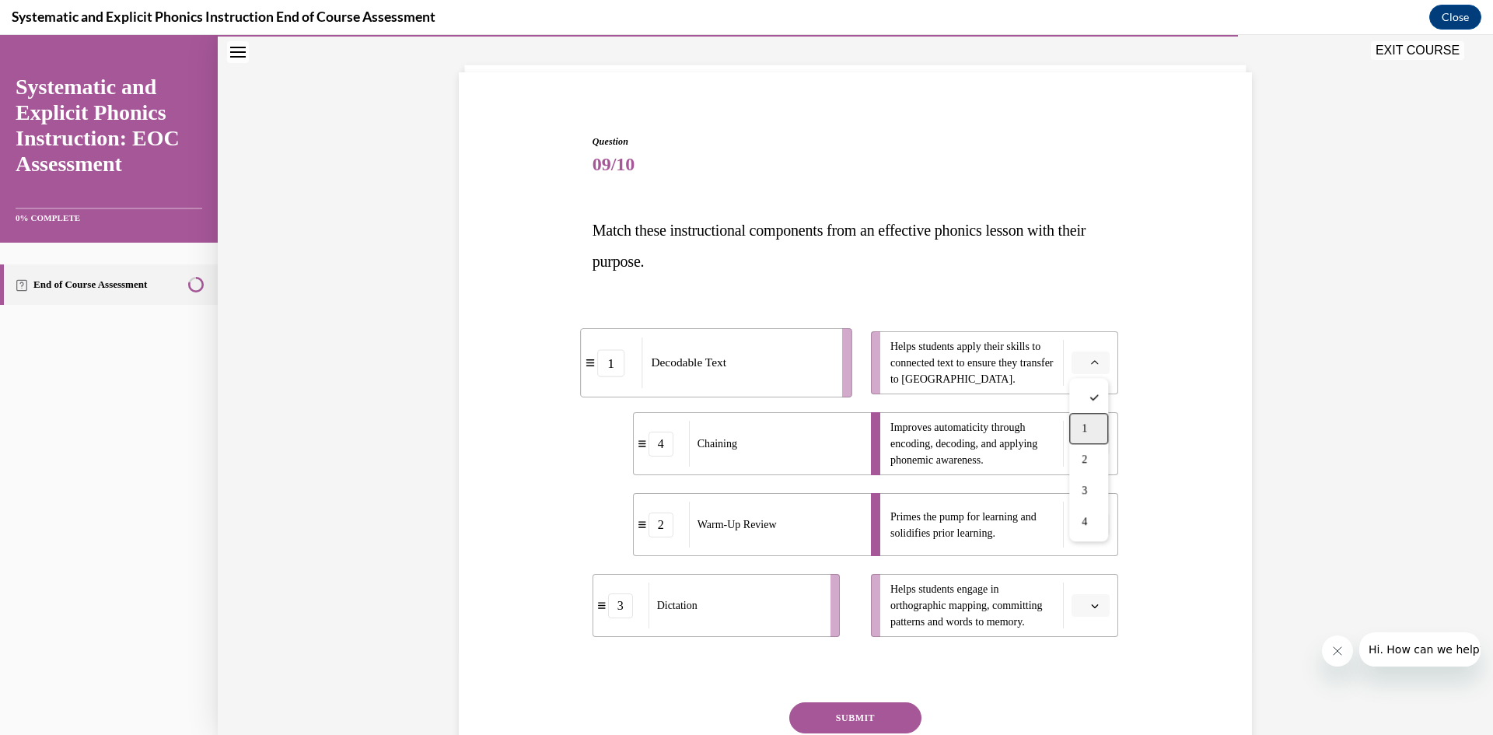
click at [1085, 426] on span "1" at bounding box center [1084, 428] width 5 height 12
click at [1096, 610] on span "button" at bounding box center [1094, 605] width 11 height 11
click at [1092, 536] on div "3" at bounding box center [1088, 539] width 39 height 31
click at [898, 708] on button "SUBMIT" at bounding box center [855, 717] width 132 height 31
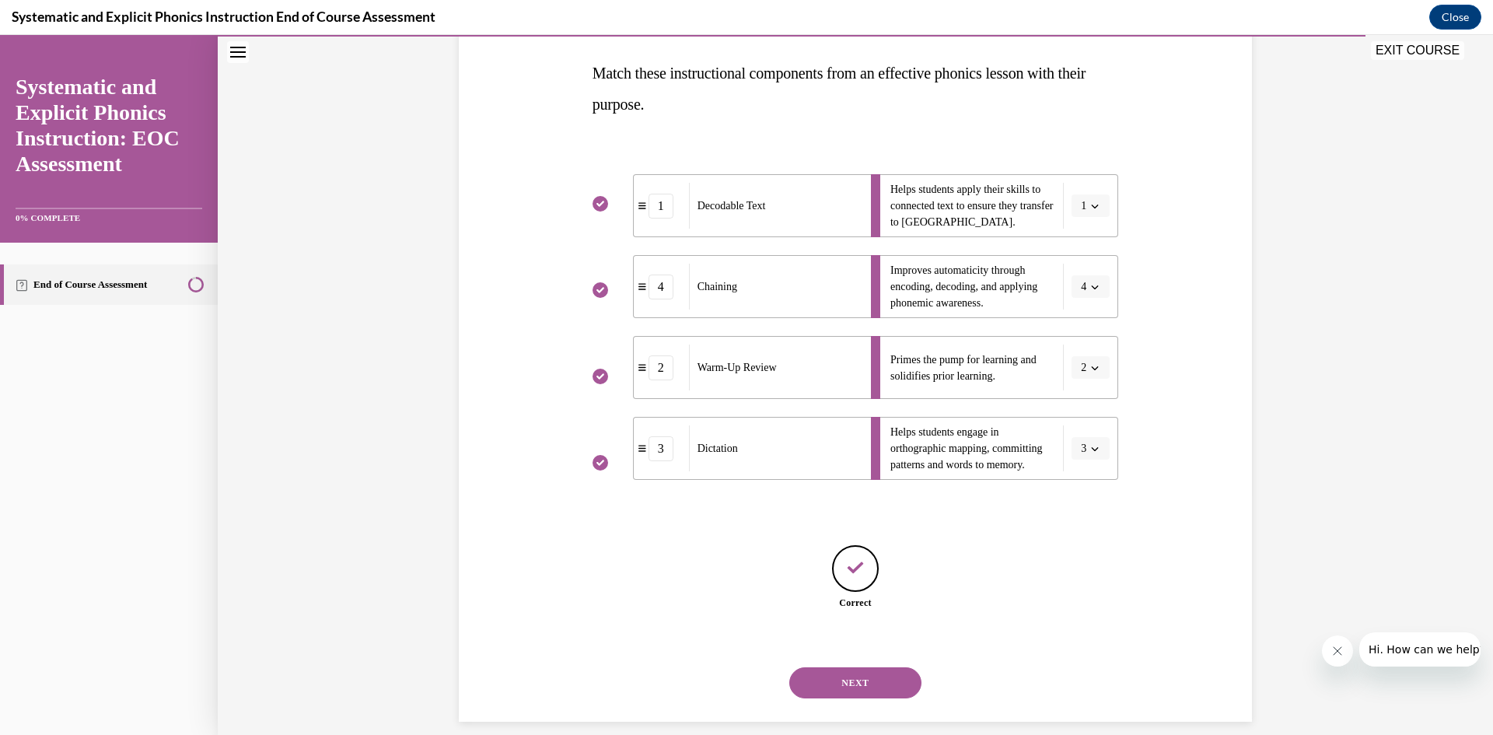
scroll to position [257, 0]
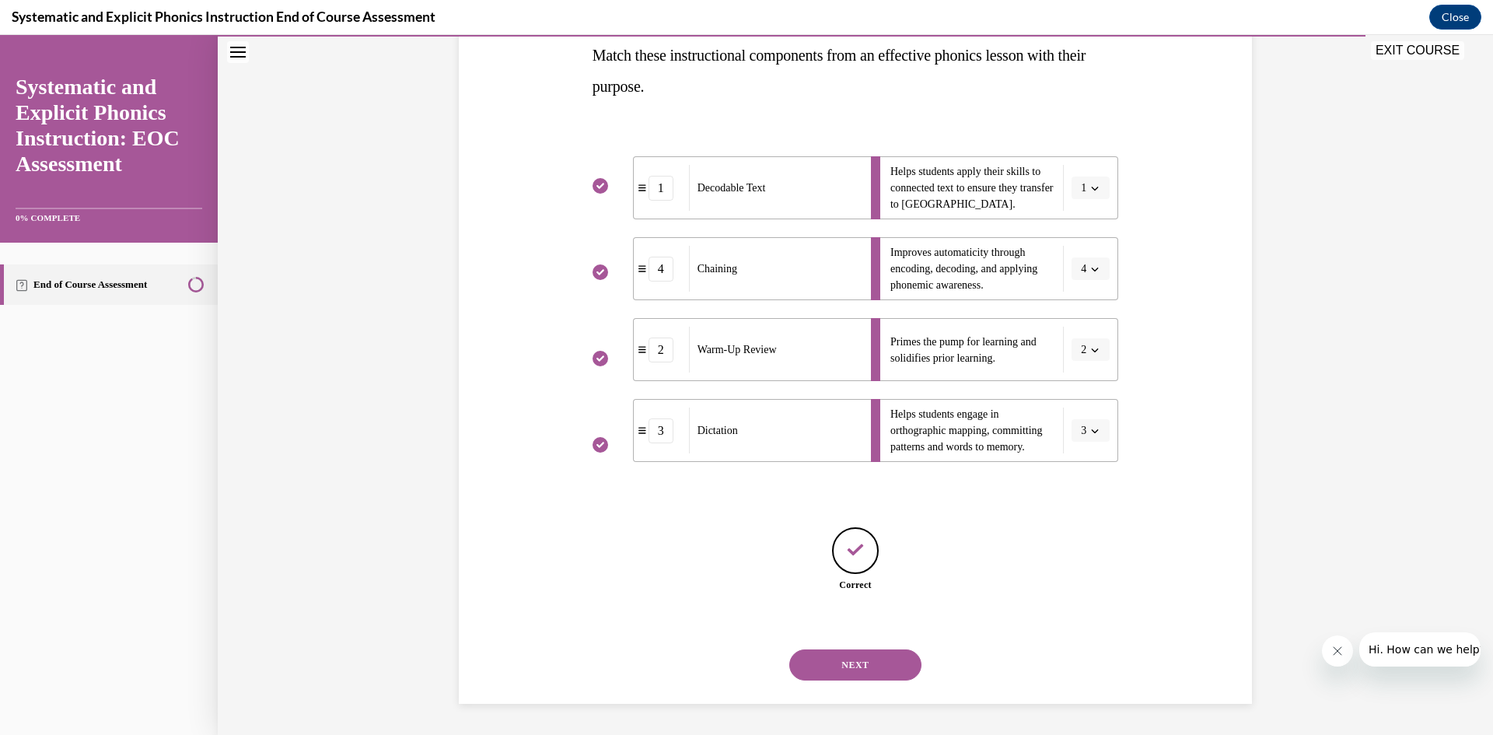
click at [859, 668] on button "NEXT" at bounding box center [855, 664] width 132 height 31
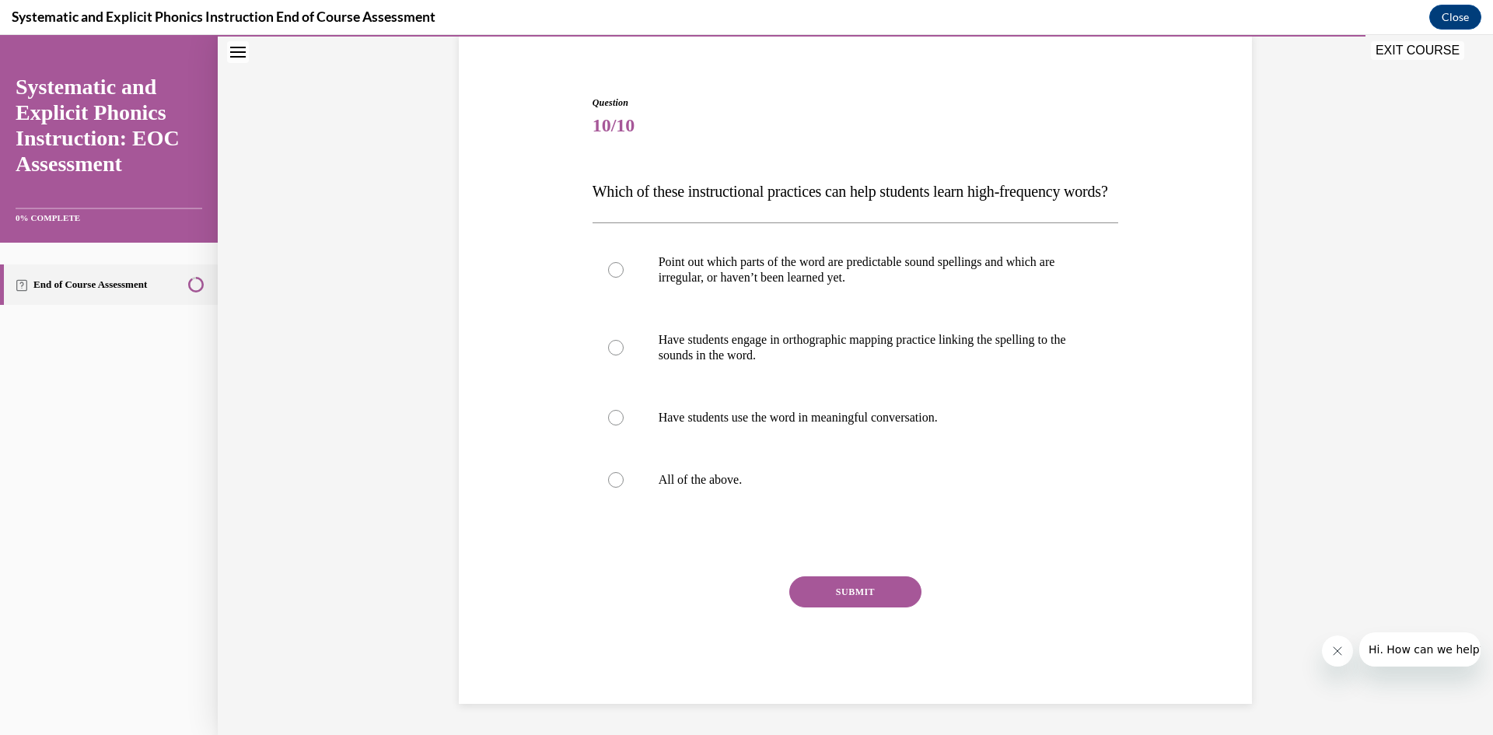
scroll to position [152, 0]
click at [618, 272] on div at bounding box center [616, 270] width 16 height 16
click at [616, 346] on div at bounding box center [616, 348] width 16 height 16
click at [617, 476] on div at bounding box center [616, 480] width 16 height 16
click at [872, 592] on button "SUBMIT" at bounding box center [855, 591] width 132 height 31
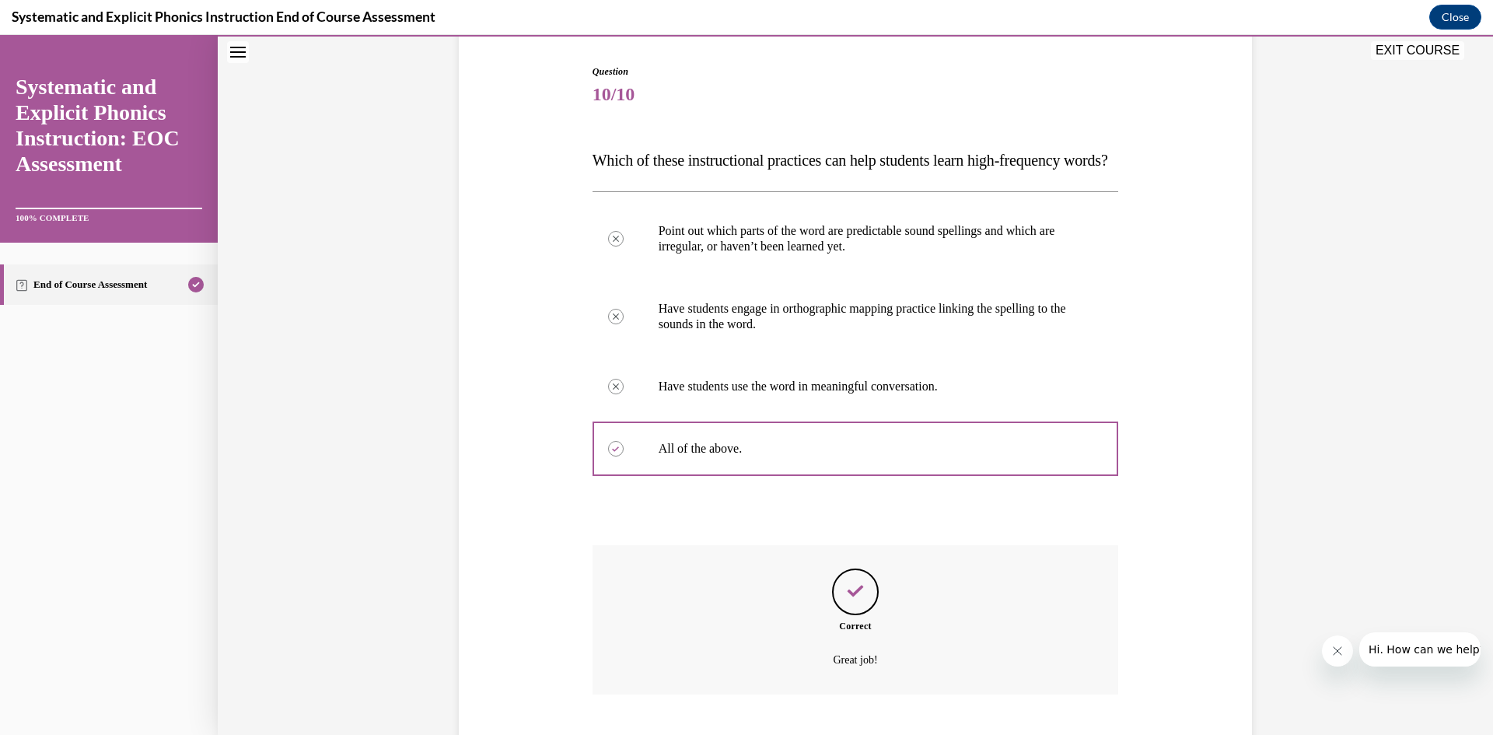
scroll to position [278, 0]
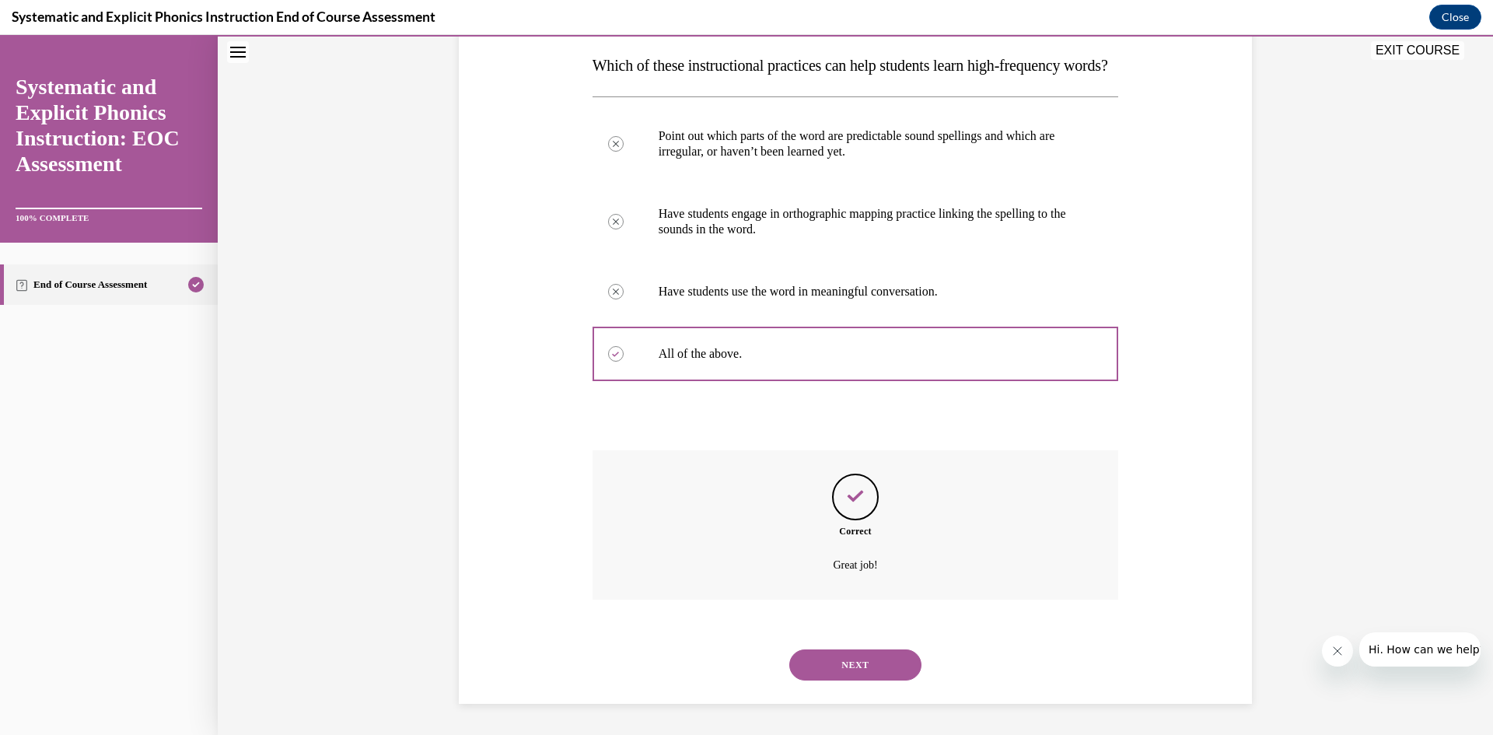
click at [866, 672] on button "NEXT" at bounding box center [855, 664] width 132 height 31
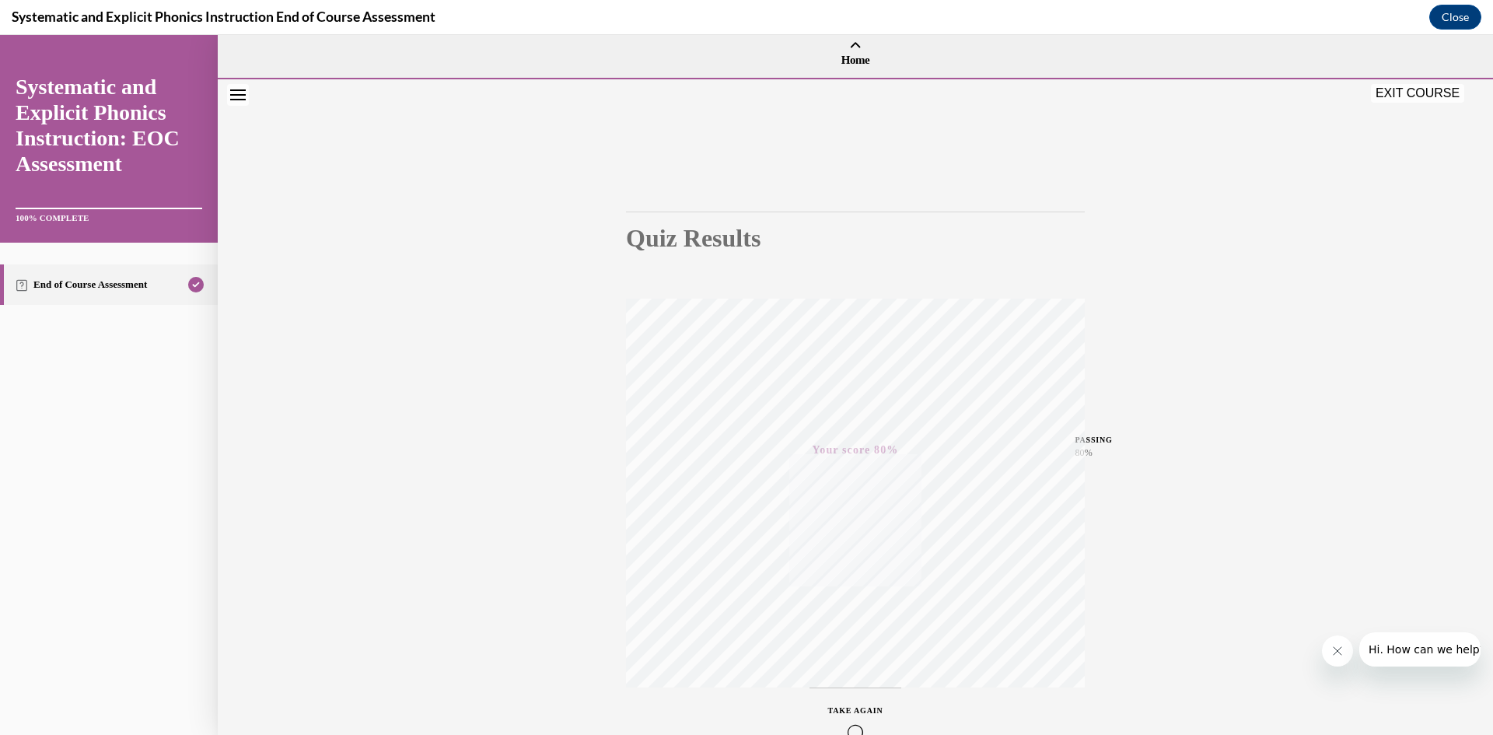
scroll to position [97, 0]
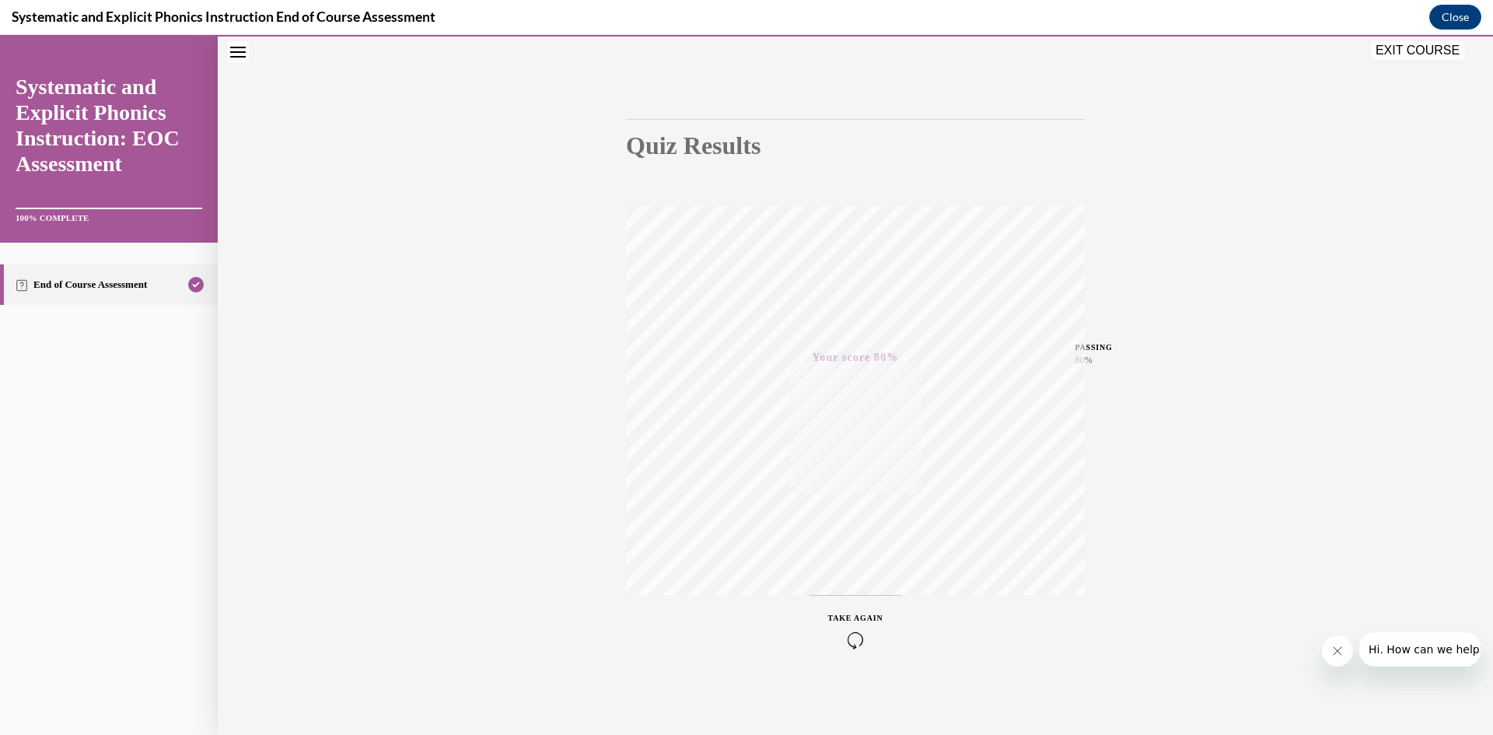
click at [1414, 53] on button "EXIT COURSE" at bounding box center [1417, 50] width 93 height 19
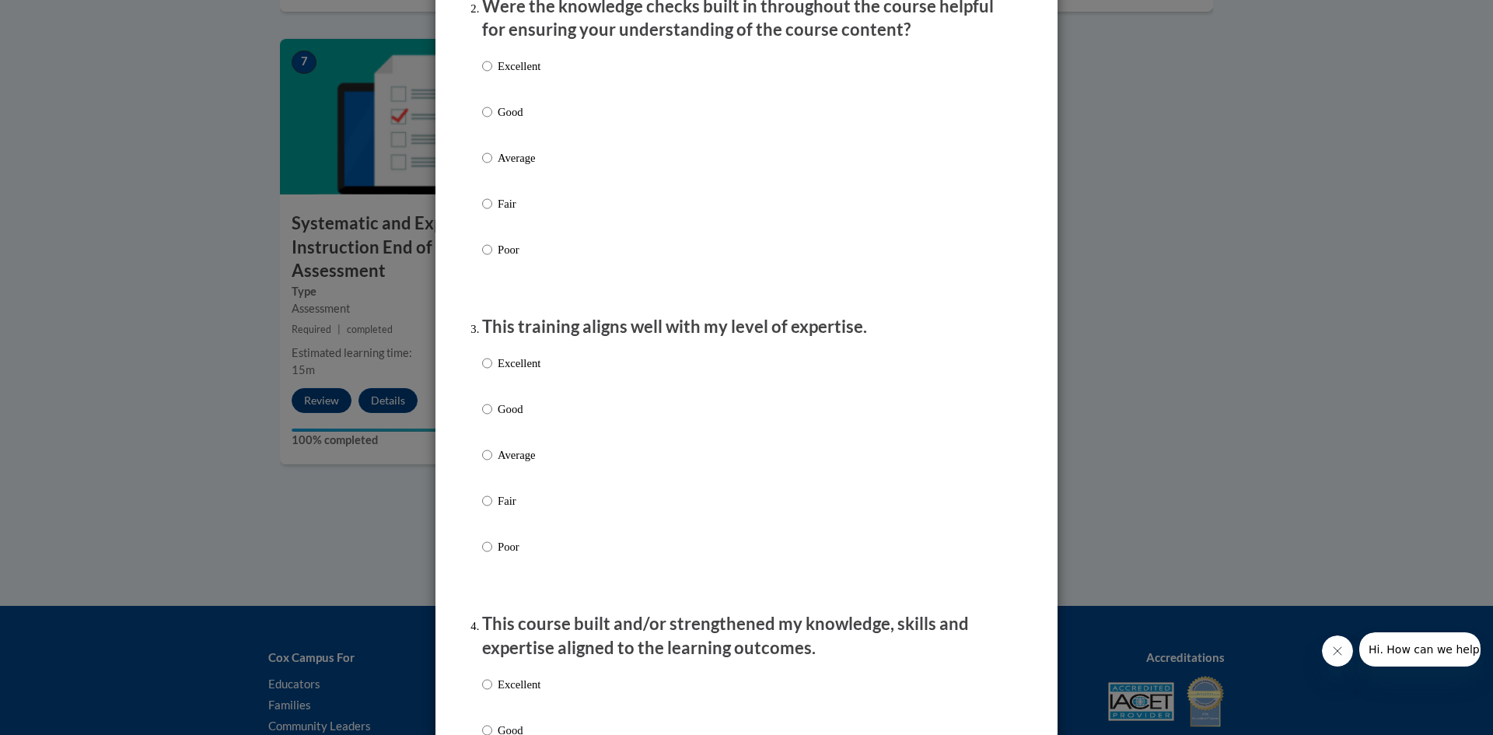
scroll to position [0, 0]
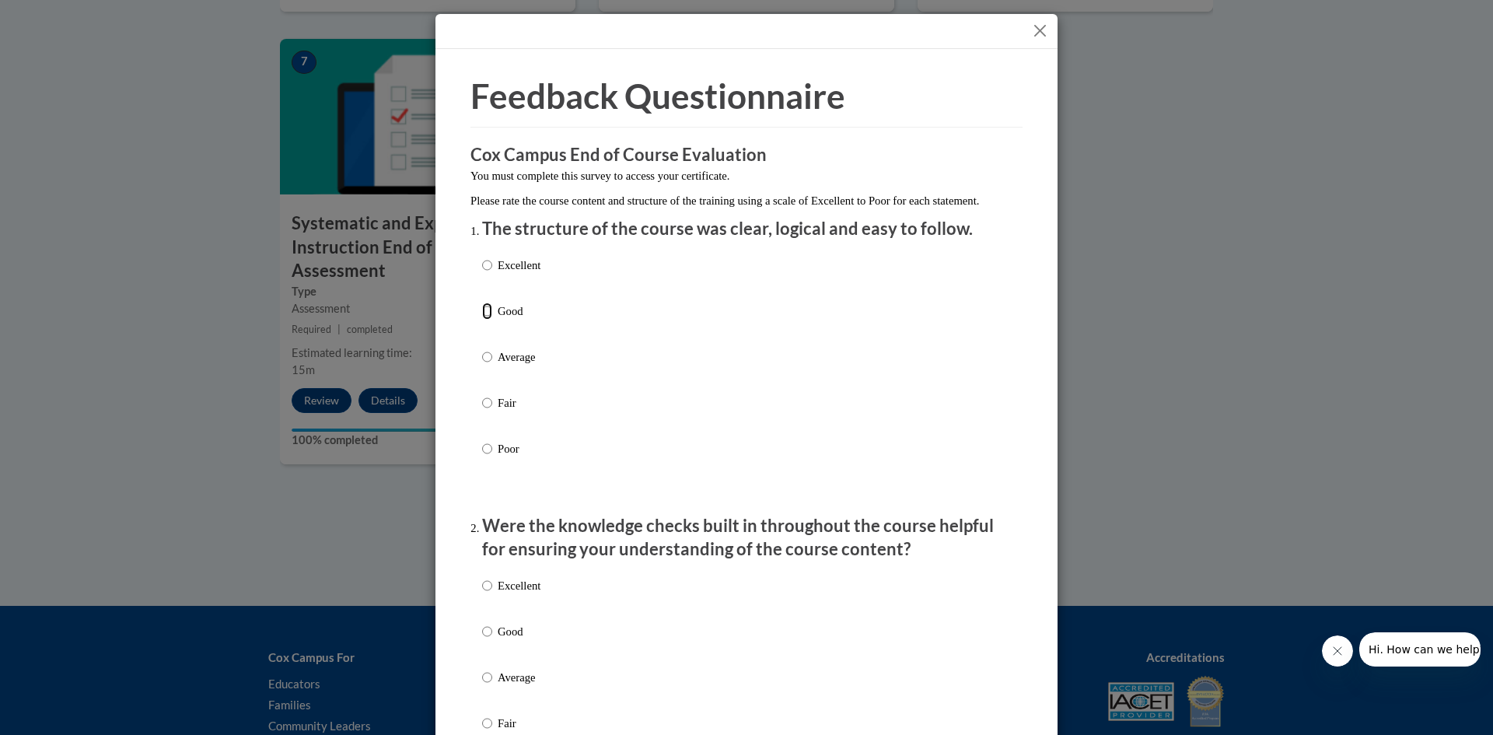
click at [483, 320] on input "Good" at bounding box center [487, 310] width 10 height 17
radio input "true"
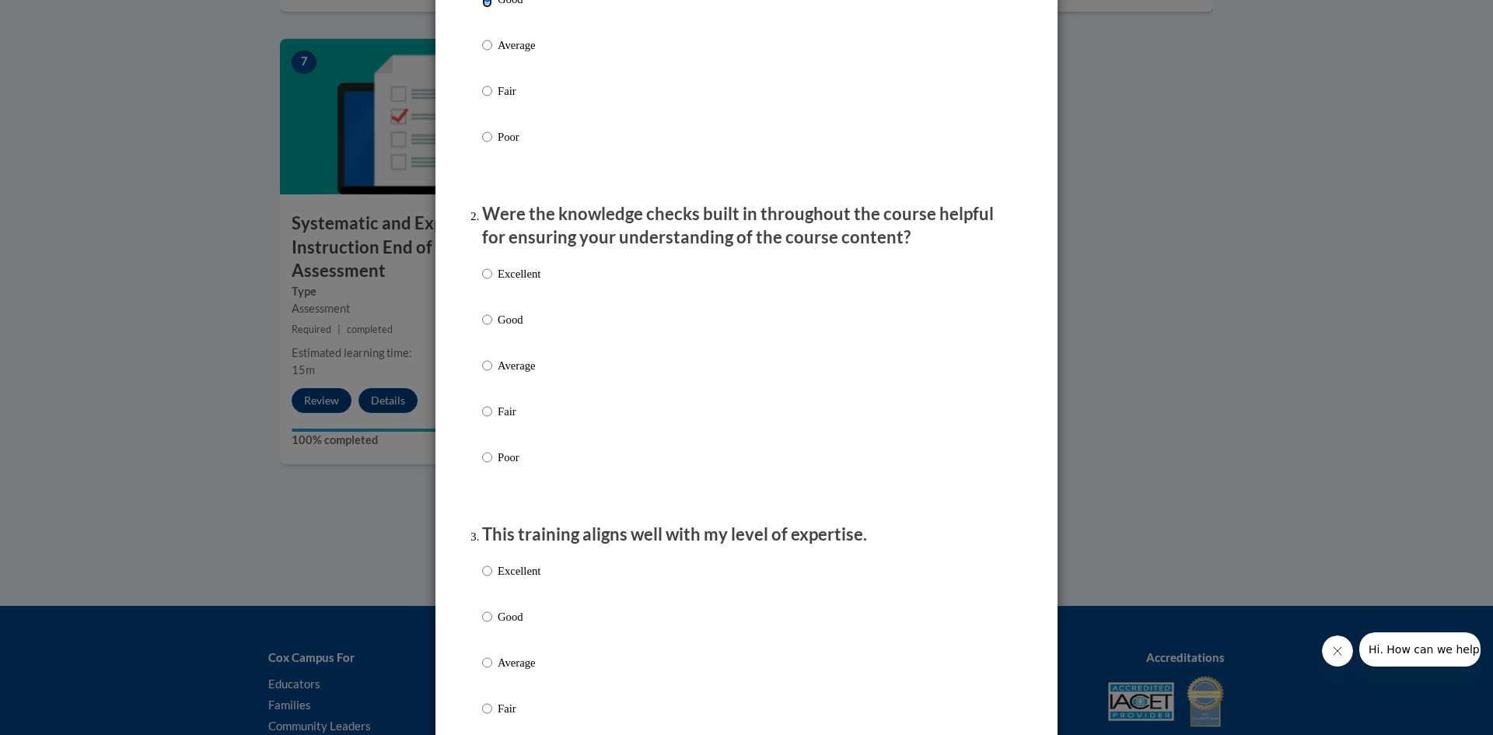
scroll to position [315, 0]
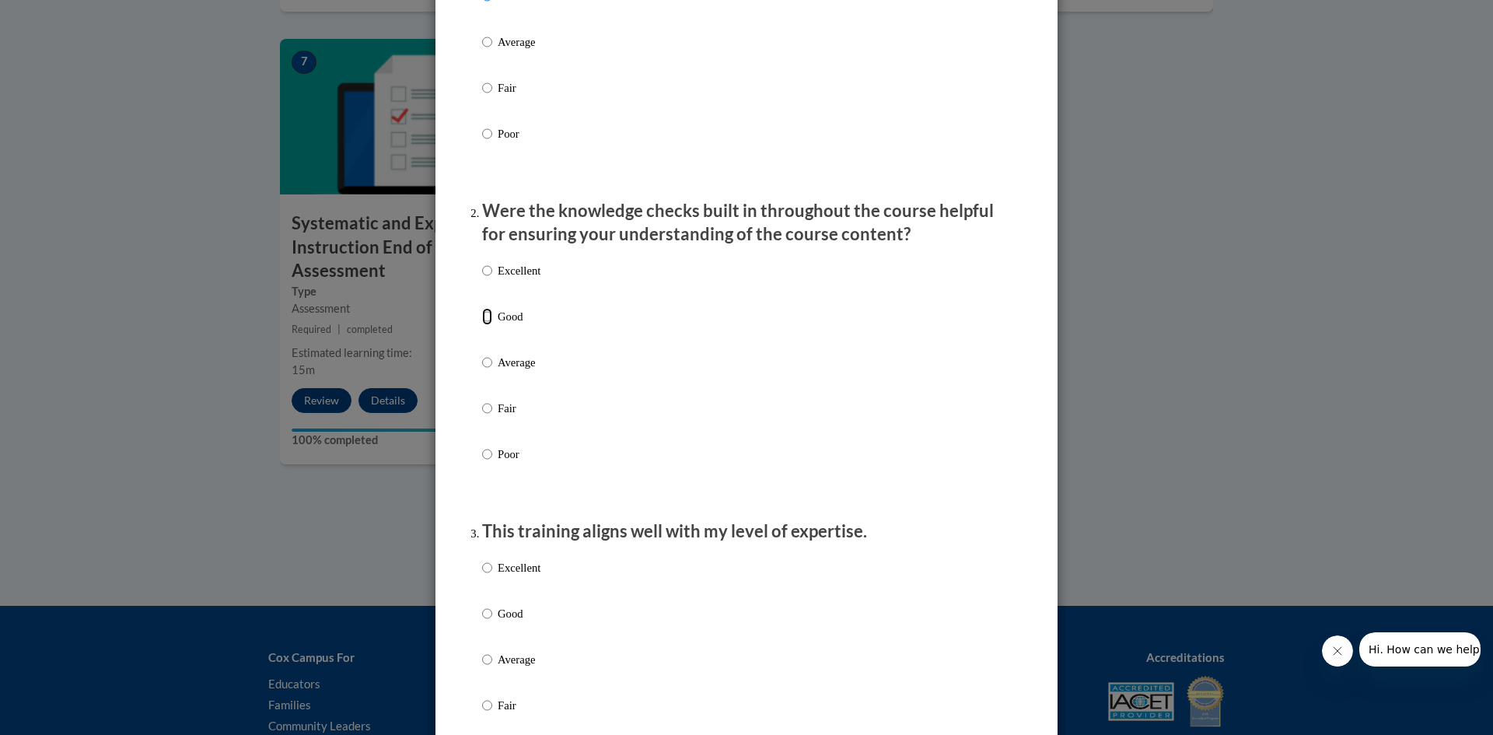
click at [488, 325] on input "Good" at bounding box center [487, 316] width 10 height 17
radio input "true"
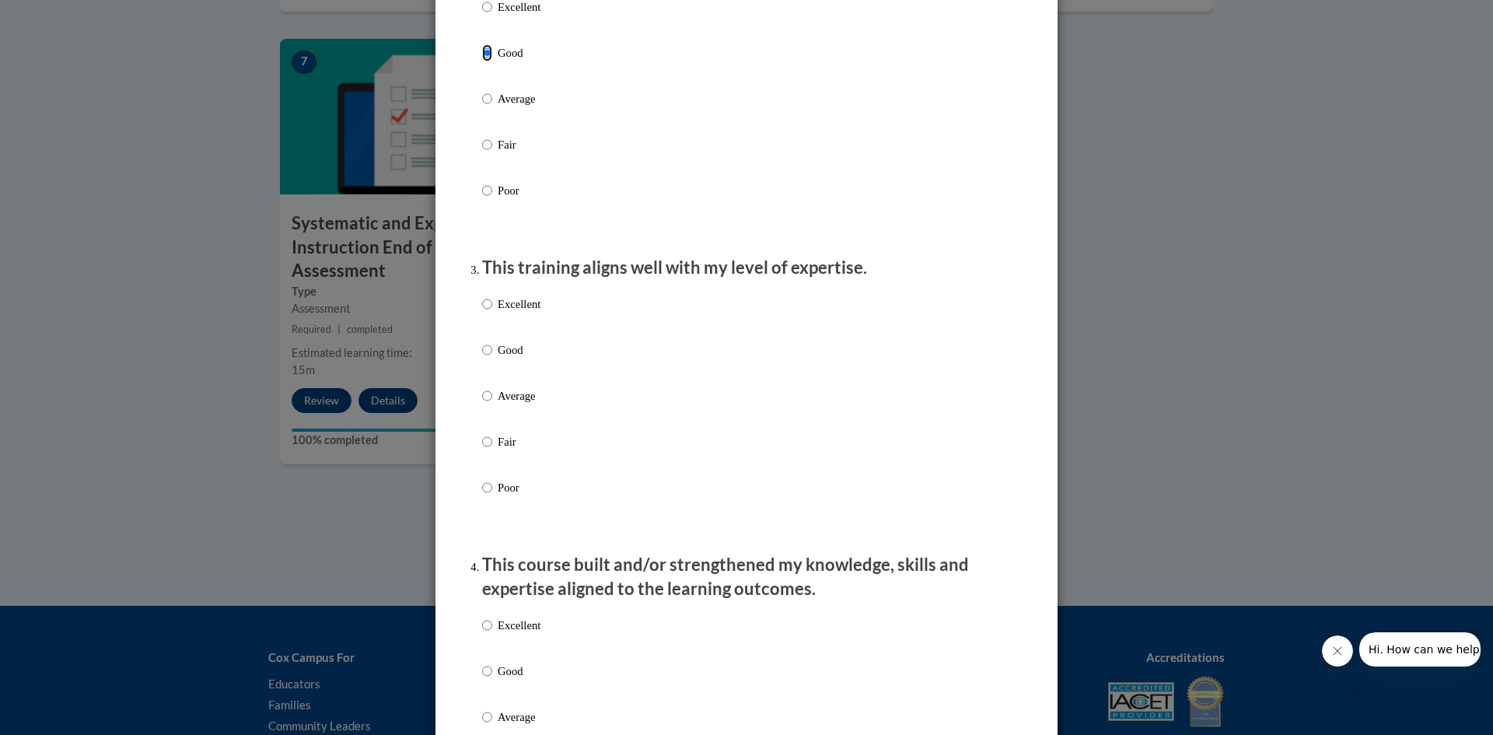
scroll to position [583, 0]
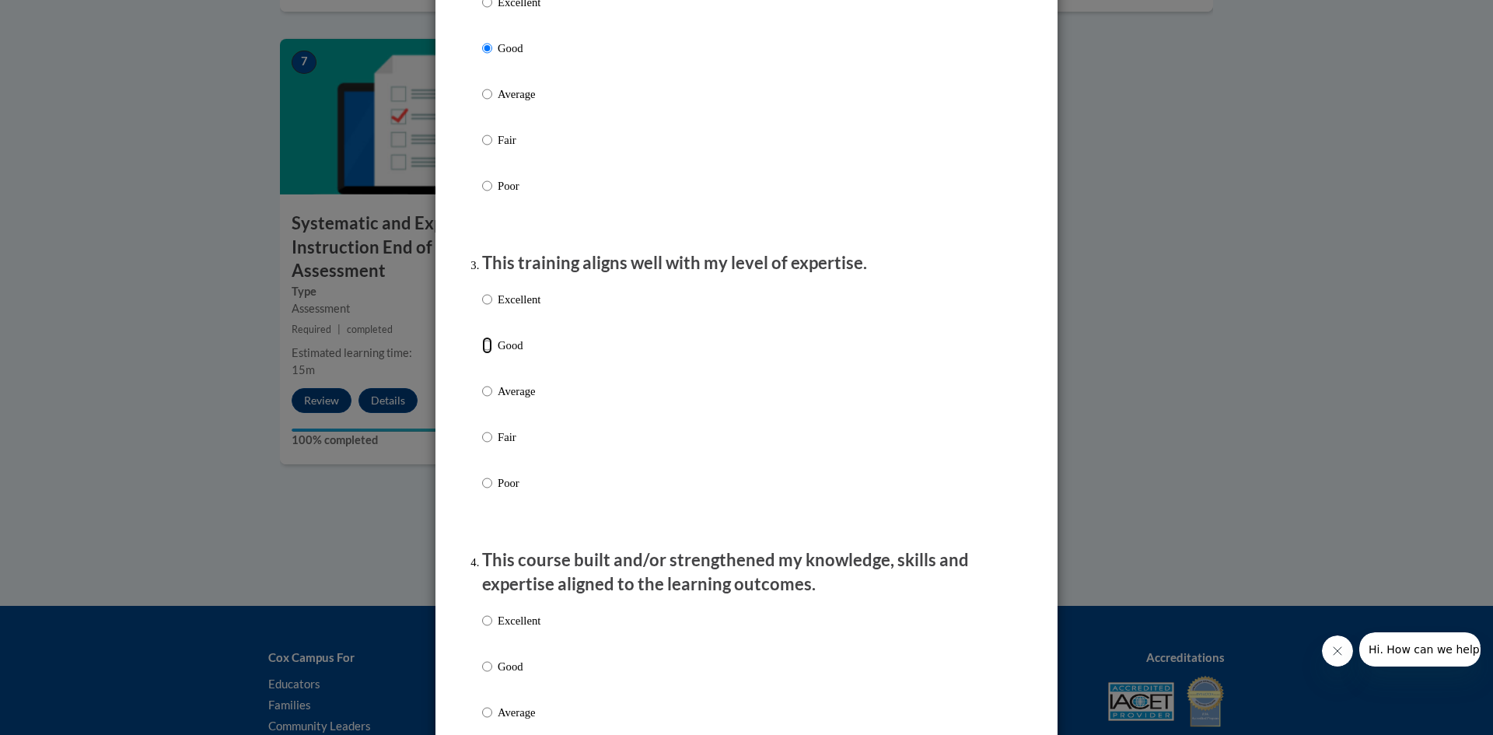
click at [484, 354] on input "Good" at bounding box center [487, 345] width 10 height 17
radio input "true"
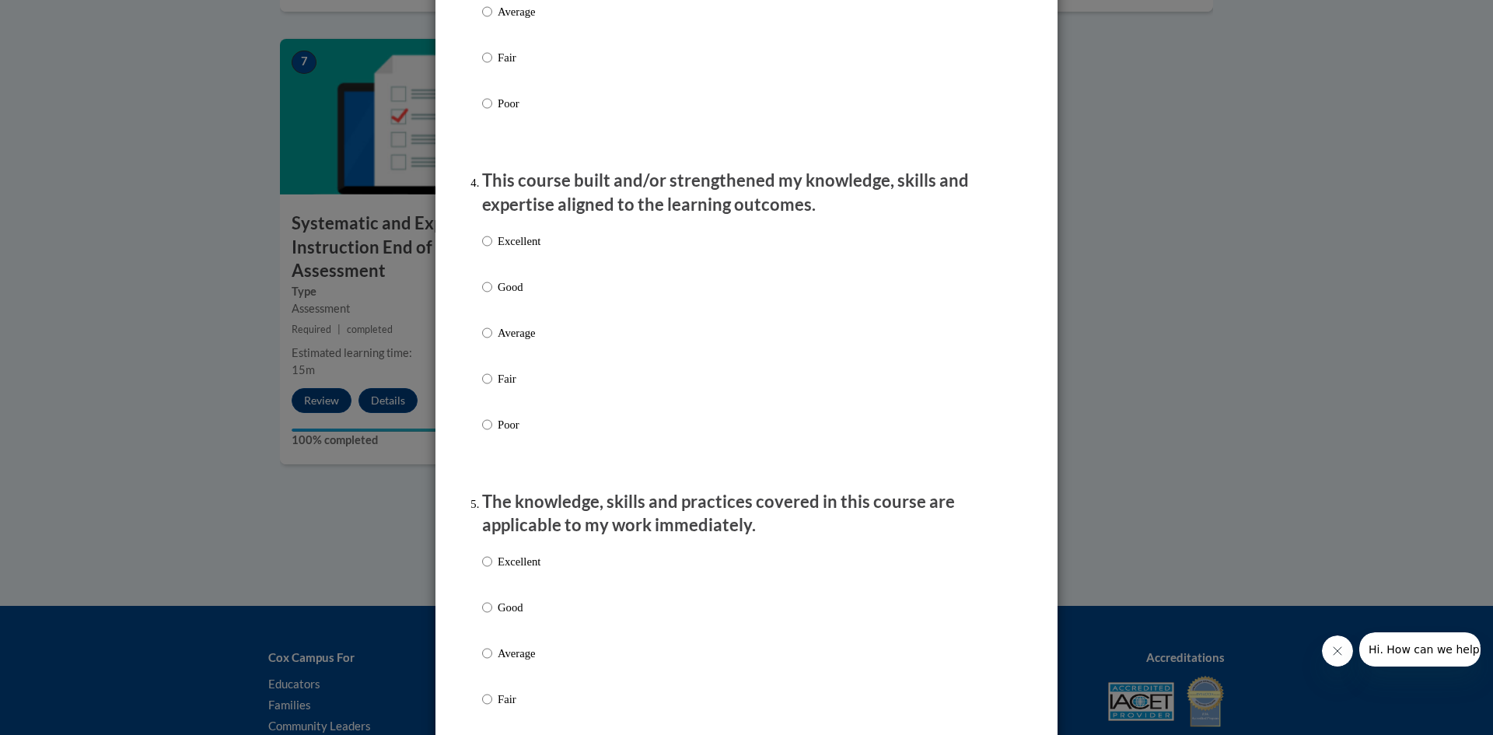
scroll to position [963, 0]
click at [485, 295] on input "Good" at bounding box center [487, 286] width 10 height 17
radio input "true"
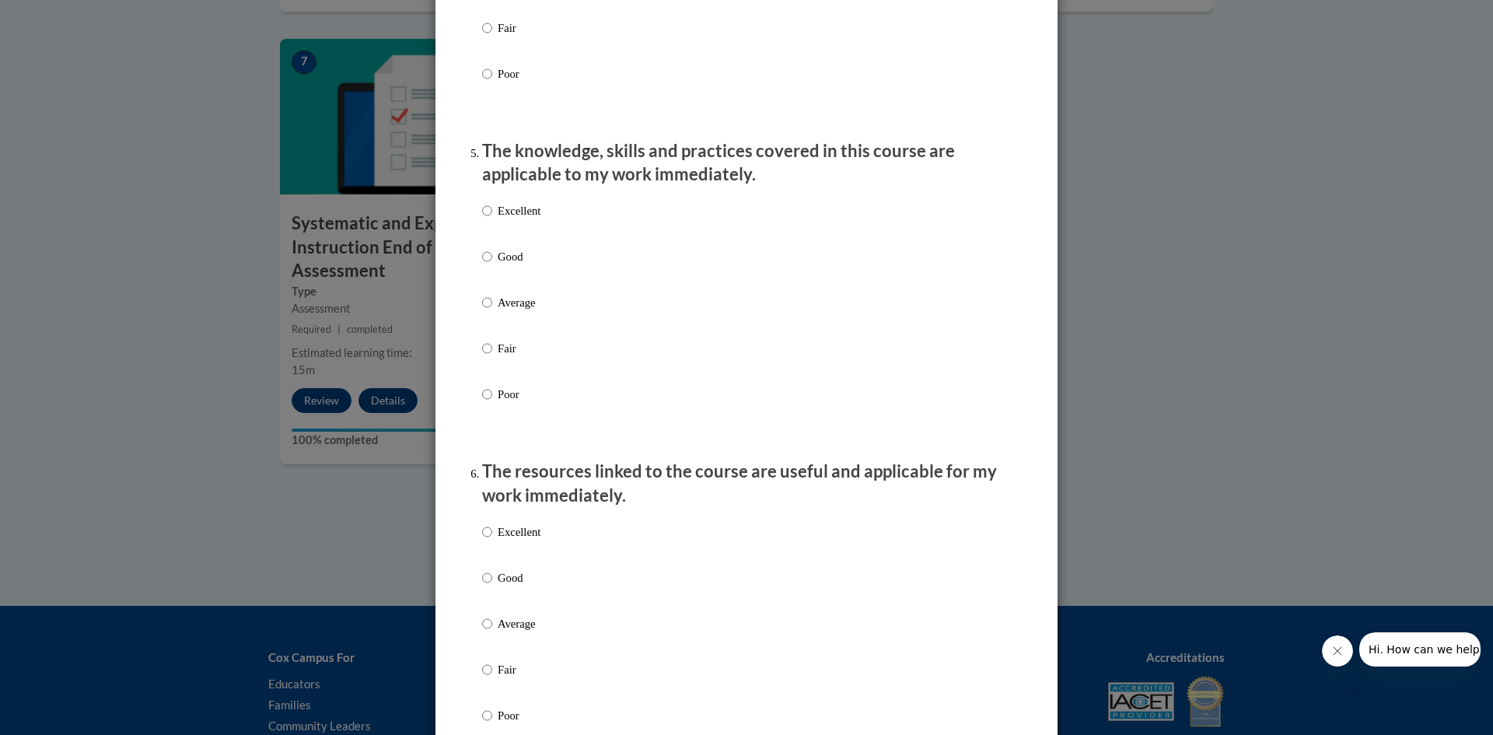
scroll to position [1314, 0]
click at [484, 218] on input "Excellent" at bounding box center [487, 209] width 10 height 17
radio input "true"
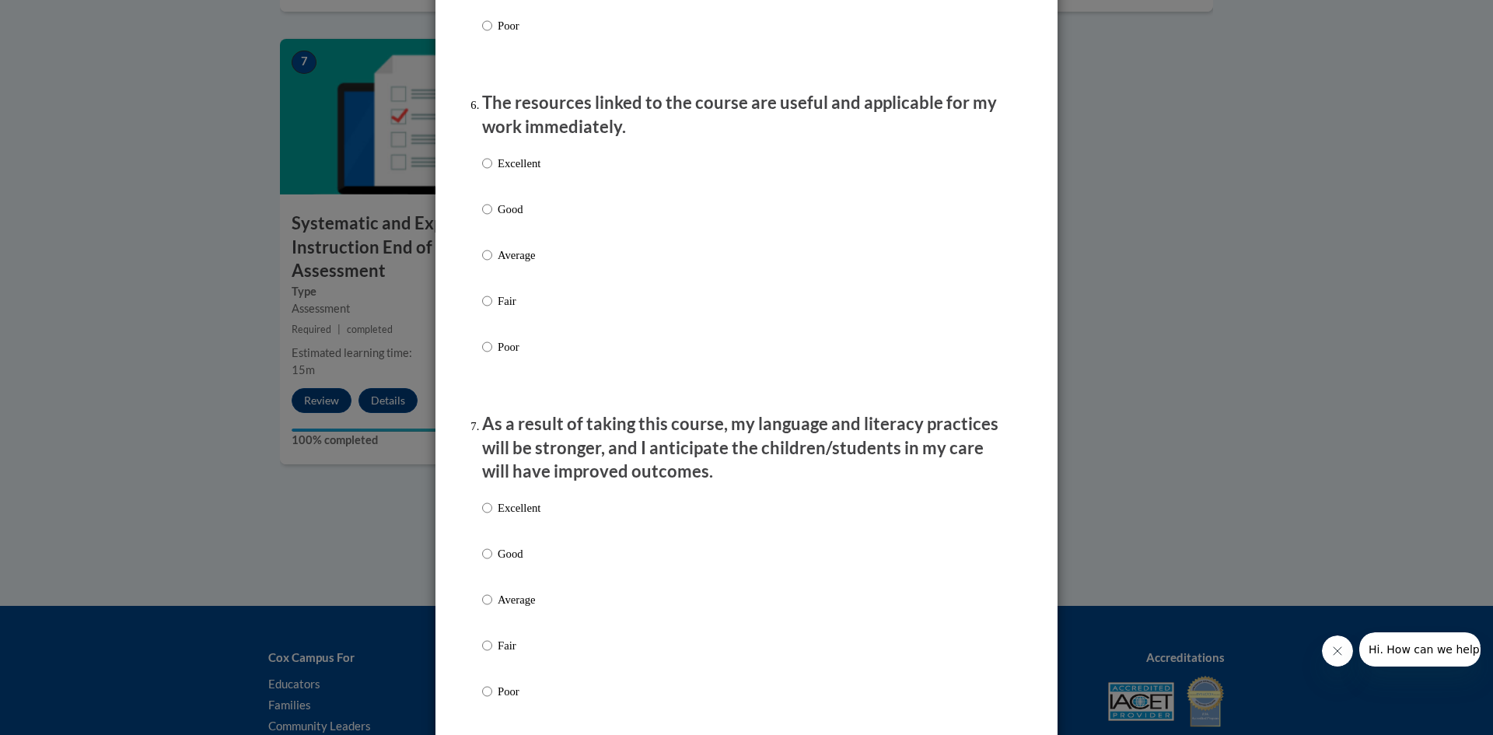
scroll to position [1690, 0]
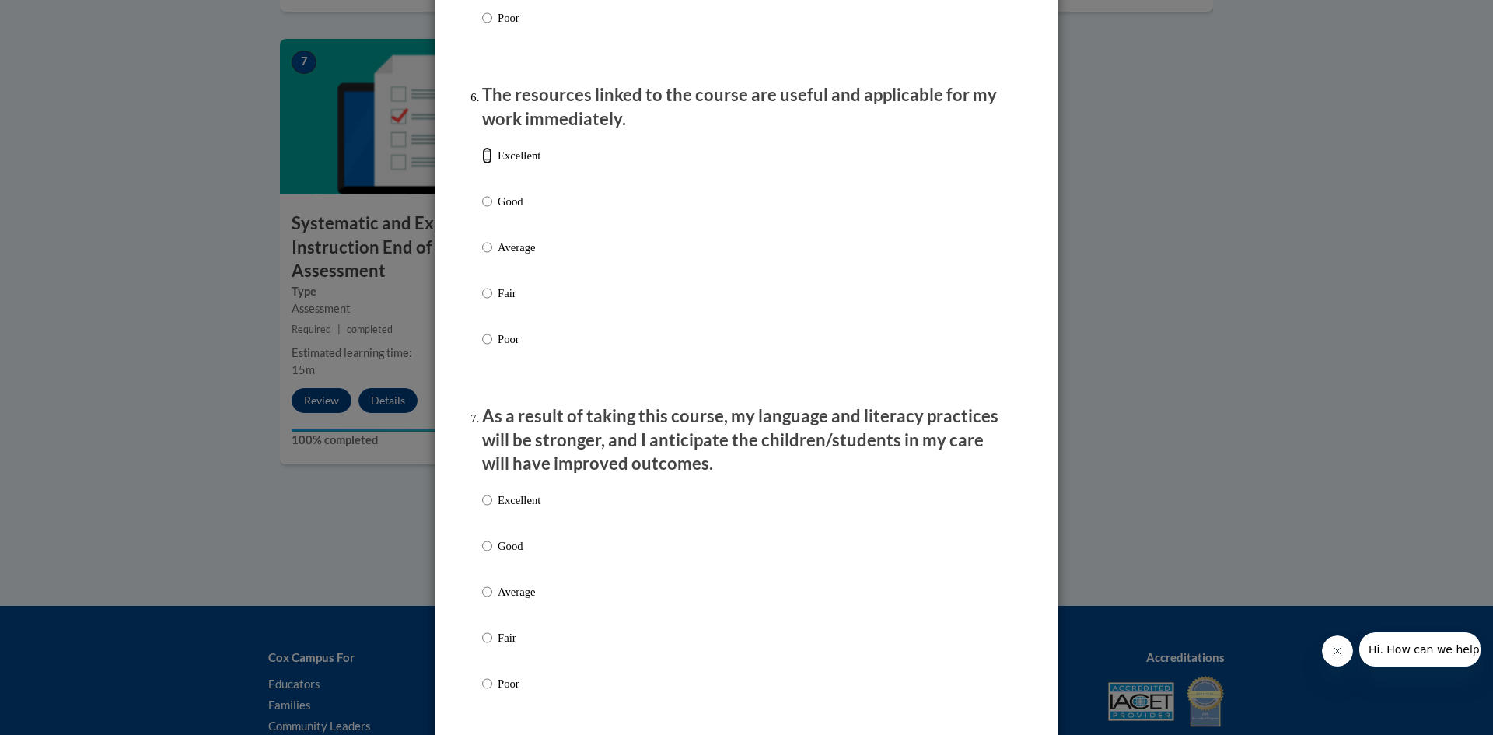
click at [488, 164] on input "Excellent" at bounding box center [487, 155] width 10 height 17
radio input "true"
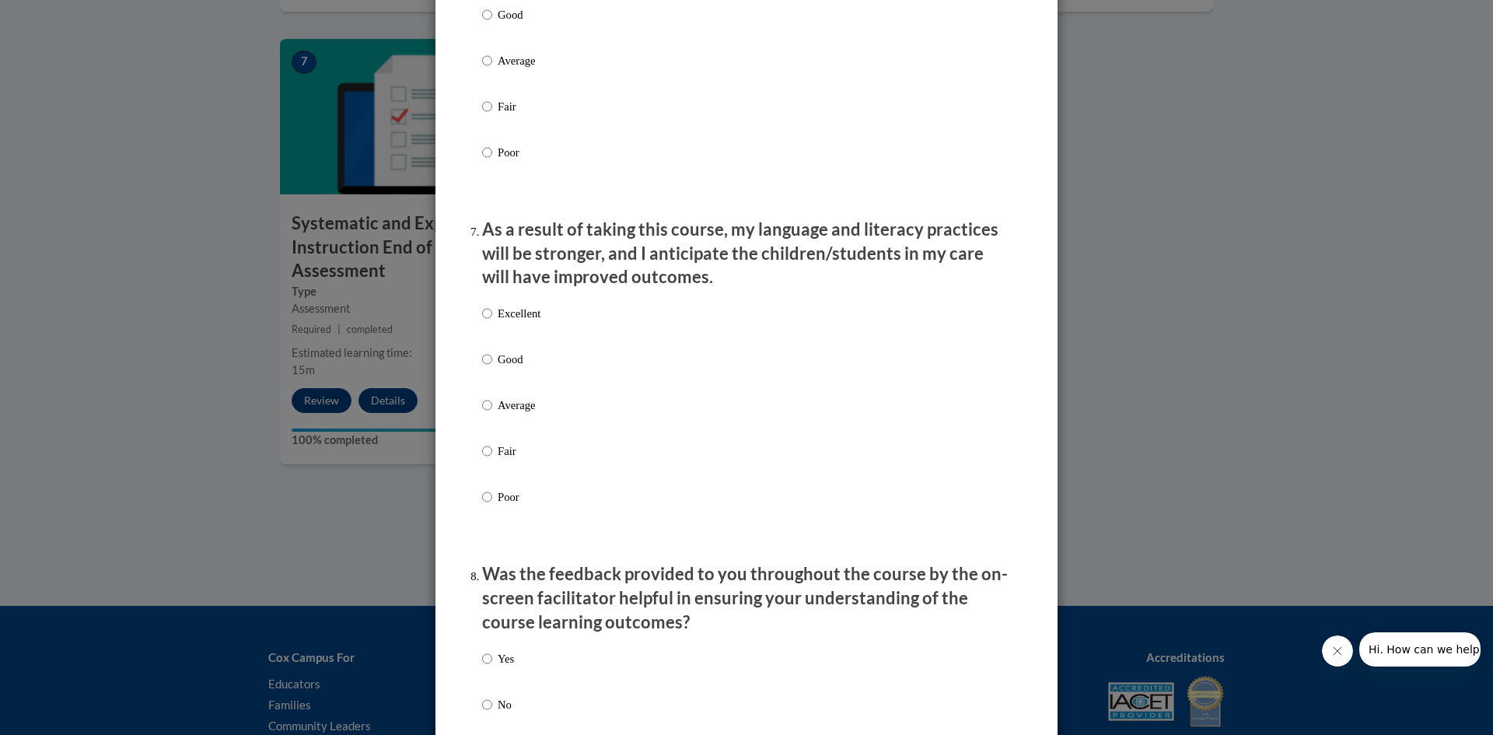
scroll to position [1877, 0]
click at [486, 321] on input "Excellent" at bounding box center [487, 312] width 10 height 17
radio input "true"
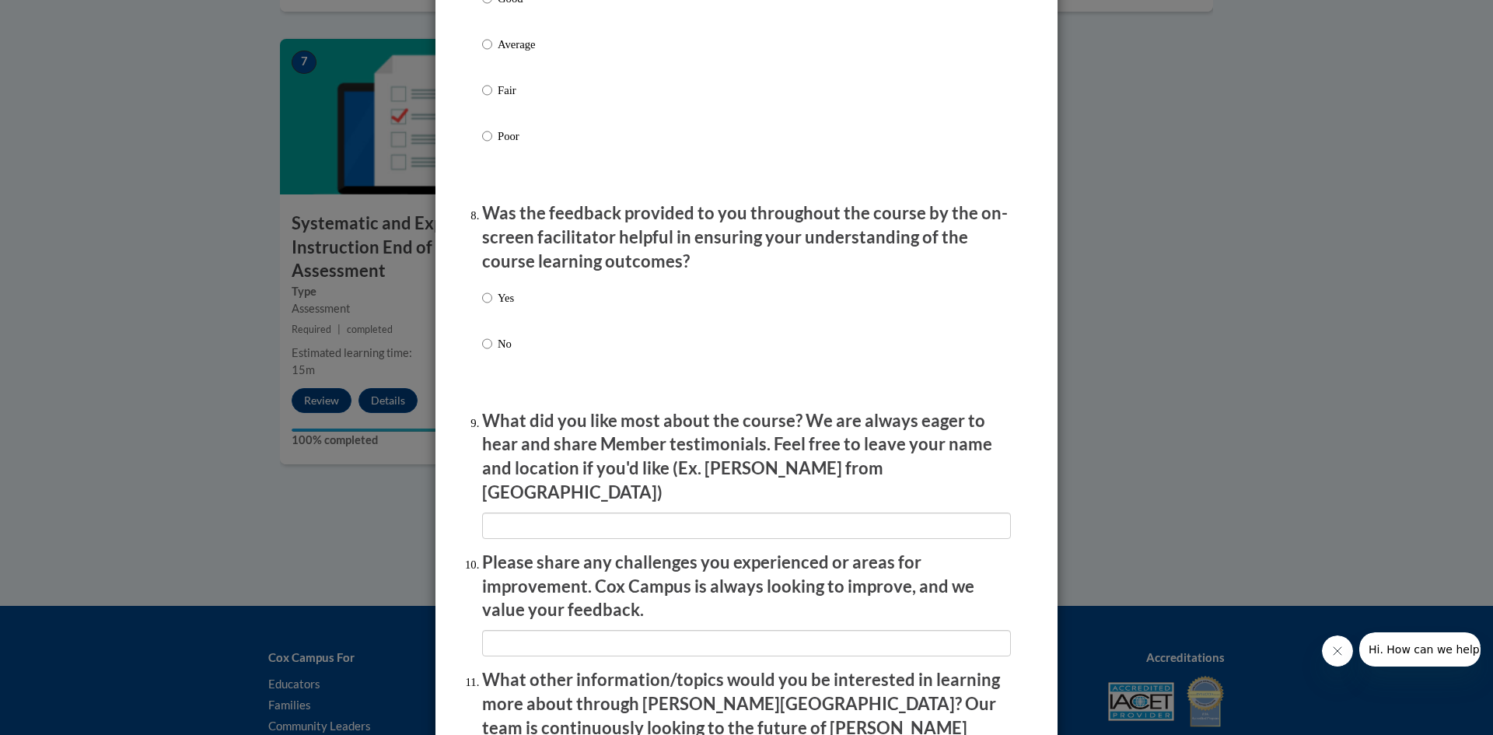
scroll to position [2238, 0]
click at [487, 306] on input "Yes" at bounding box center [487, 296] width 10 height 17
radio input "true"
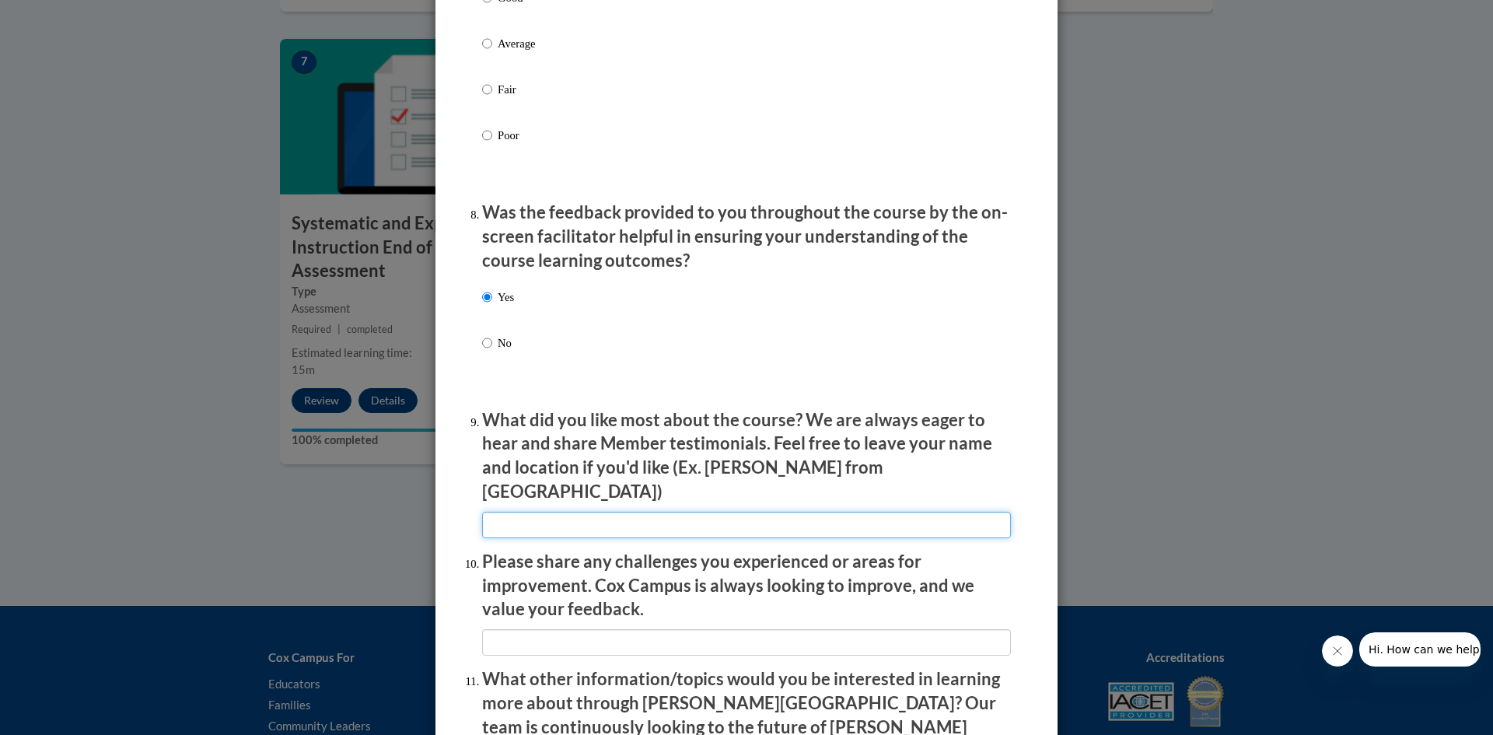
click at [820, 512] on input "textbox" at bounding box center [746, 525] width 529 height 26
type input "Revies"
type input "Reviews of literacy topics."
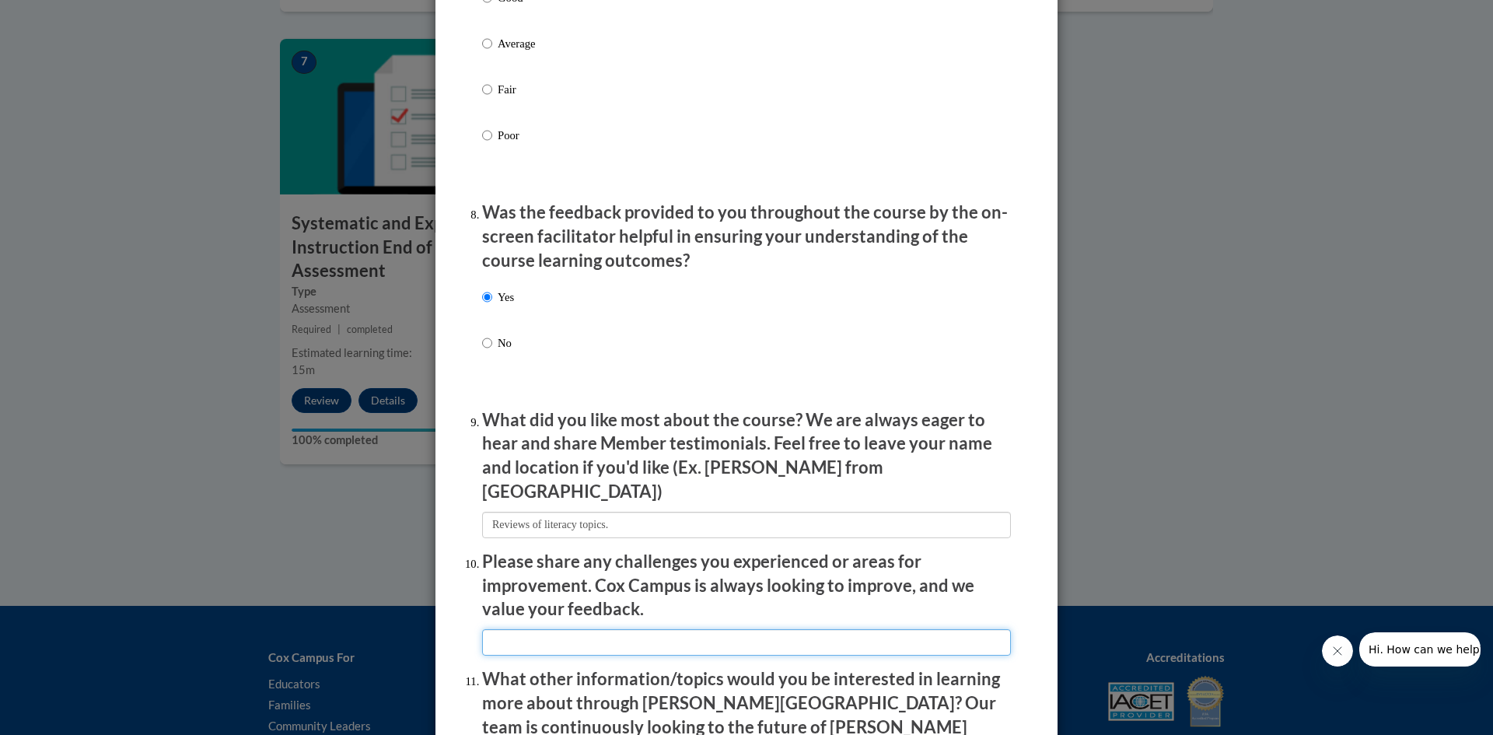
click at [701, 632] on input "textbox" at bounding box center [746, 642] width 529 height 26
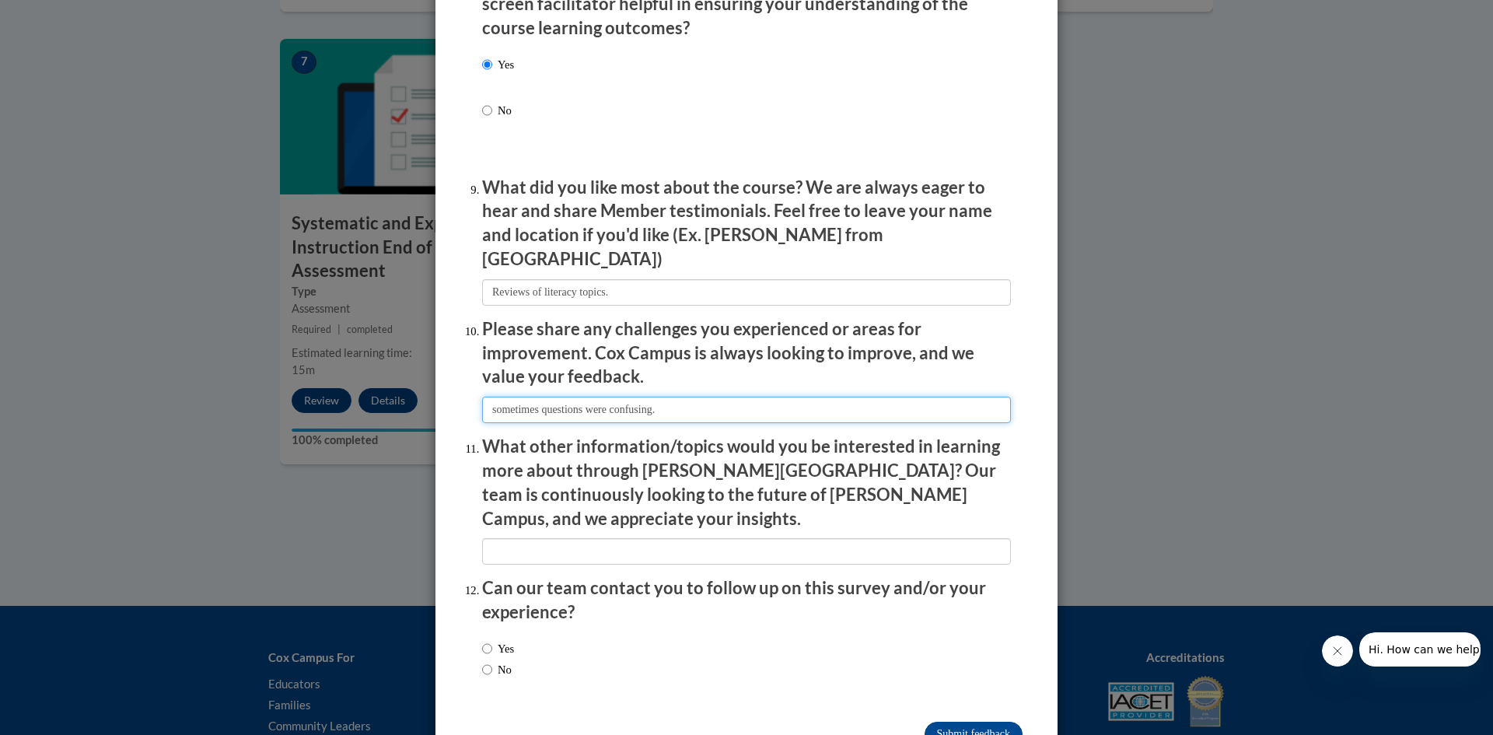
scroll to position [2496, 0]
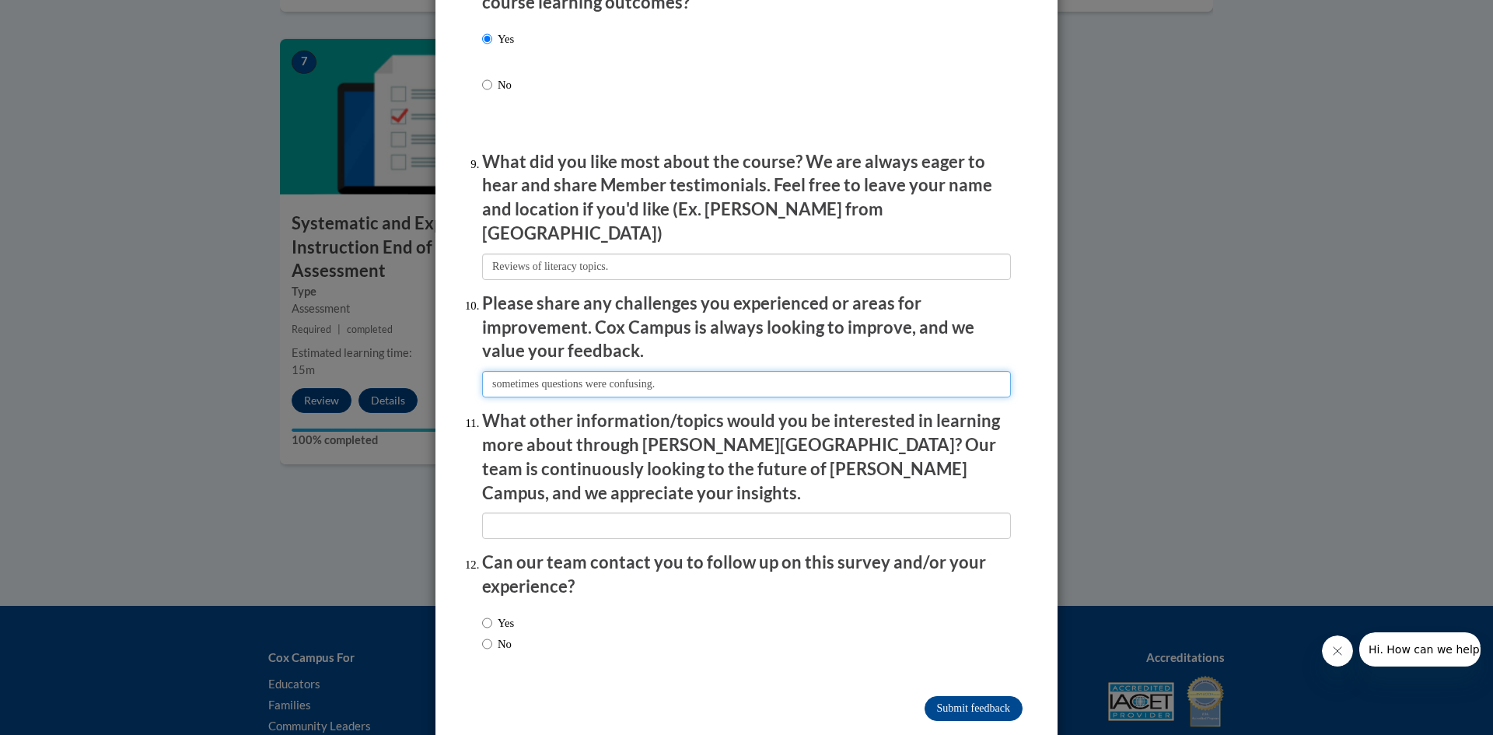
type input "sometimes questions were confusing."
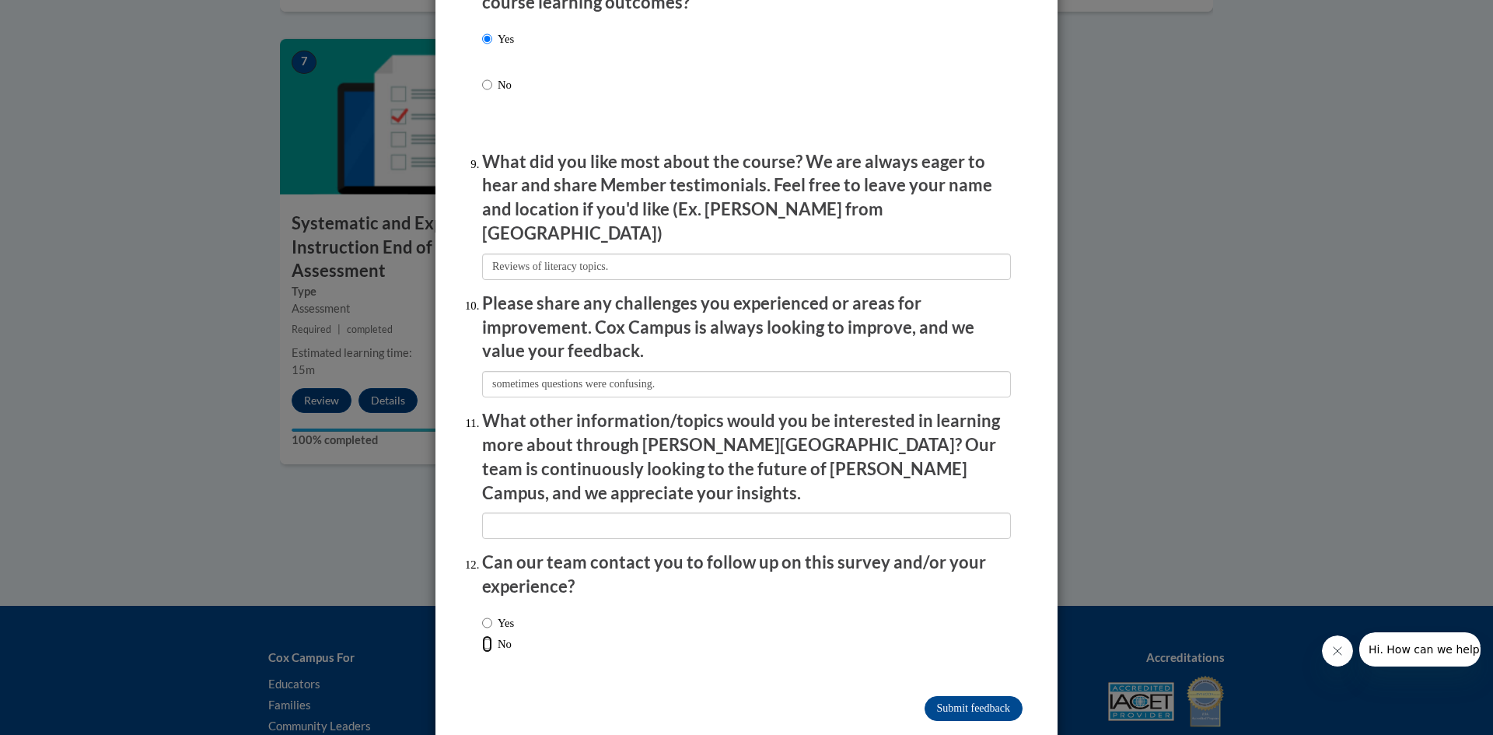
click at [484, 635] on input "No" at bounding box center [487, 643] width 10 height 17
radio input "true"
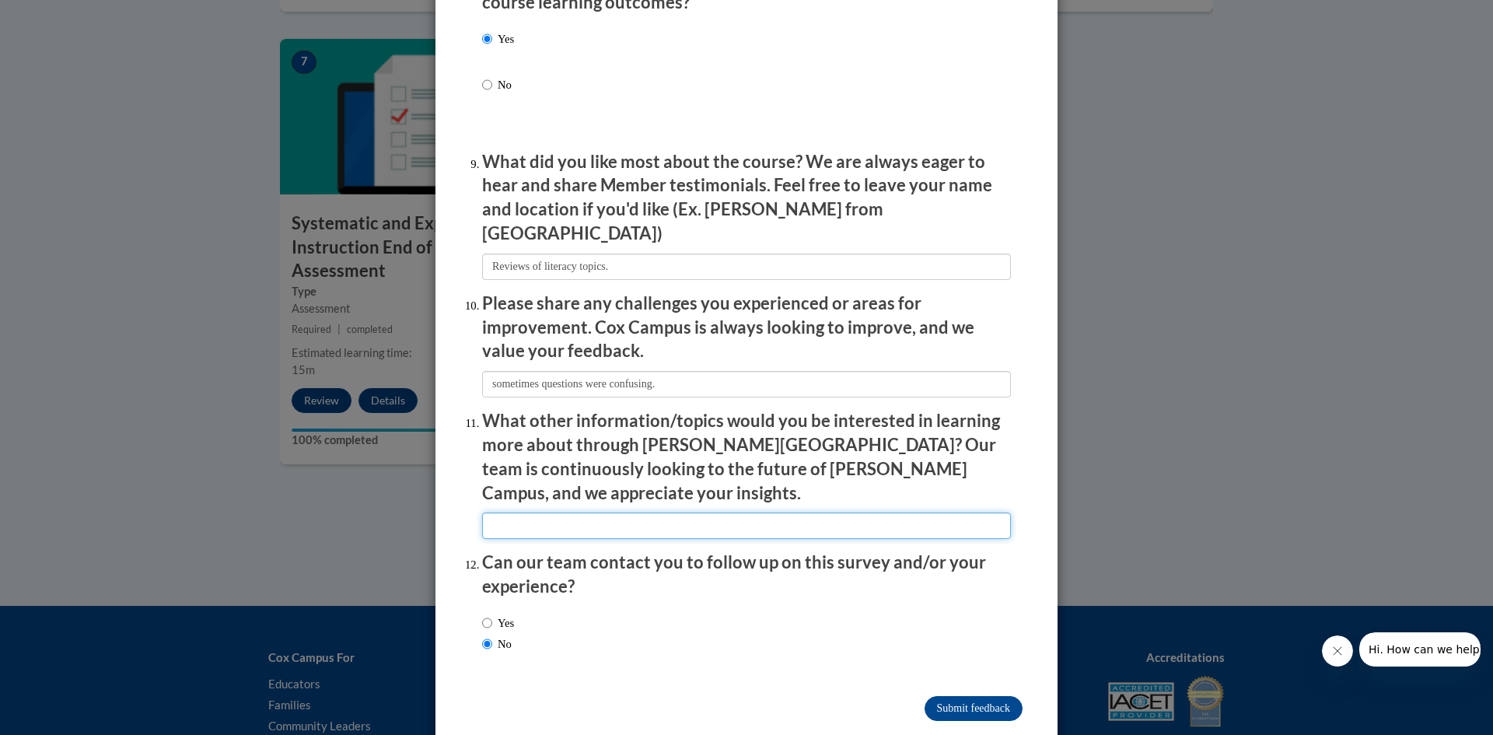
click at [564, 512] on input "textbox" at bounding box center [746, 525] width 529 height 26
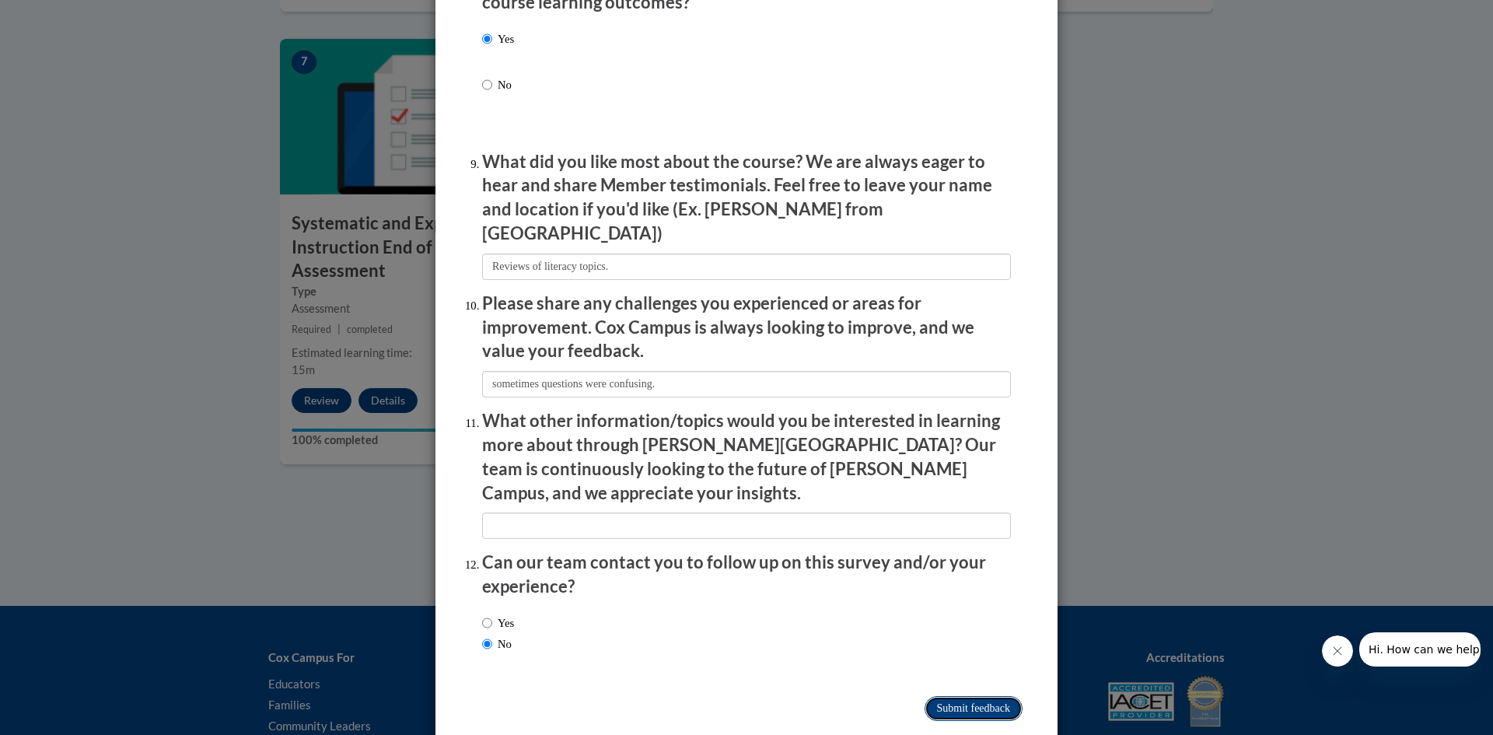
click at [965, 696] on input "Submit feedback" at bounding box center [973, 708] width 98 height 25
